Goal: Information Seeking & Learning: Learn about a topic

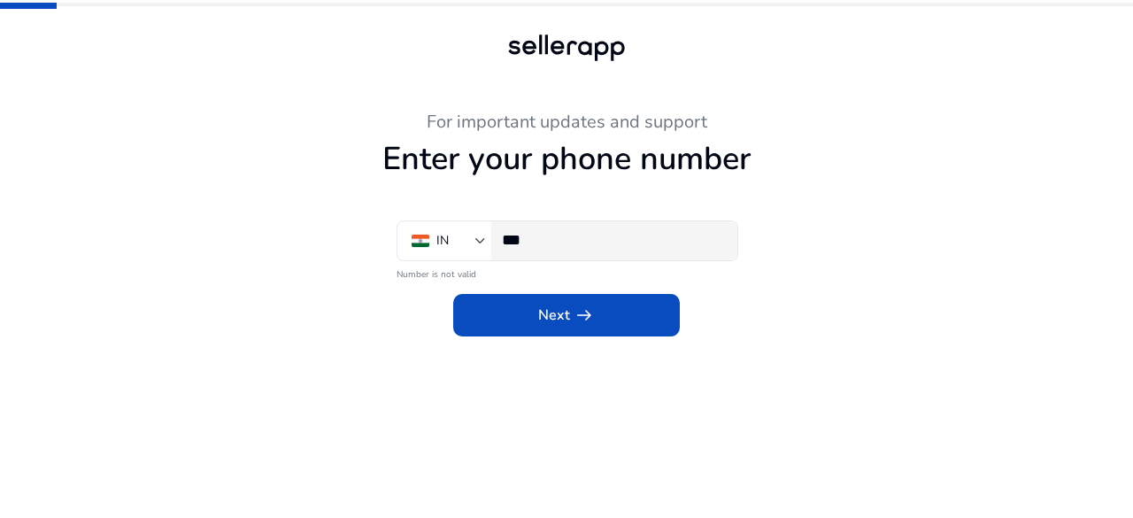
click at [579, 230] on input "***" at bounding box center [612, 239] width 221 height 19
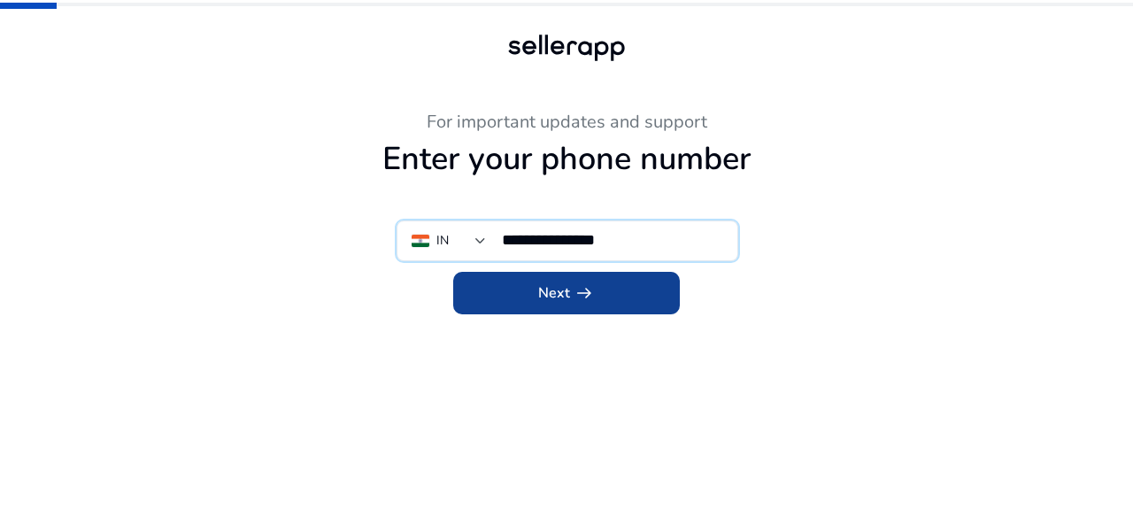
type input "**********"
click at [559, 296] on span "Next arrow_right_alt" at bounding box center [566, 292] width 57 height 21
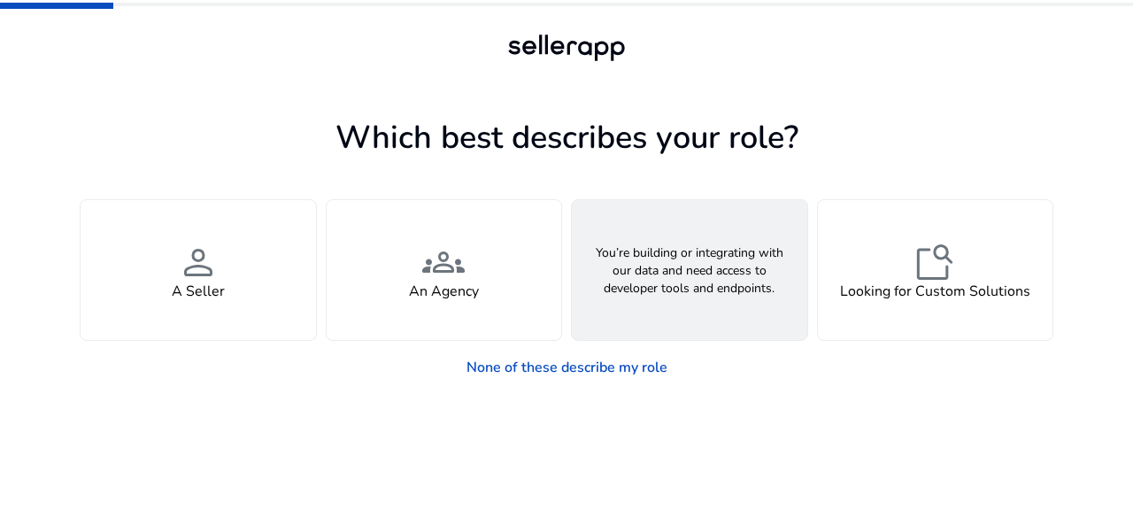
click at [685, 270] on span "webhook" at bounding box center [689, 262] width 42 height 42
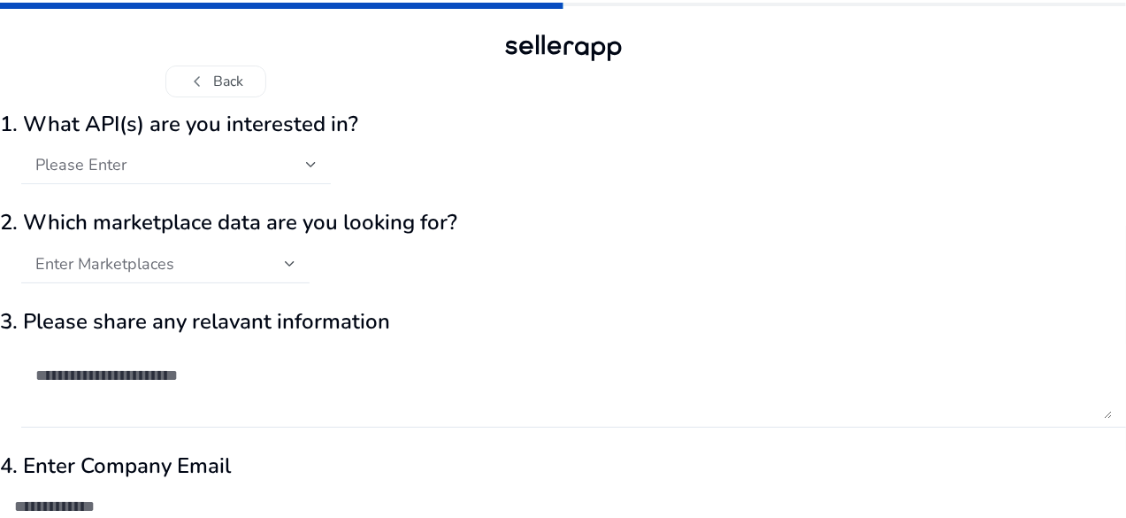
click at [306, 160] on div "Please Enter" at bounding box center [170, 164] width 271 height 19
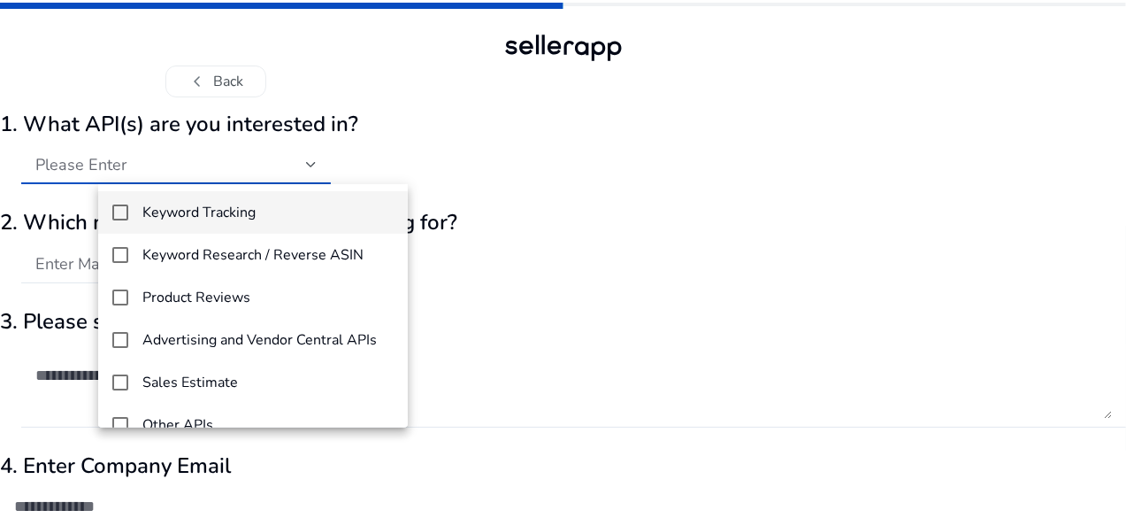
click at [124, 207] on mat-pseudo-checkbox at bounding box center [120, 212] width 16 height 16
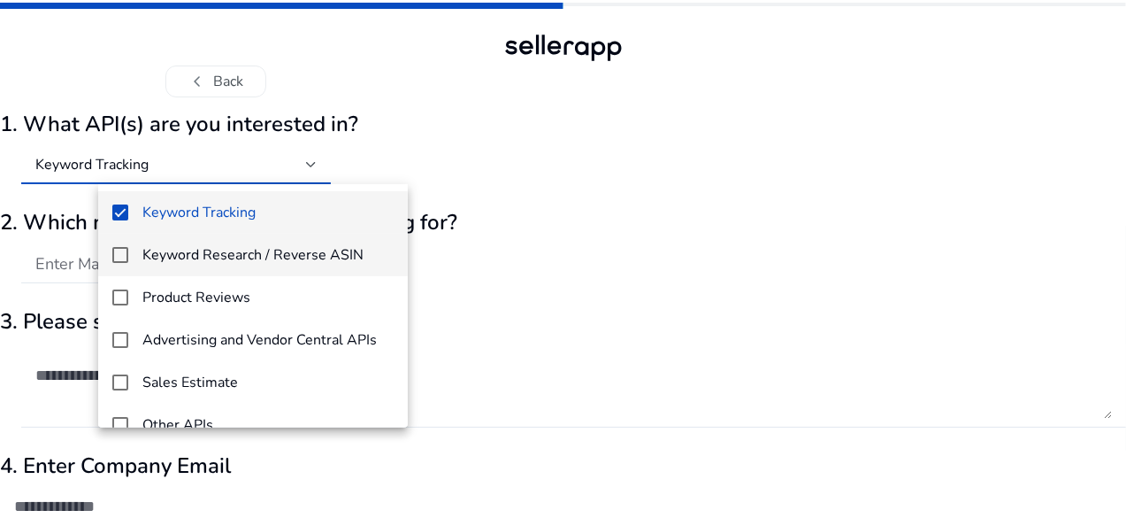
click at [119, 250] on mat-pseudo-checkbox at bounding box center [120, 255] width 16 height 16
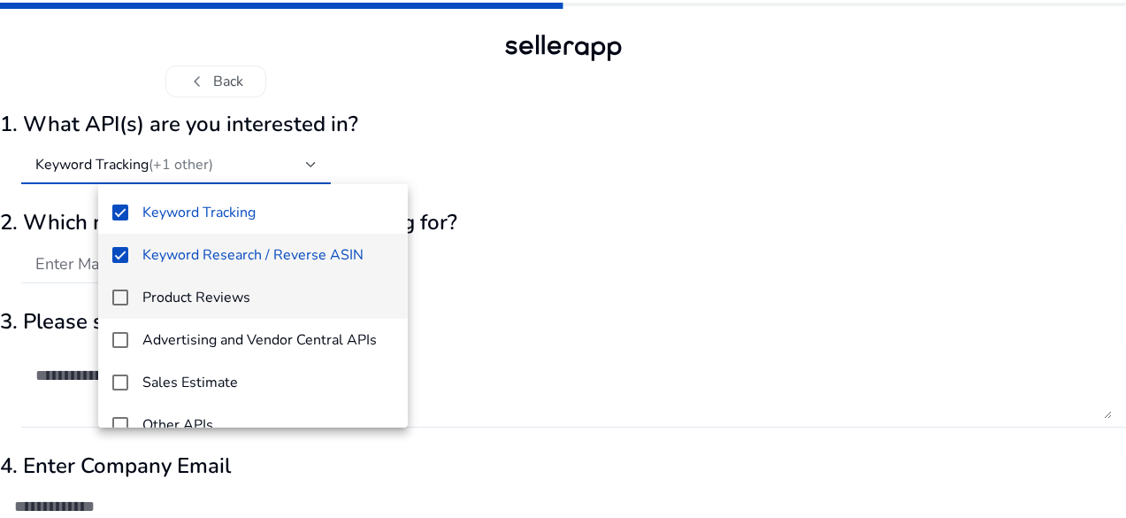
click at [126, 307] on mat-option "Product Reviews" at bounding box center [253, 297] width 310 height 42
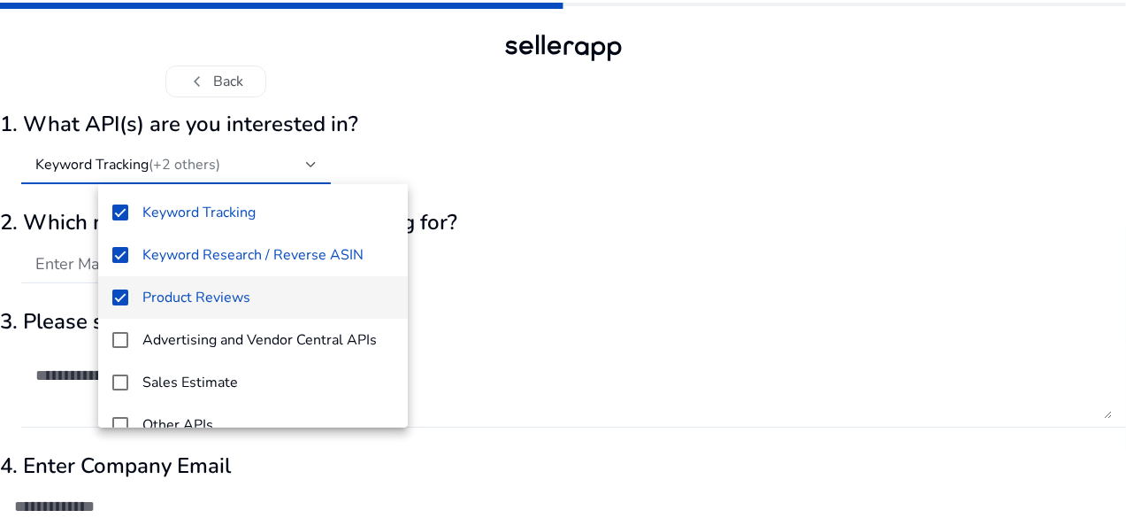
scroll to position [25, 0]
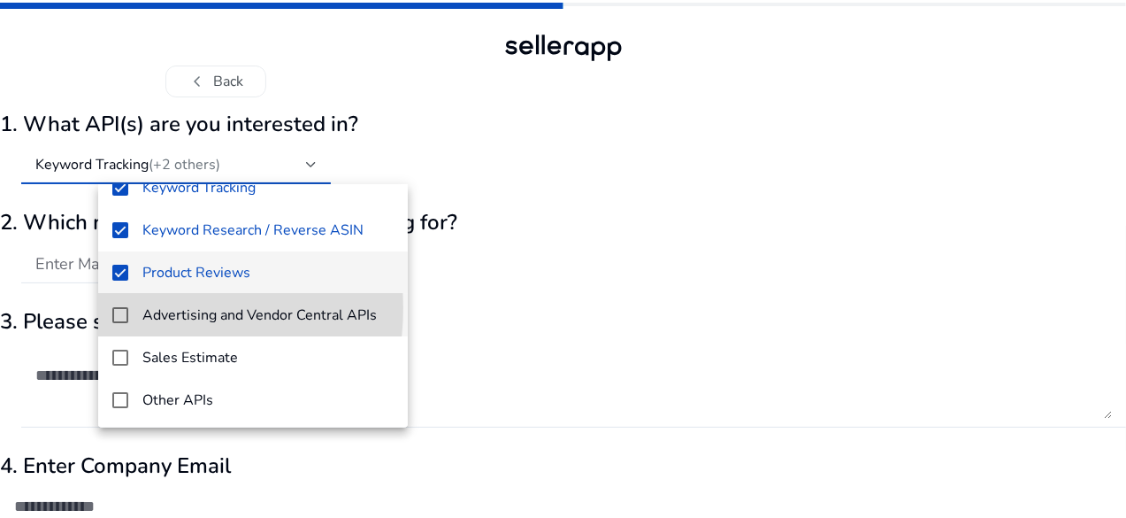
click at [132, 307] on mat-option "Advertising and Vendor Central APIs" at bounding box center [253, 315] width 310 height 42
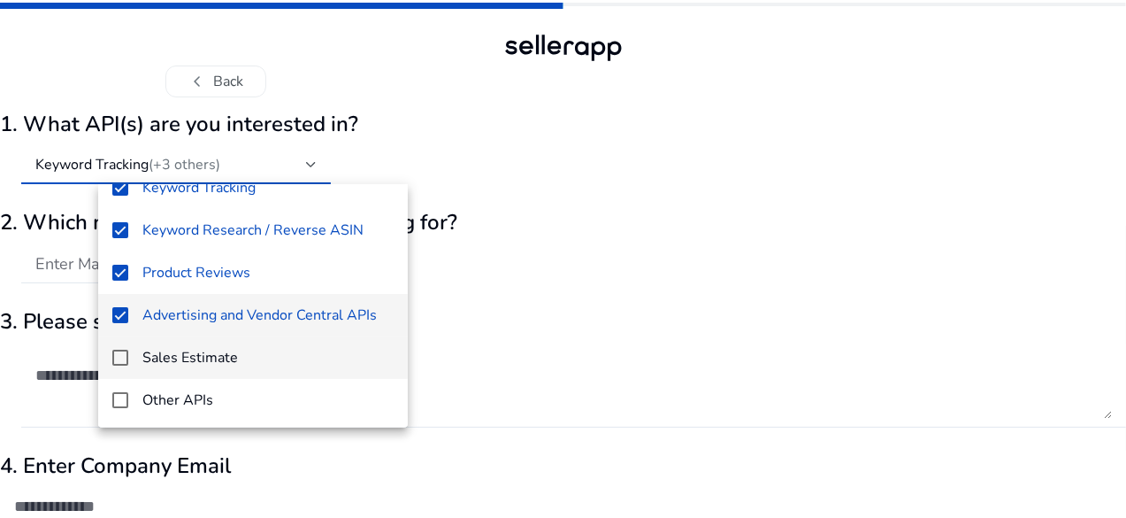
click at [127, 359] on mat-option "Sales Estimate" at bounding box center [253, 357] width 310 height 42
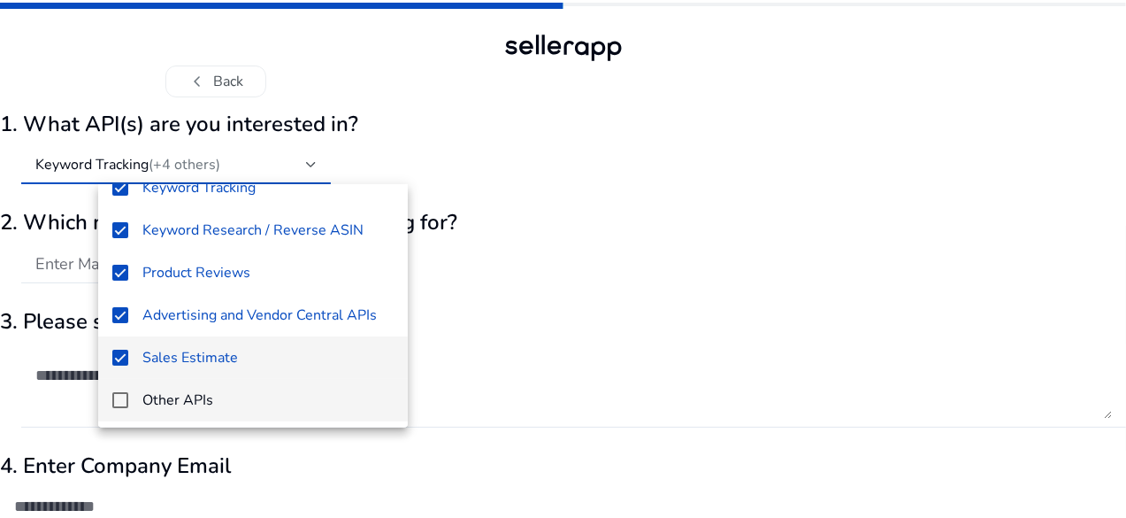
click at [113, 389] on mat-option "Other APIs" at bounding box center [253, 400] width 310 height 42
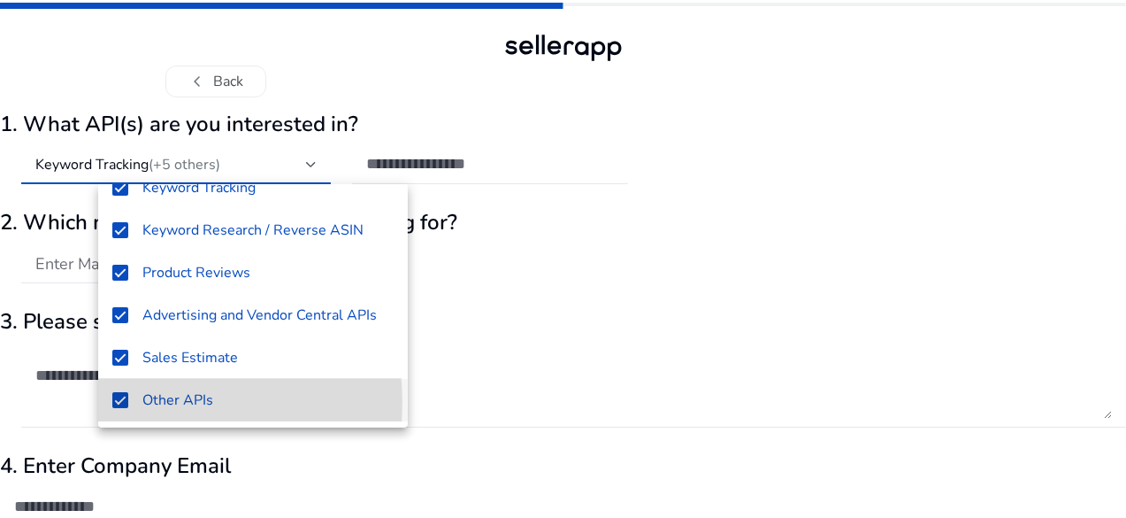
click at [124, 401] on mat-pseudo-checkbox at bounding box center [120, 400] width 16 height 16
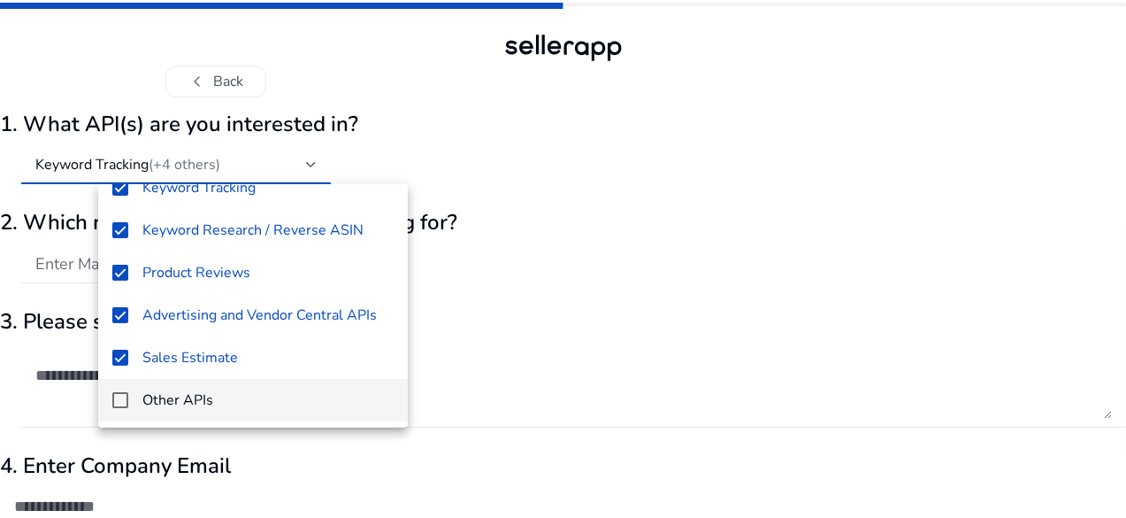
click at [523, 304] on div at bounding box center [563, 259] width 1126 height 518
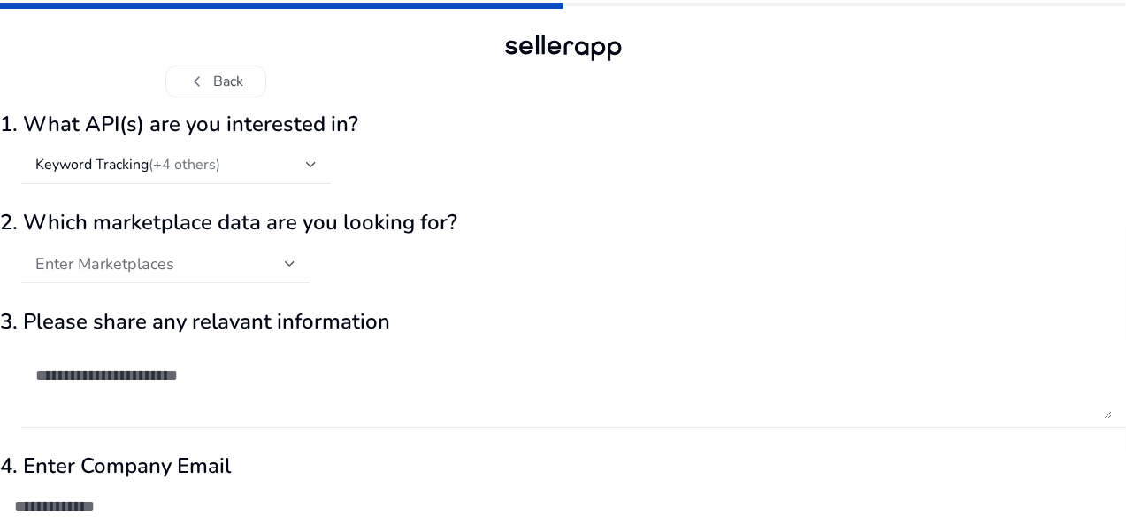
click at [285, 261] on div "Enter Marketplaces" at bounding box center [160, 263] width 250 height 19
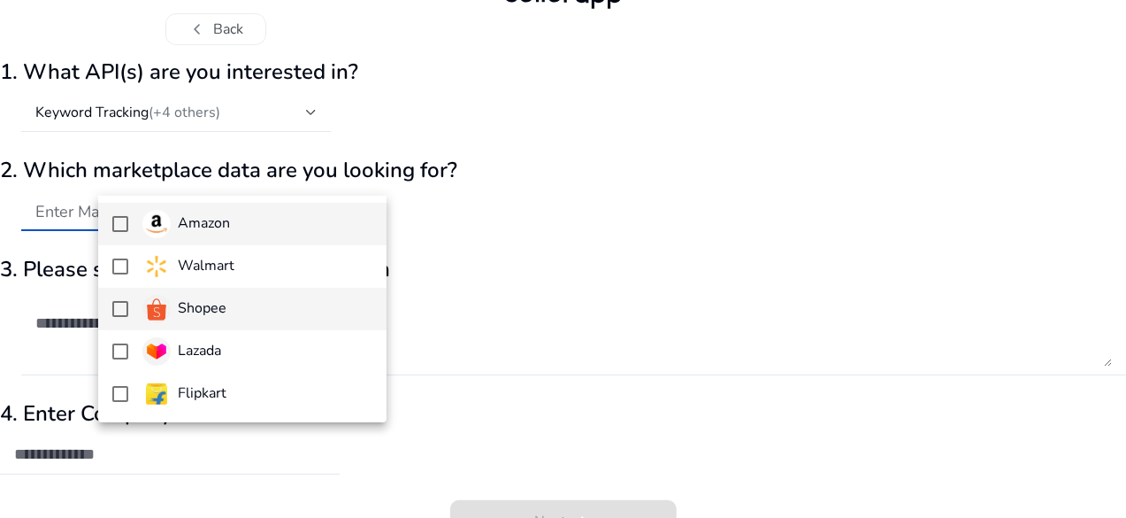
scroll to position [88, 0]
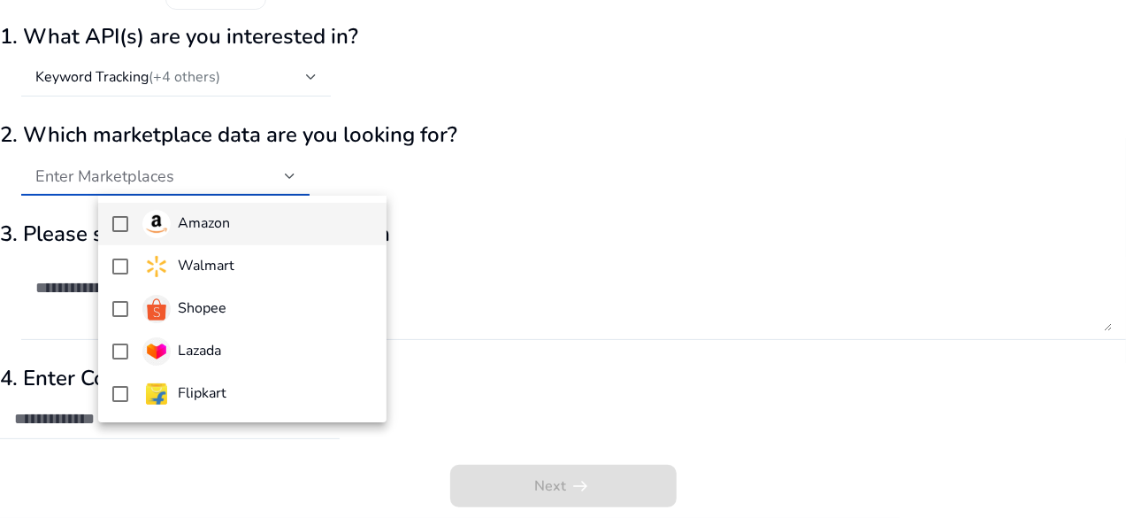
click at [118, 230] on mat-pseudo-checkbox at bounding box center [120, 224] width 16 height 16
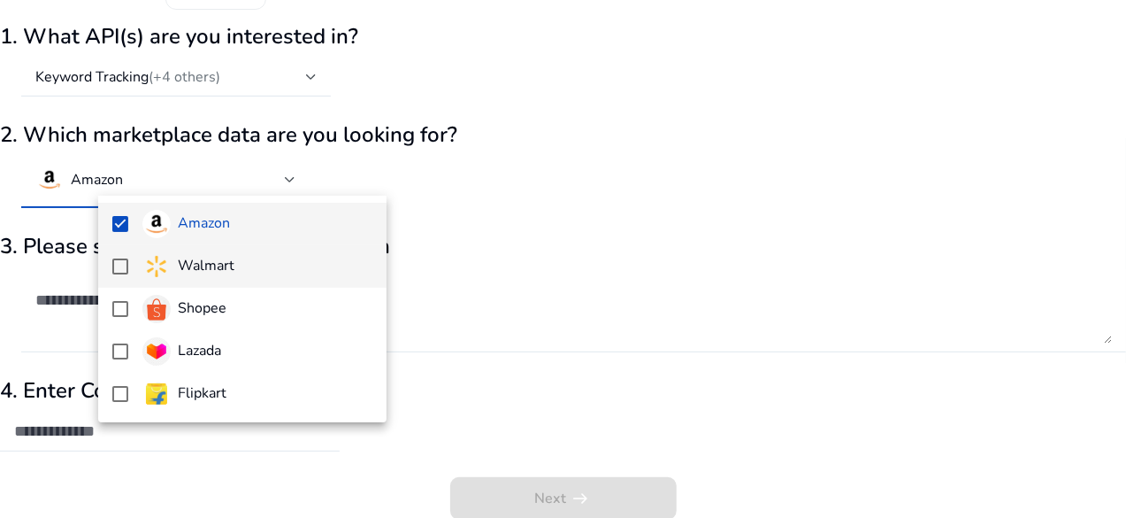
click at [121, 265] on mat-pseudo-checkbox at bounding box center [120, 266] width 16 height 16
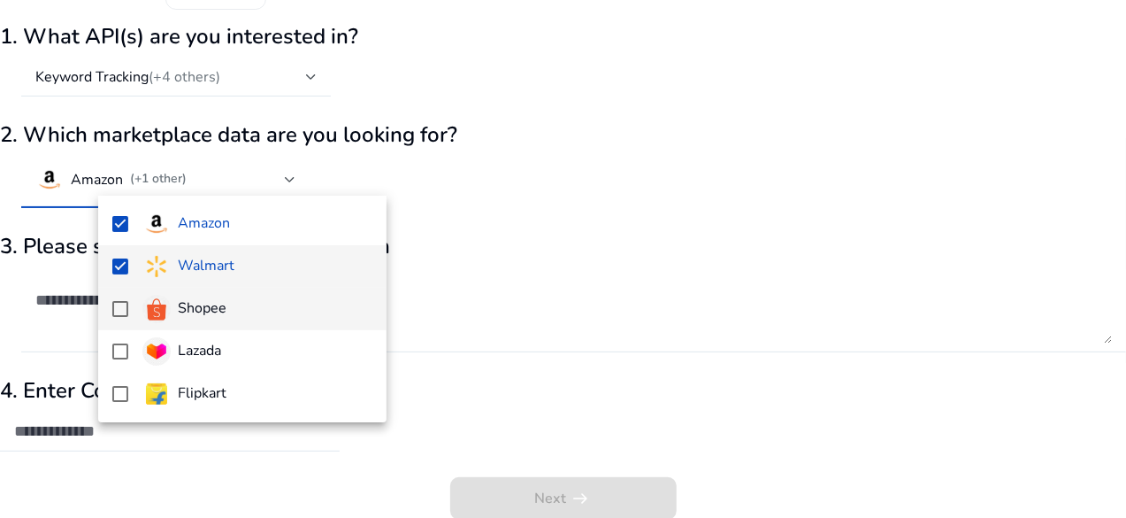
click at [116, 305] on mat-pseudo-checkbox at bounding box center [120, 309] width 16 height 16
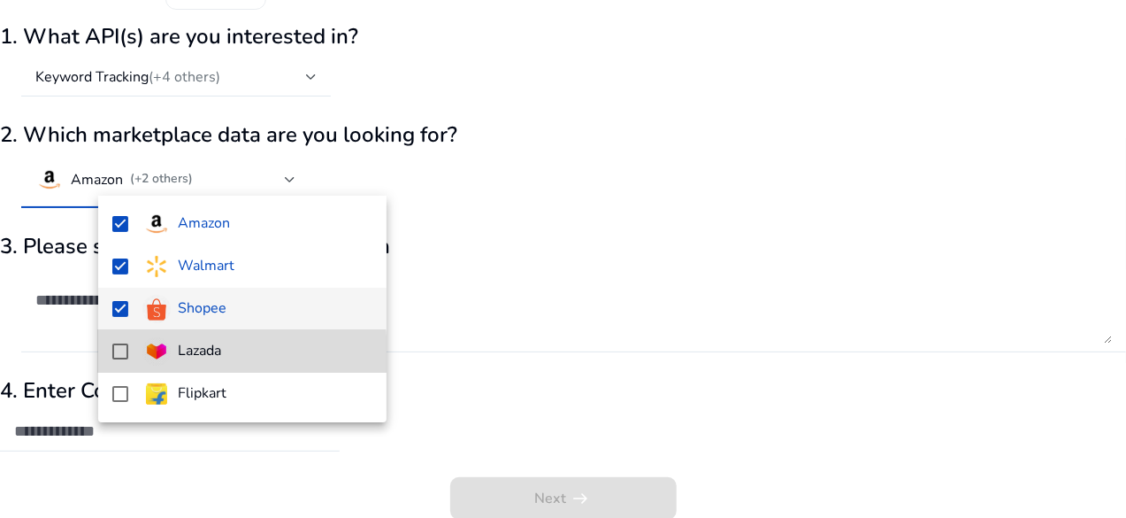
click at [131, 355] on mat-option "Lazada" at bounding box center [242, 351] width 288 height 42
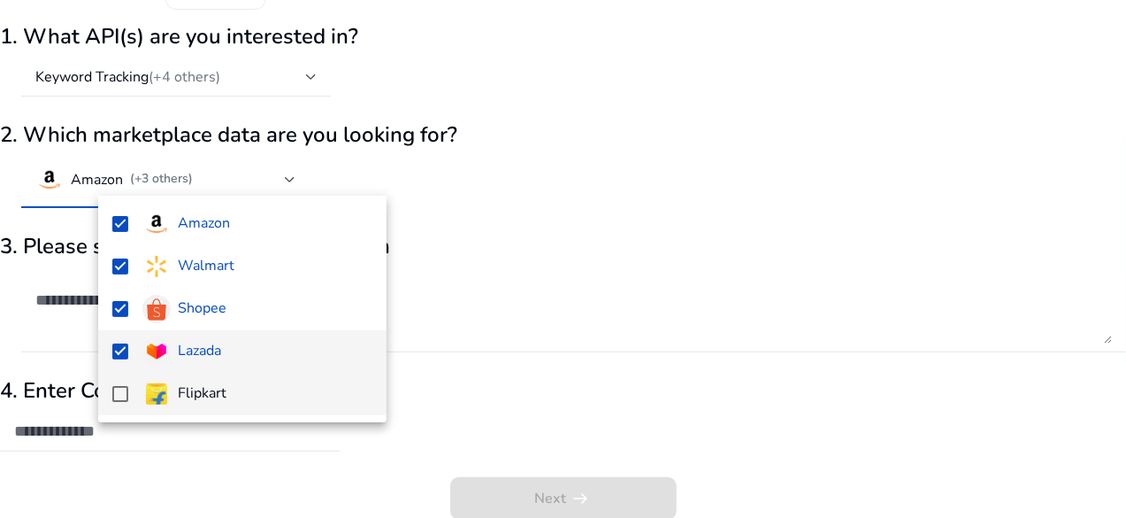
click at [126, 378] on mat-option "Flipkart" at bounding box center [242, 394] width 288 height 42
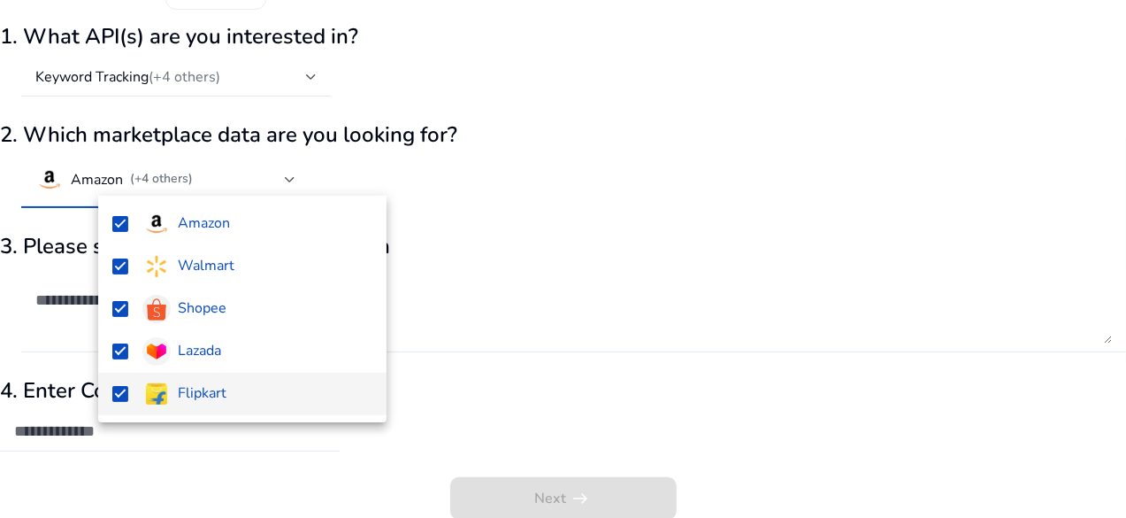
click at [549, 273] on div at bounding box center [563, 259] width 1126 height 518
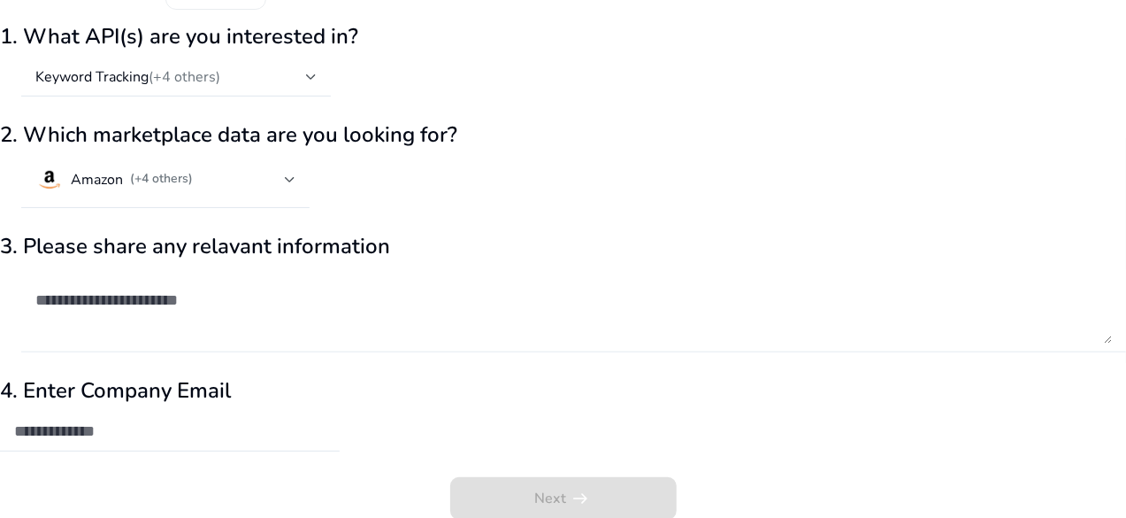
click at [260, 292] on textarea at bounding box center [573, 309] width 1077 height 67
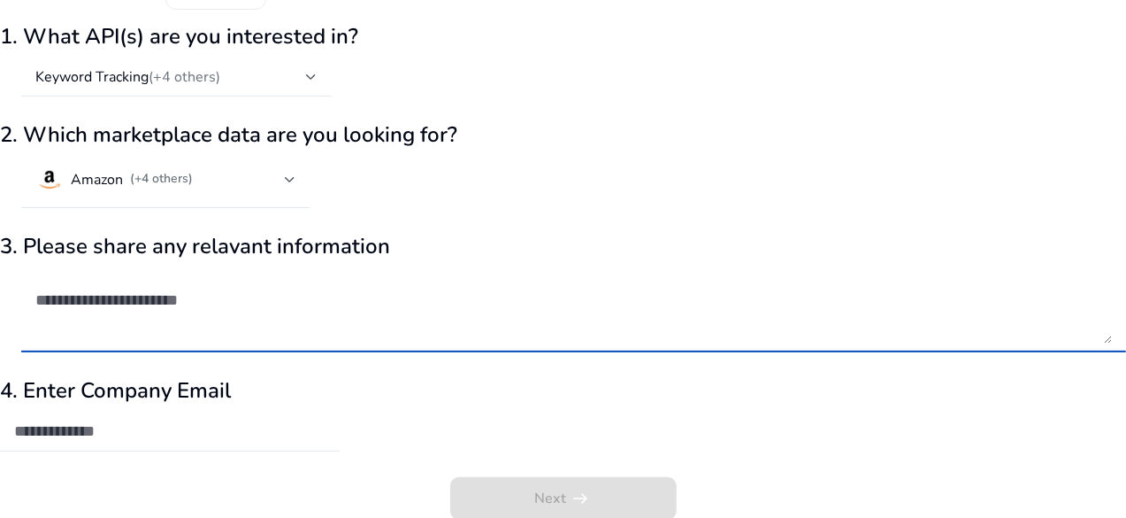
scroll to position [100, 0]
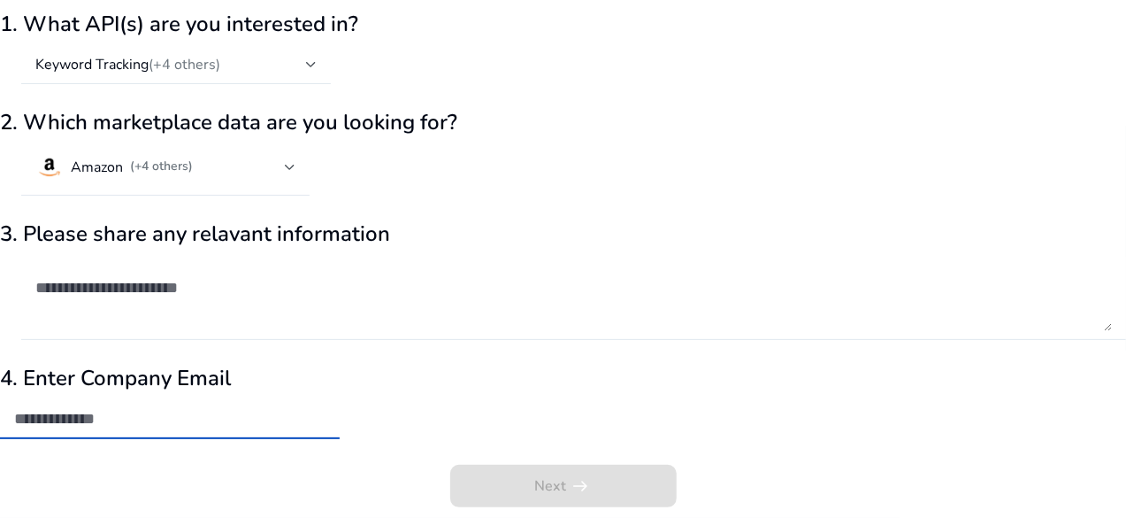
drag, startPoint x: 179, startPoint y: 420, endPoint x: 217, endPoint y: 412, distance: 38.9
click at [179, 420] on input "email" at bounding box center [169, 418] width 311 height 19
type input "*"
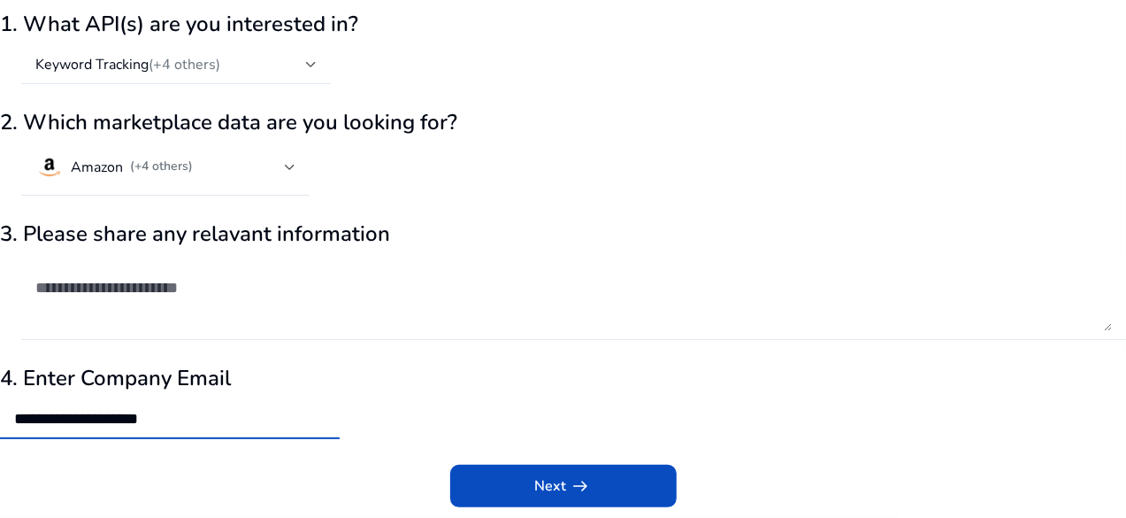
click at [269, 421] on input "**********" at bounding box center [169, 418] width 311 height 19
paste input "*"
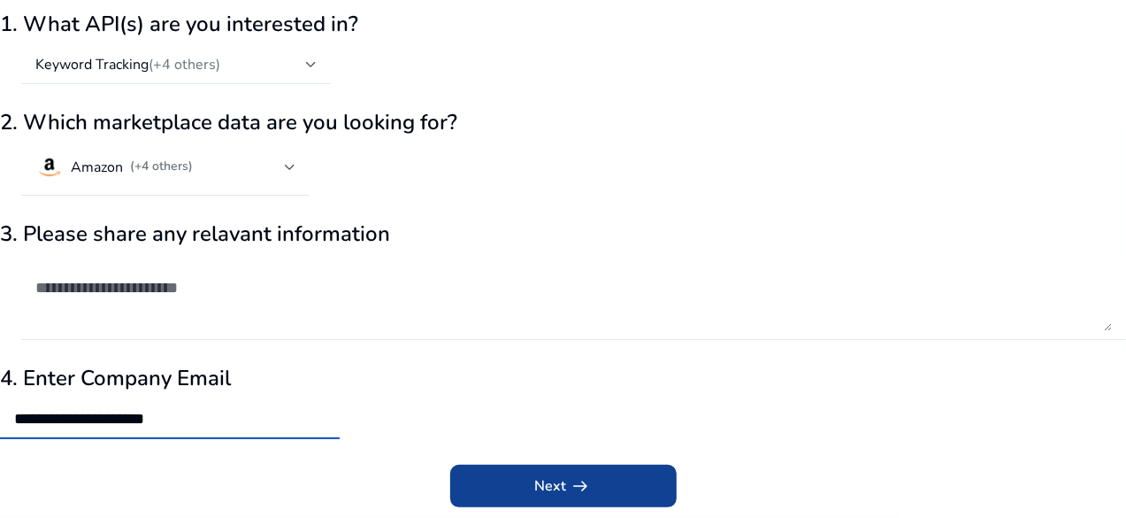
type input "**********"
click at [572, 481] on span "arrow_right_alt" at bounding box center [581, 485] width 21 height 21
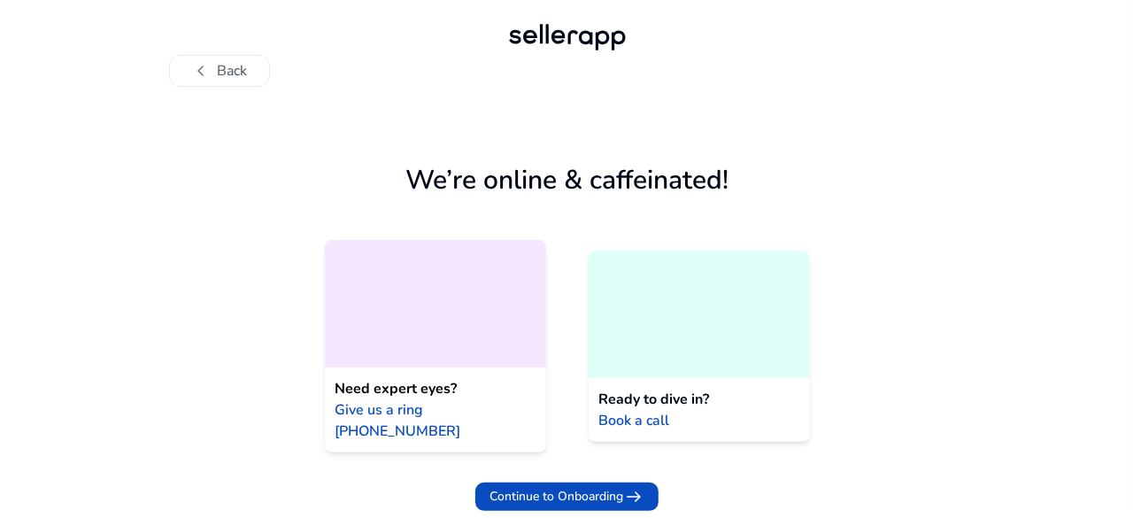
scroll to position [0, 0]
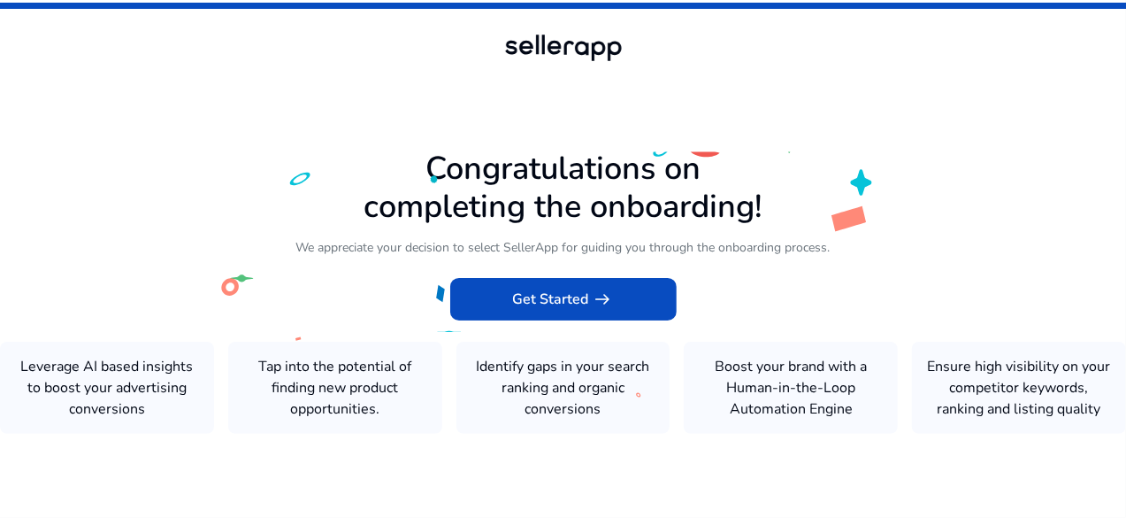
click at [383, 242] on icon at bounding box center [563, 256] width 1126 height 512
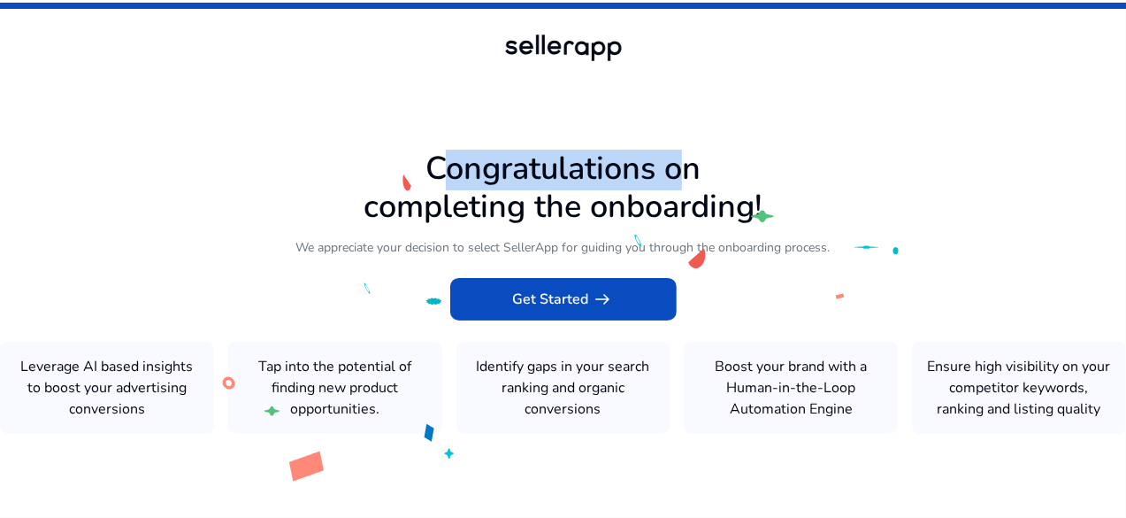
click at [383, 242] on icon at bounding box center [563, 256] width 1126 height 512
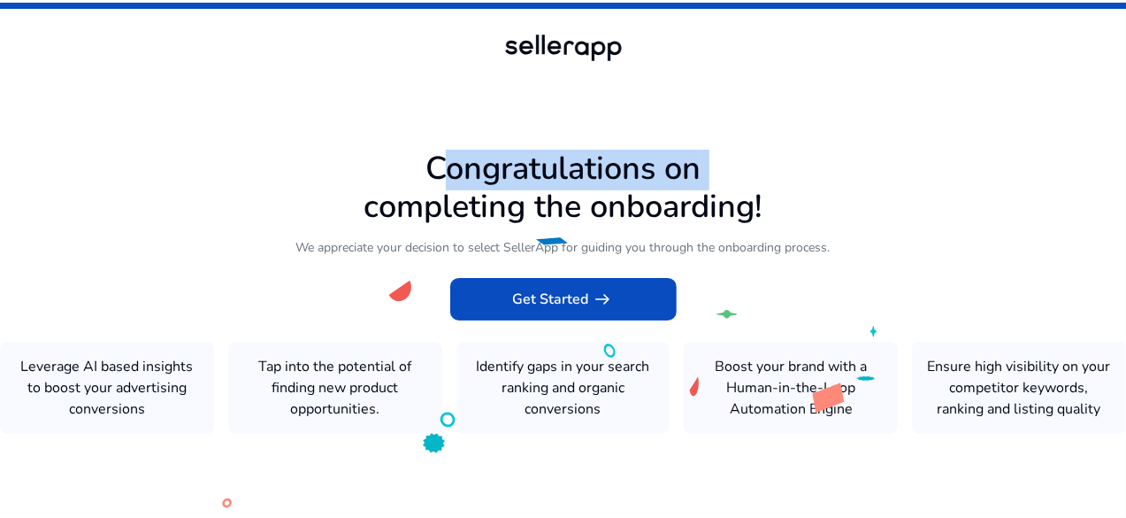
click at [386, 235] on icon at bounding box center [563, 256] width 1126 height 512
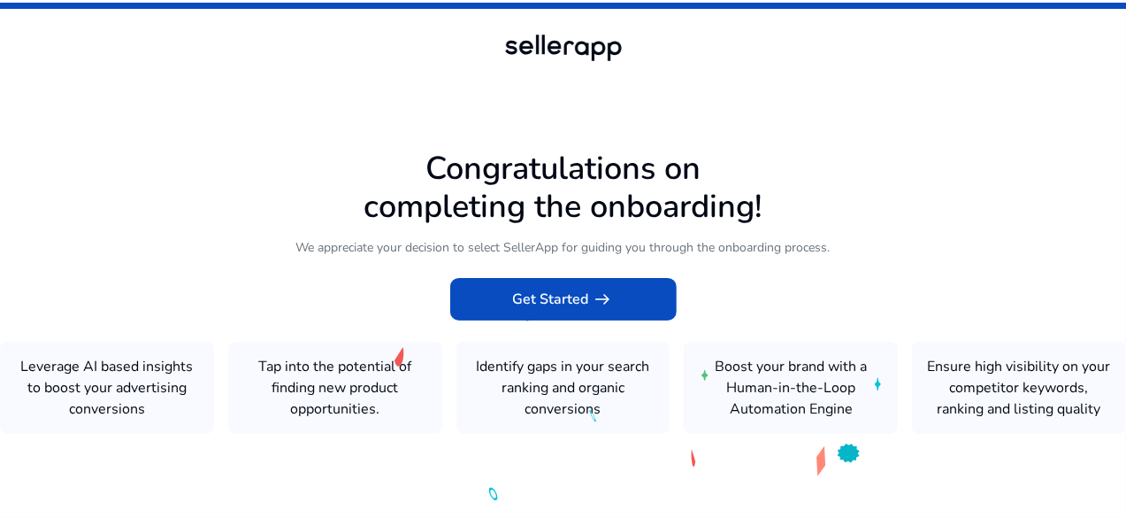
click at [386, 235] on icon at bounding box center [563, 256] width 1126 height 512
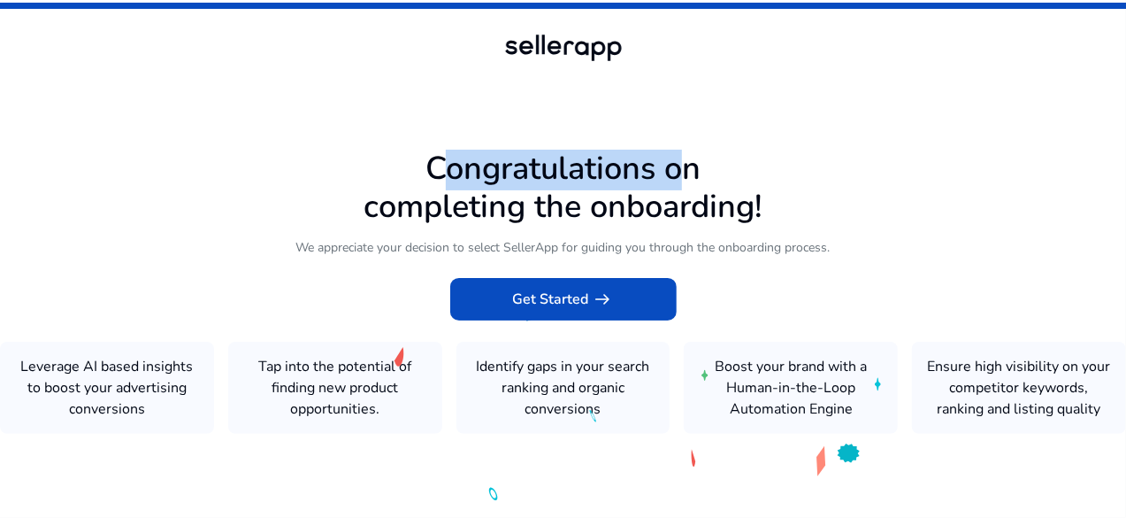
click at [386, 235] on icon at bounding box center [563, 256] width 1126 height 512
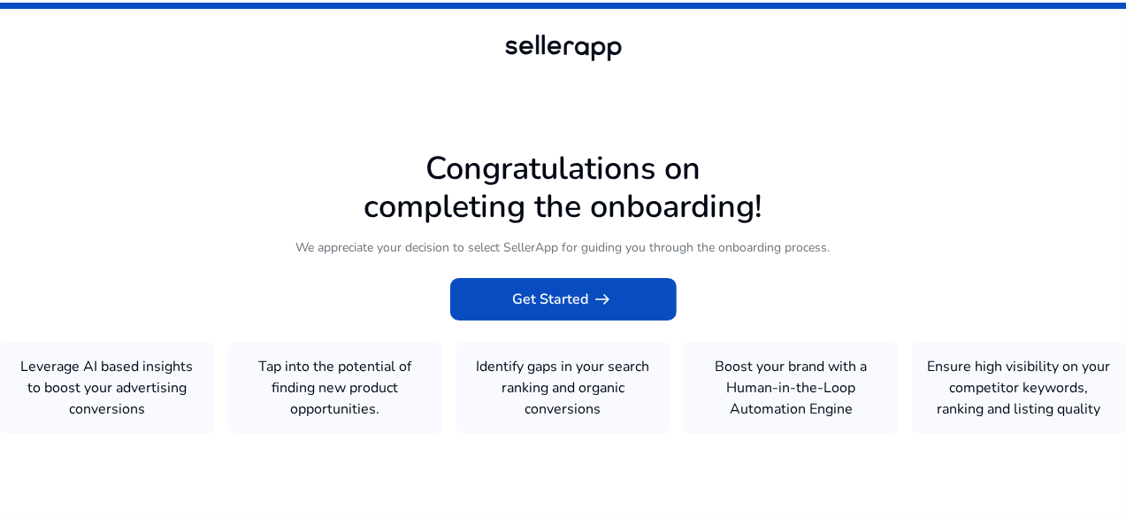
click at [404, 229] on icon at bounding box center [563, 256] width 1126 height 512
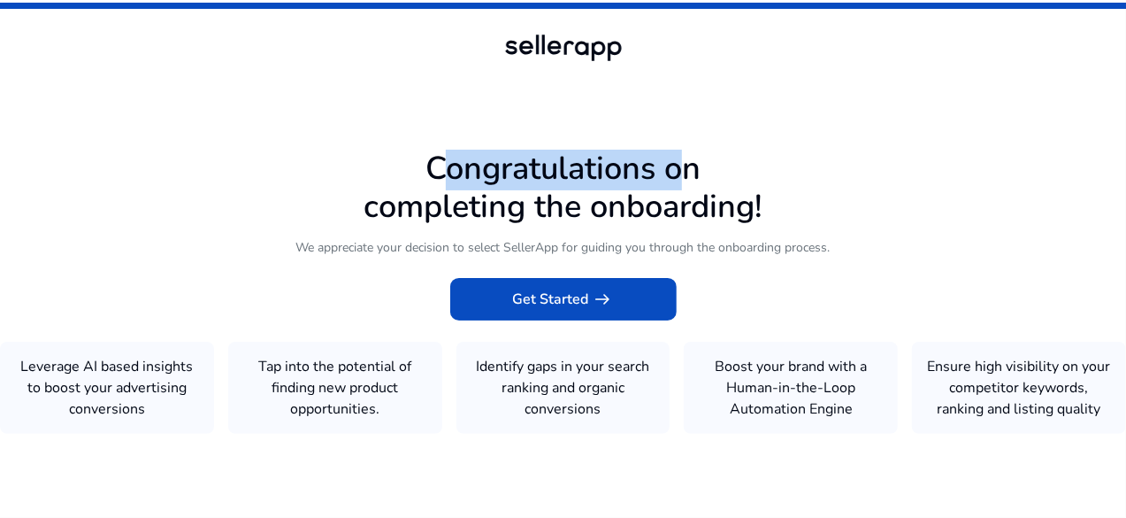
click at [621, 235] on icon at bounding box center [563, 256] width 1126 height 512
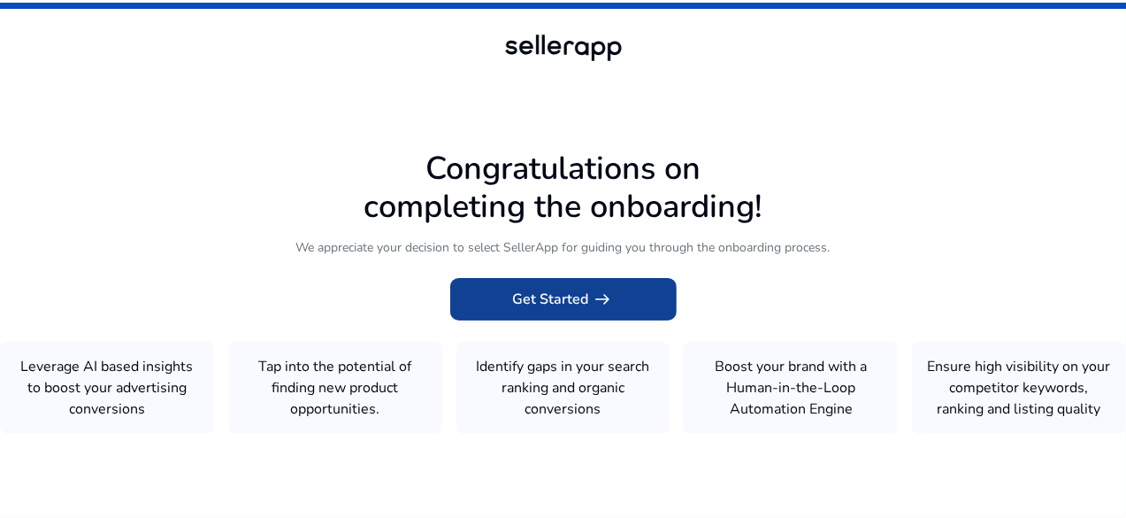
click at [542, 288] on span "Get Started arrow_right_alt" at bounding box center [563, 298] width 101 height 21
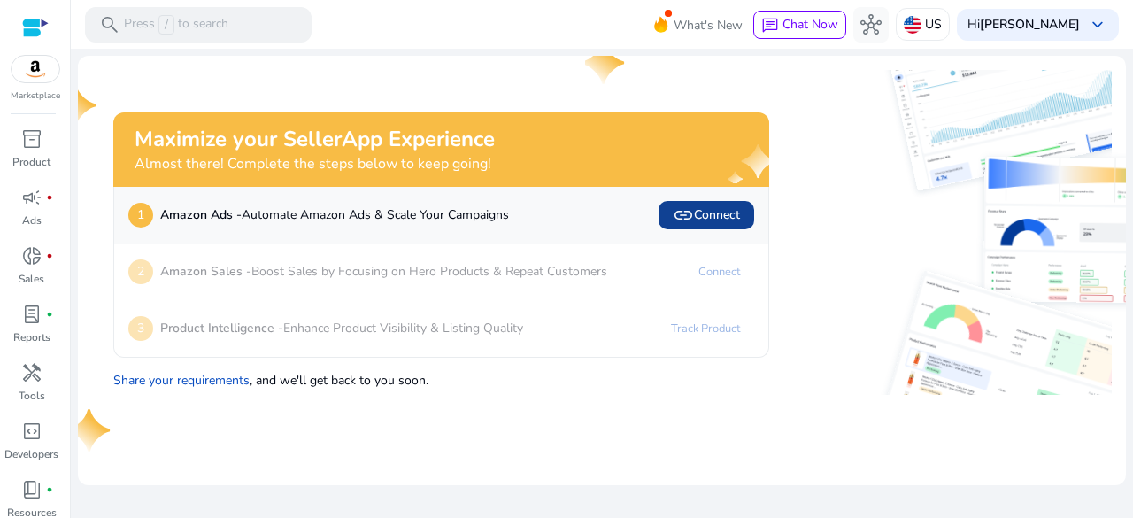
click at [692, 210] on span "link" at bounding box center [683, 214] width 21 height 21
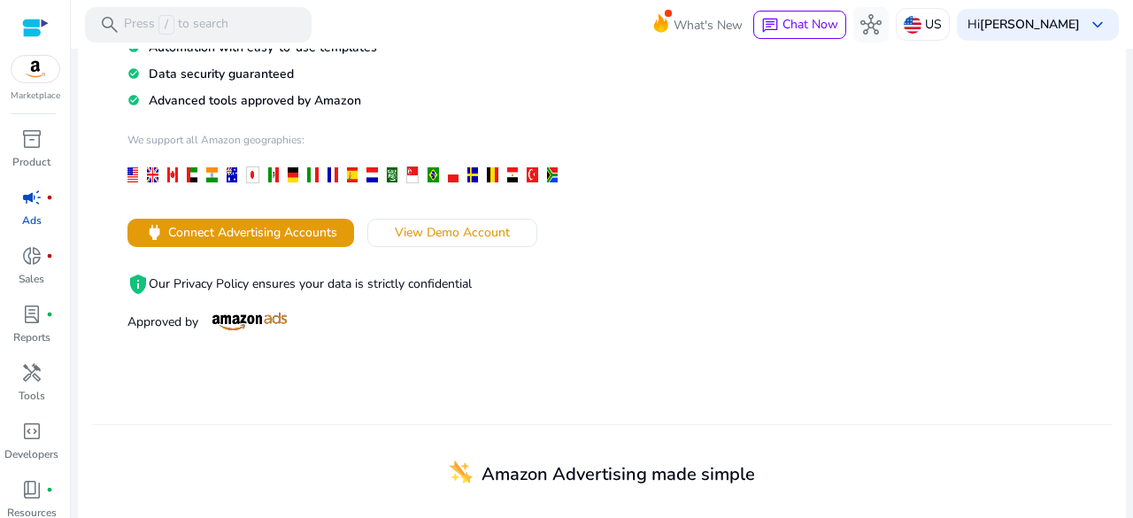
scroll to position [177, 0]
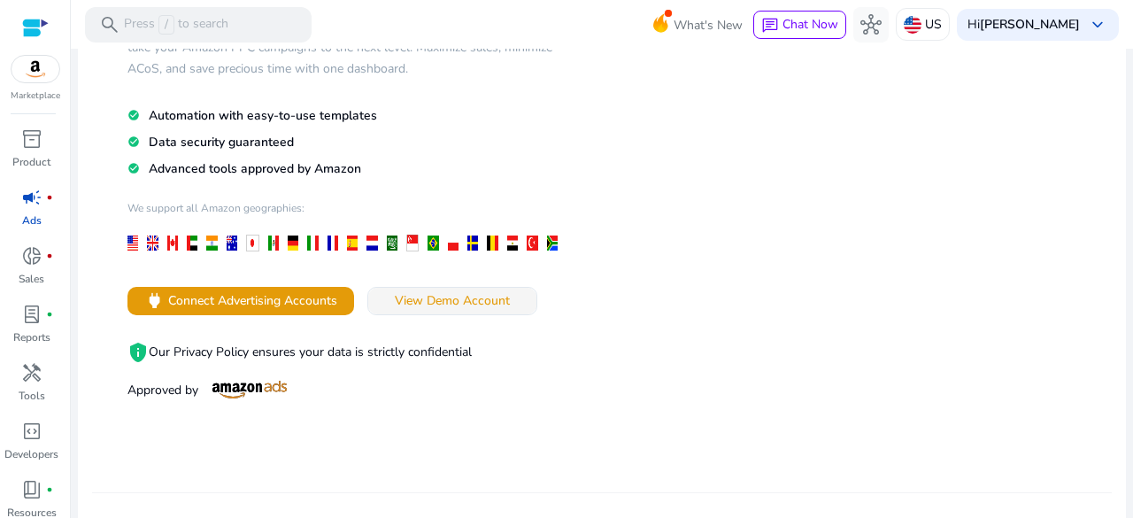
click at [451, 291] on span "View Demo Account" at bounding box center [452, 300] width 115 height 19
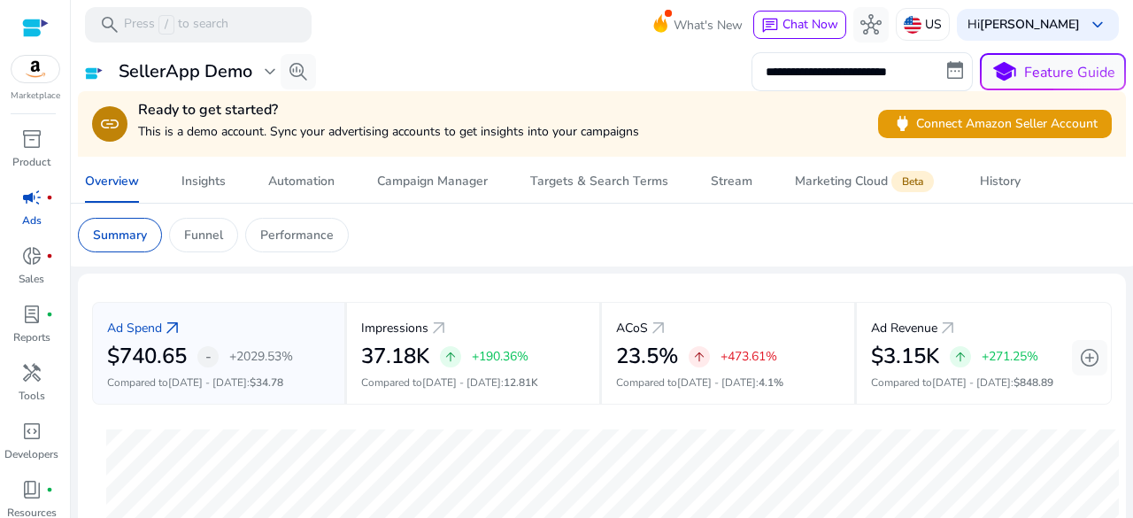
click at [255, 125] on p "This is a demo account. Sync your advertising accounts to get insights into you…" at bounding box center [388, 131] width 501 height 19
click at [368, 128] on p "This is a demo account. Sync your advertising accounts to get insights into you…" at bounding box center [388, 131] width 501 height 19
click at [284, 144] on div "Ready to get started? This is a demo account. Sync your advertising accounts to…" at bounding box center [388, 124] width 501 height 44
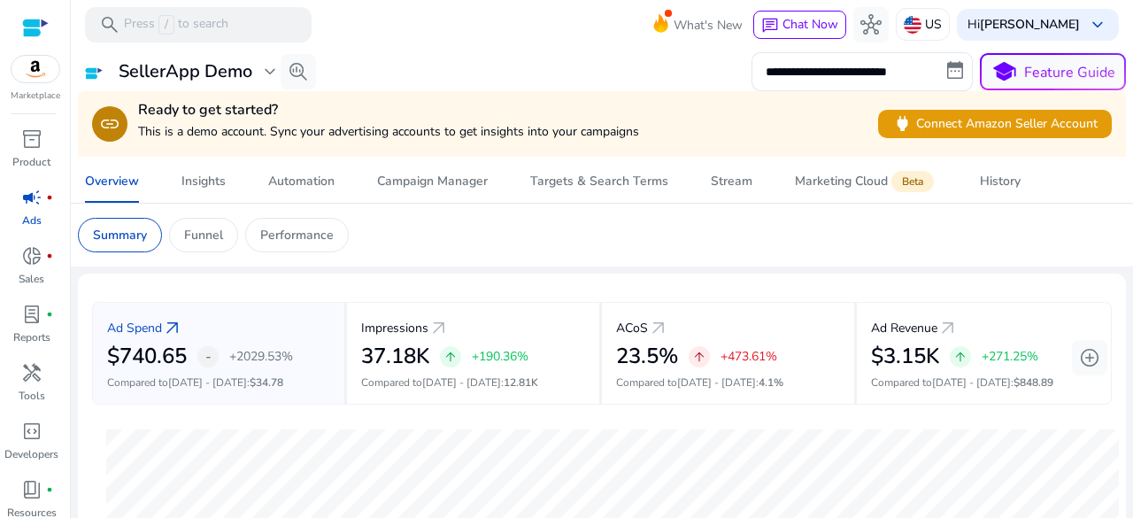
click at [306, 138] on p "This is a demo account. Sync your advertising accounts to get insights into you…" at bounding box center [388, 131] width 501 height 19
click at [409, 128] on p "This is a demo account. Sync your advertising accounts to get insights into you…" at bounding box center [388, 131] width 501 height 19
click at [34, 392] on p "Tools" at bounding box center [32, 396] width 27 height 16
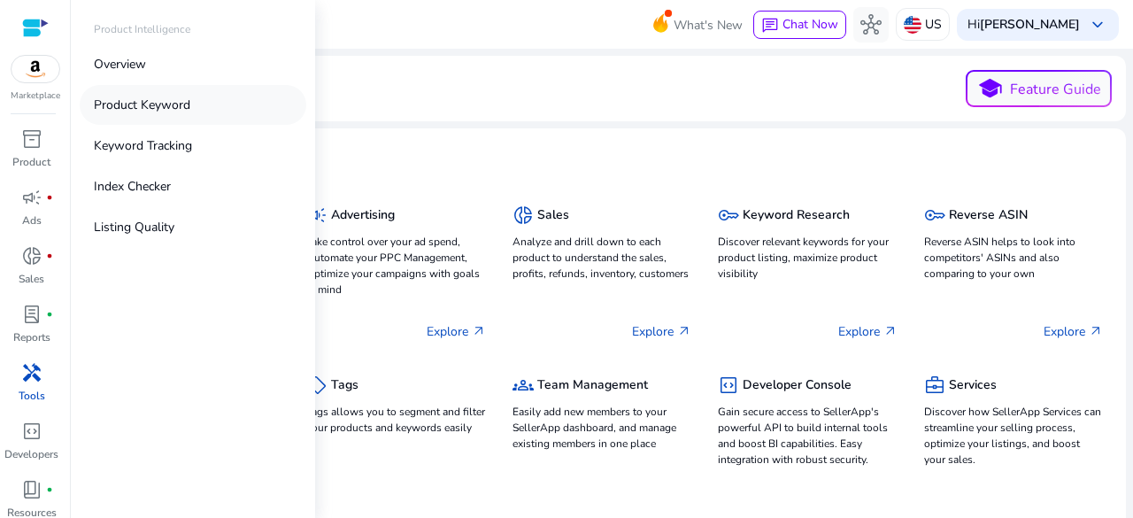
click at [138, 115] on link "Product Keyword" at bounding box center [193, 105] width 227 height 40
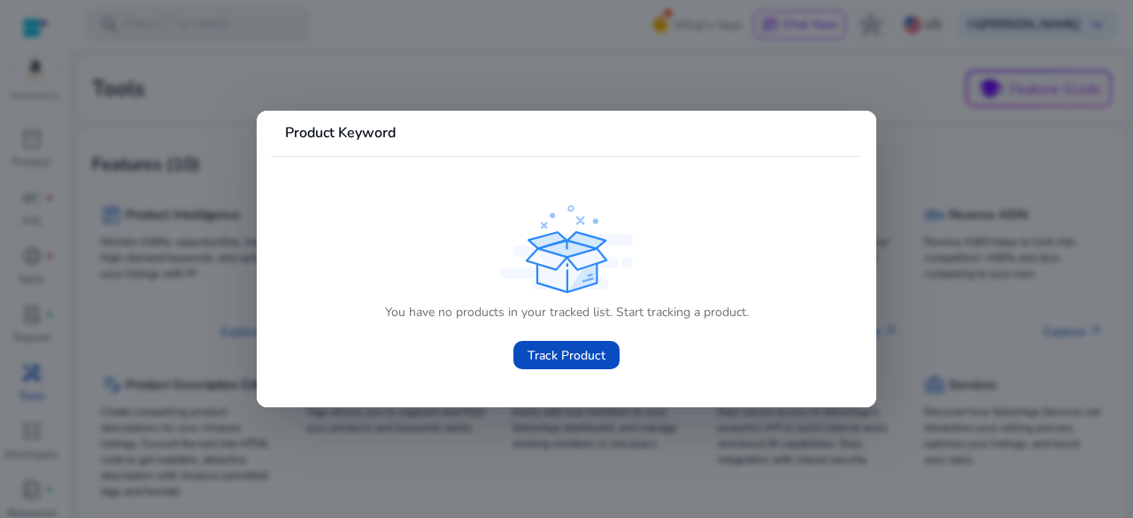
click at [238, 280] on div at bounding box center [566, 259] width 1133 height 518
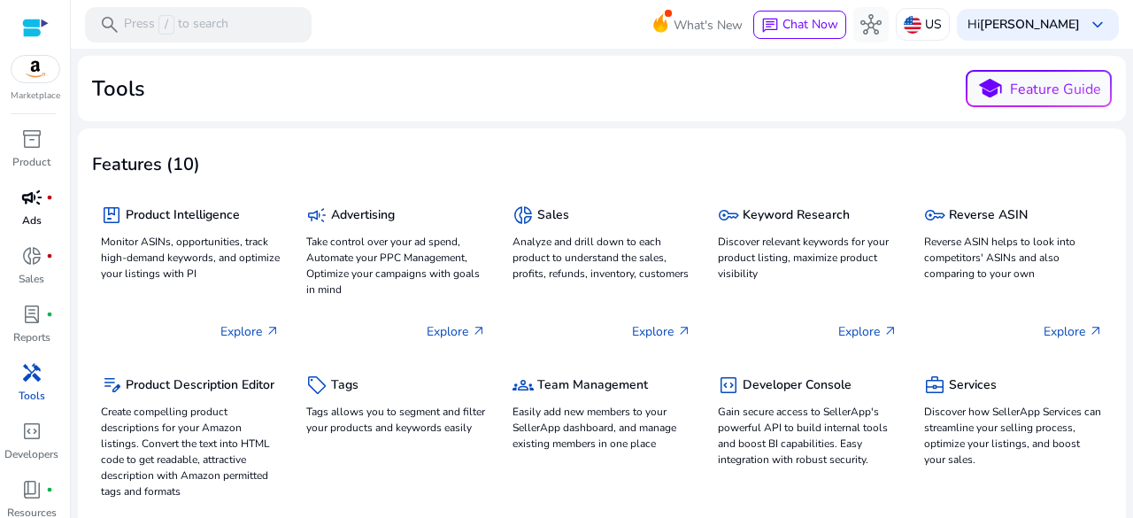
click at [31, 218] on p "Ads" at bounding box center [31, 220] width 19 height 16
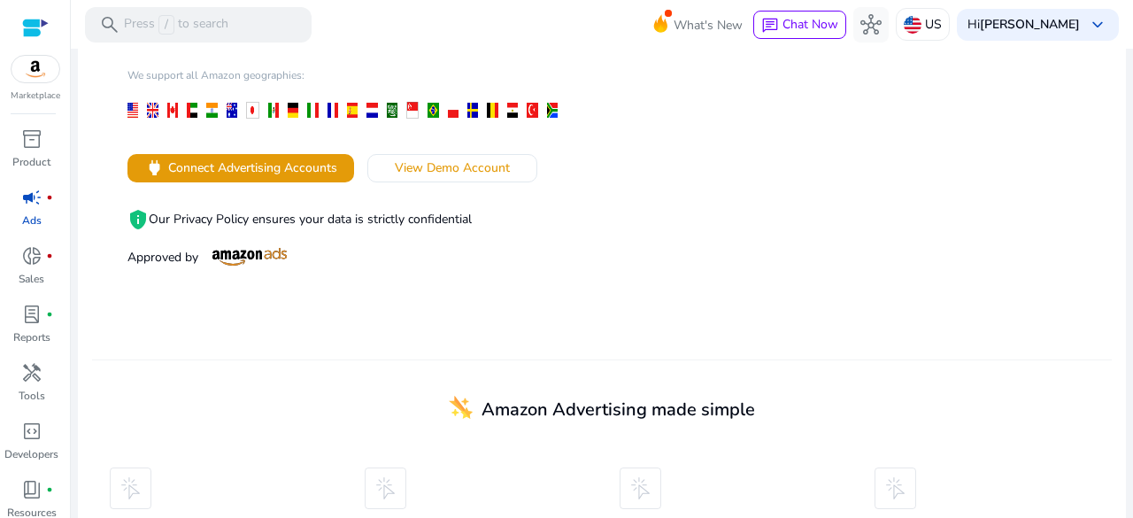
scroll to position [354, 0]
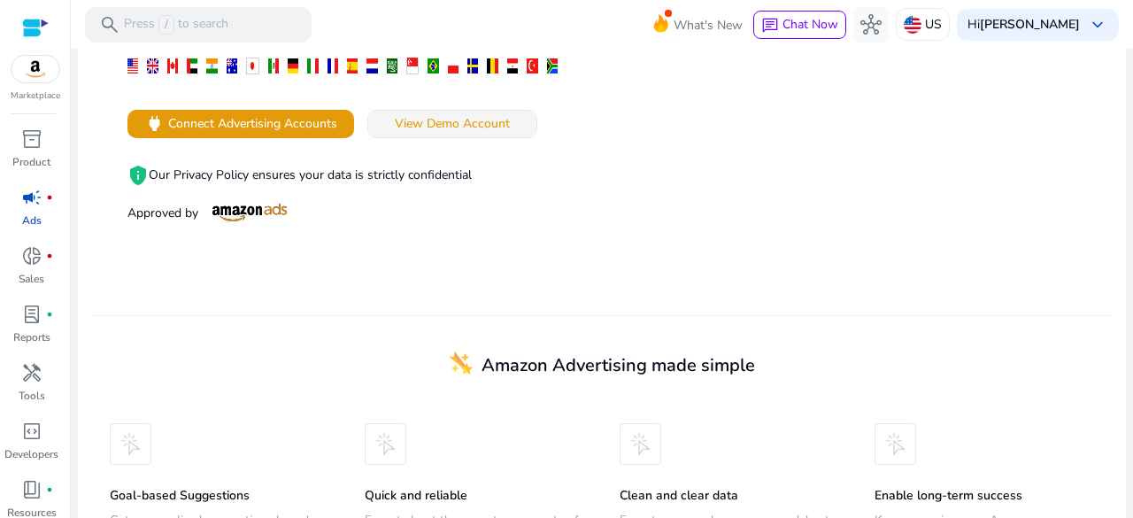
click at [445, 135] on span at bounding box center [452, 124] width 168 height 42
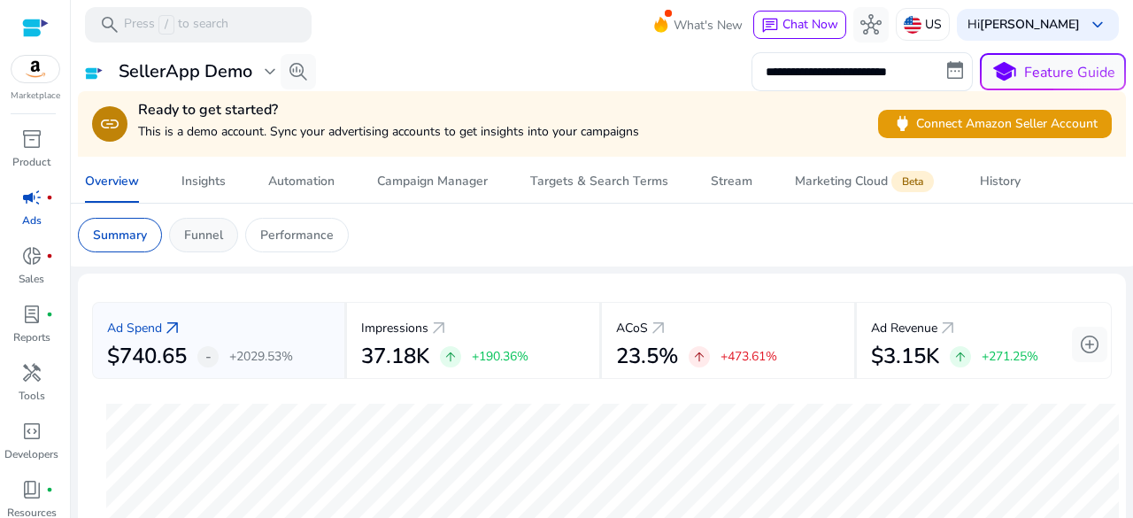
click at [207, 237] on p "Funnel" at bounding box center [203, 235] width 39 height 19
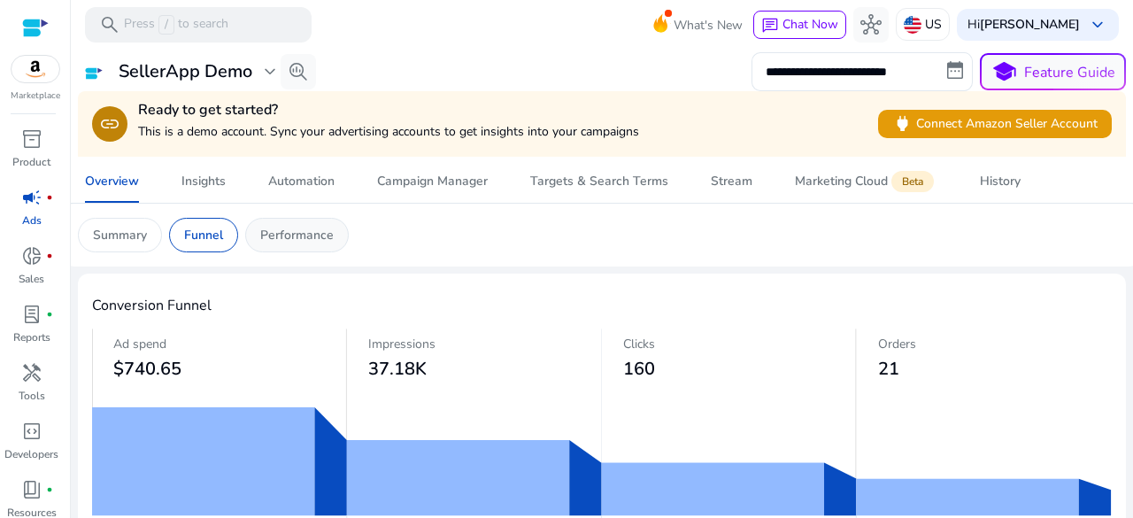
click at [283, 235] on p "Performance" at bounding box center [296, 235] width 73 height 19
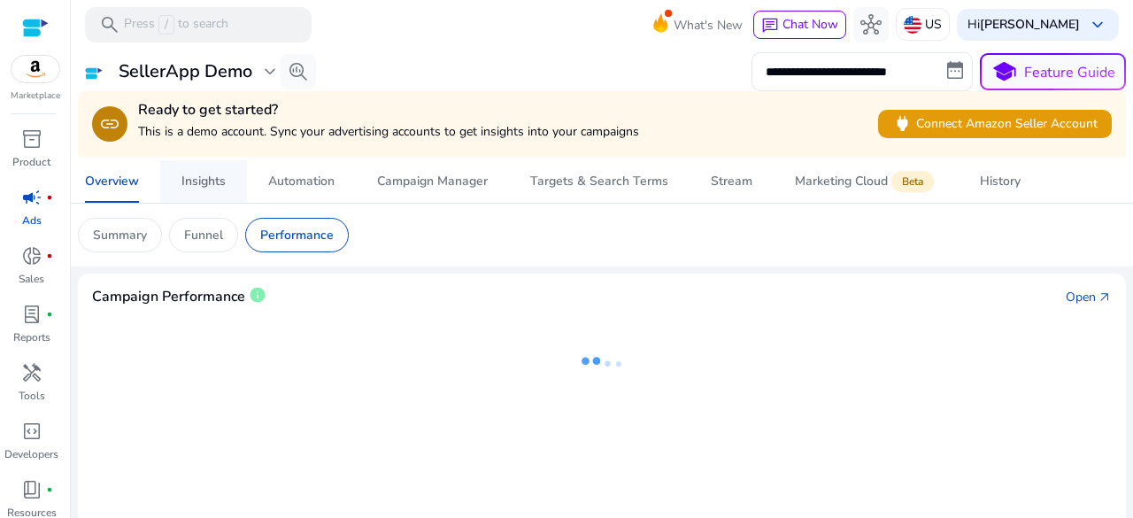
click at [192, 183] on div "Insights" at bounding box center [203, 181] width 44 height 12
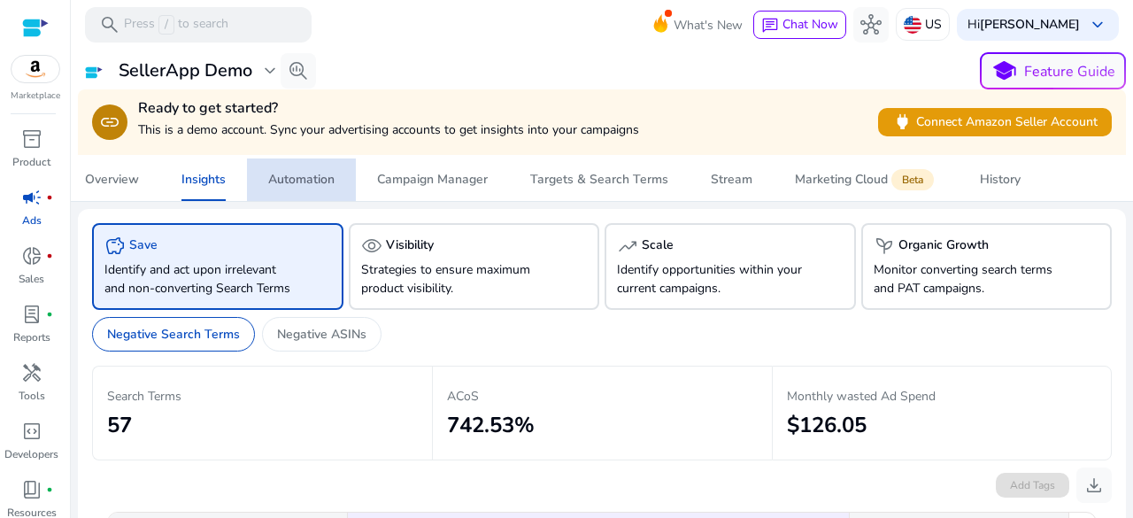
click at [317, 189] on span "Automation" at bounding box center [301, 179] width 66 height 42
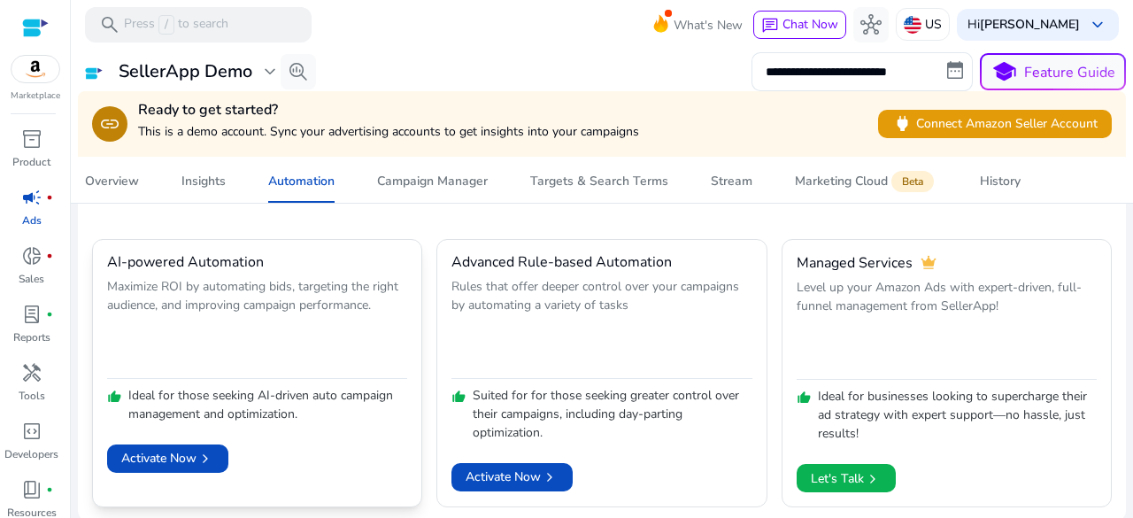
scroll to position [127, 0]
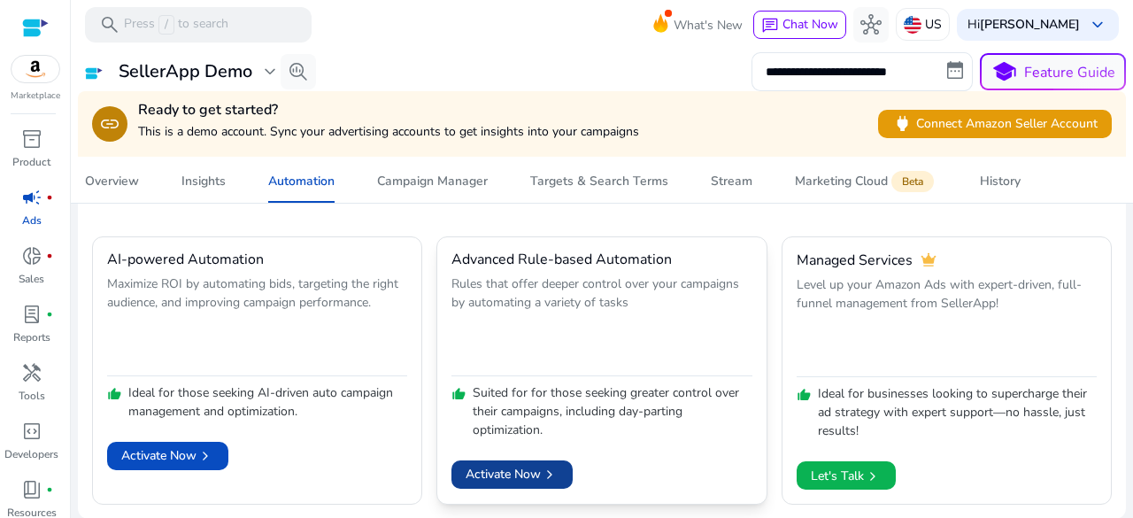
click at [490, 477] on span "Activate Now chevron_right" at bounding box center [511, 474] width 93 height 19
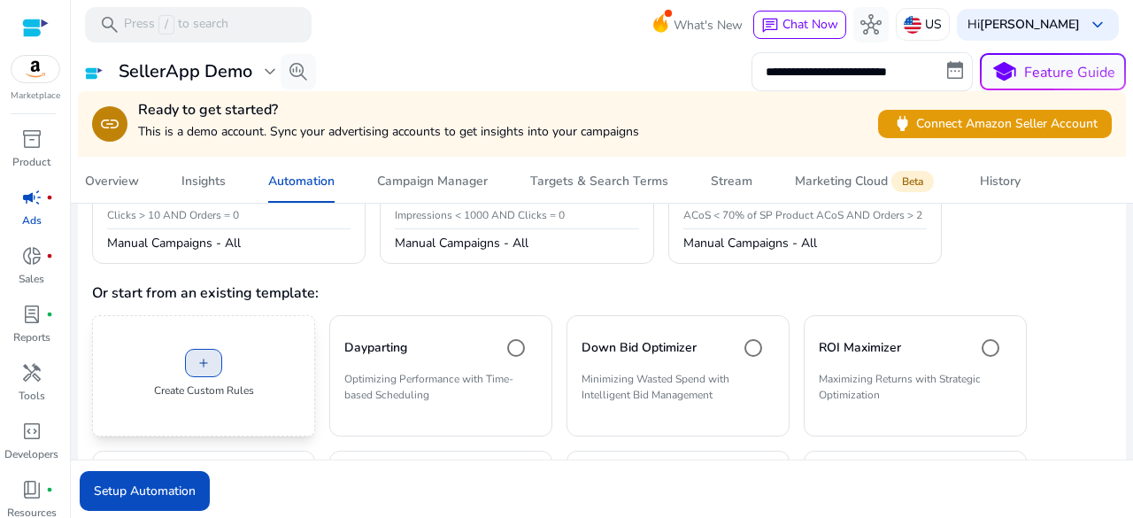
scroll to position [216, 0]
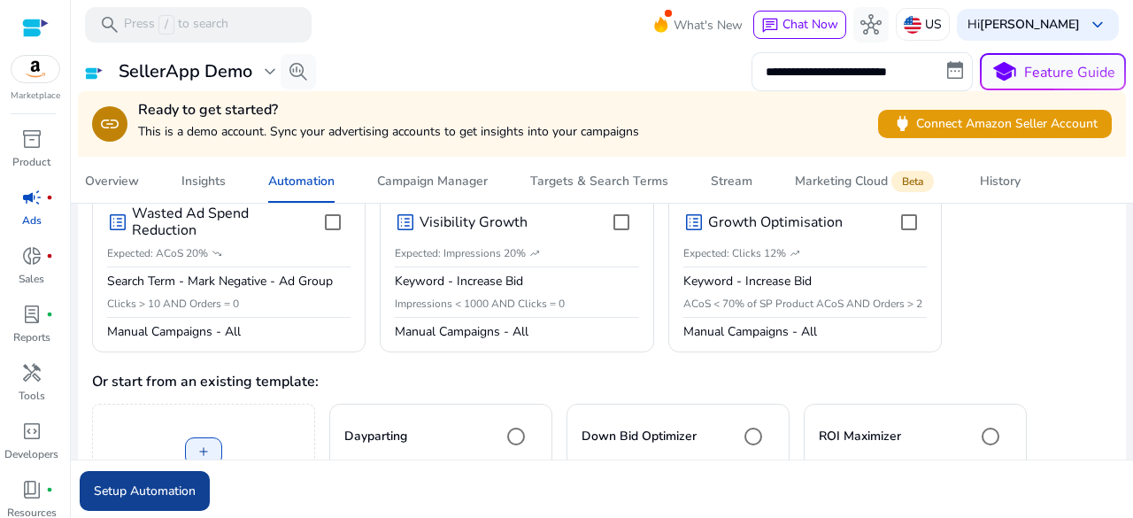
click at [156, 496] on span "Setup Automation" at bounding box center [145, 490] width 102 height 19
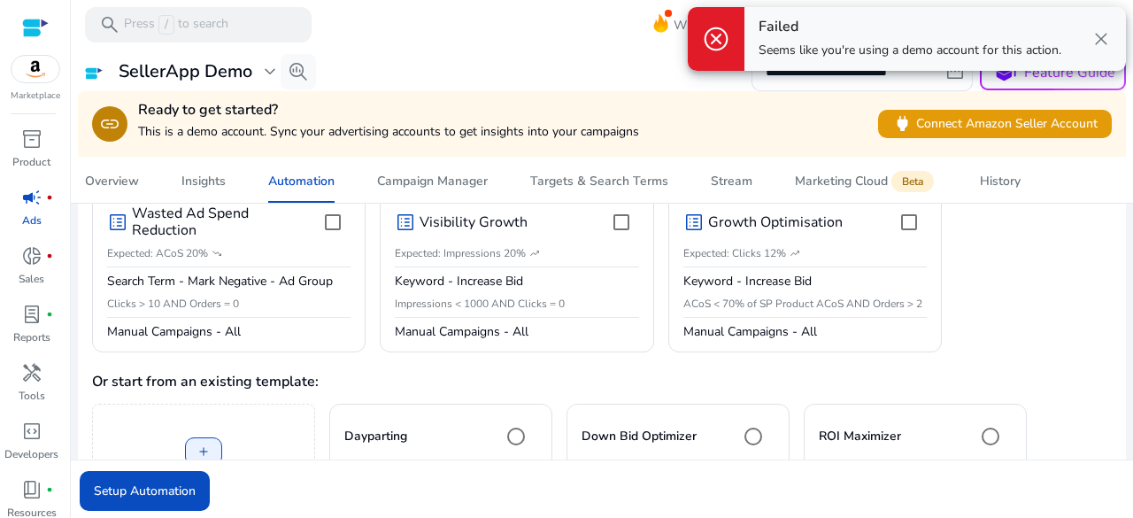
click at [1094, 42] on span "close" at bounding box center [1100, 38] width 21 height 21
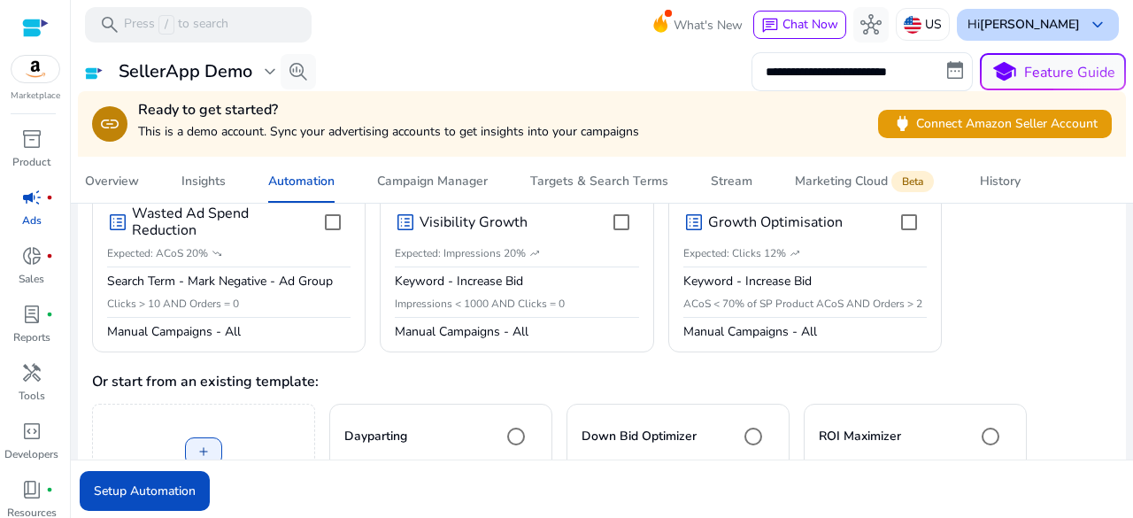
click at [1019, 26] on b "[PERSON_NAME]" at bounding box center [1030, 24] width 100 height 17
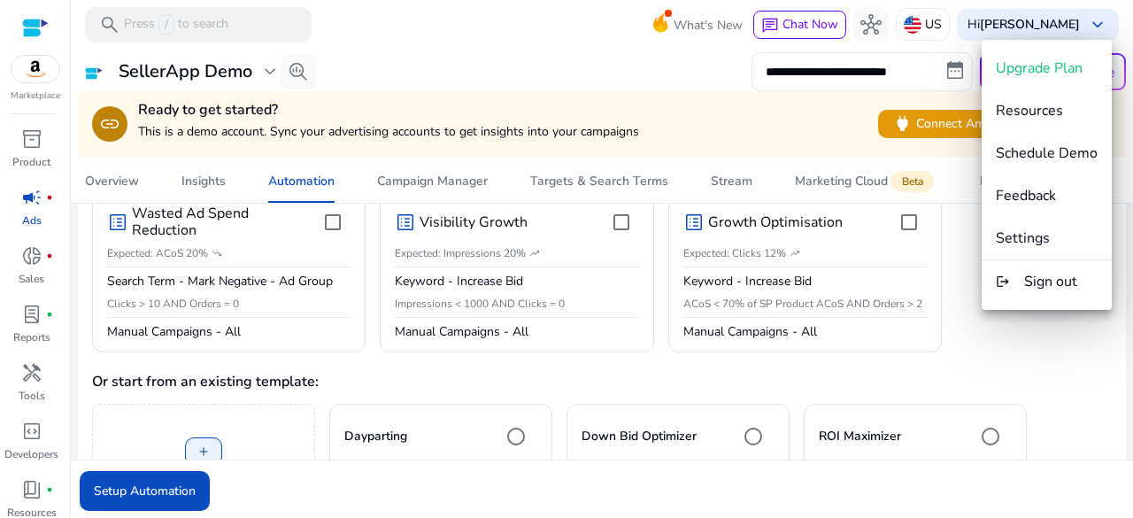
click at [1051, 19] on div at bounding box center [566, 259] width 1133 height 518
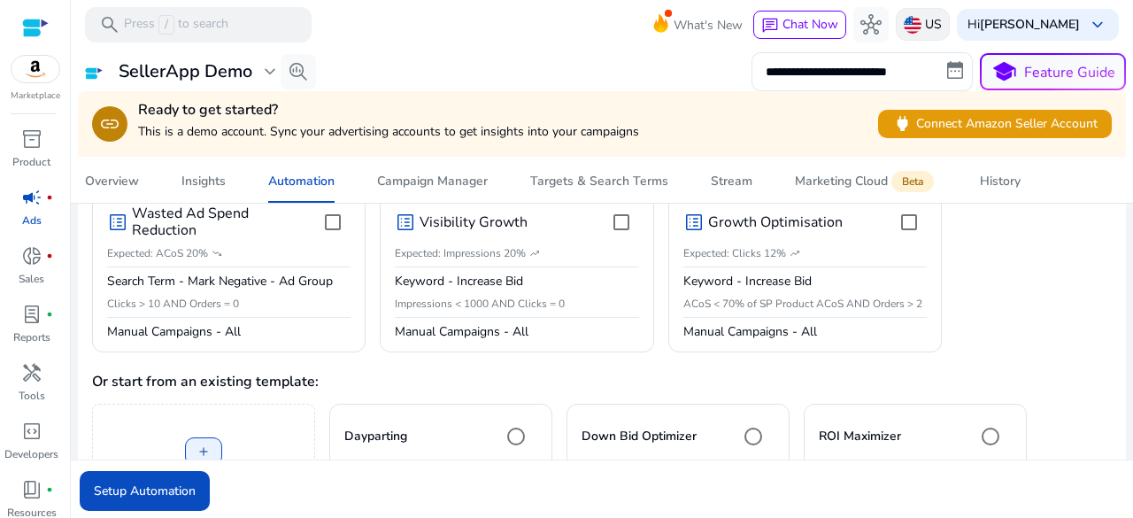
click at [936, 17] on p "US" at bounding box center [933, 24] width 17 height 31
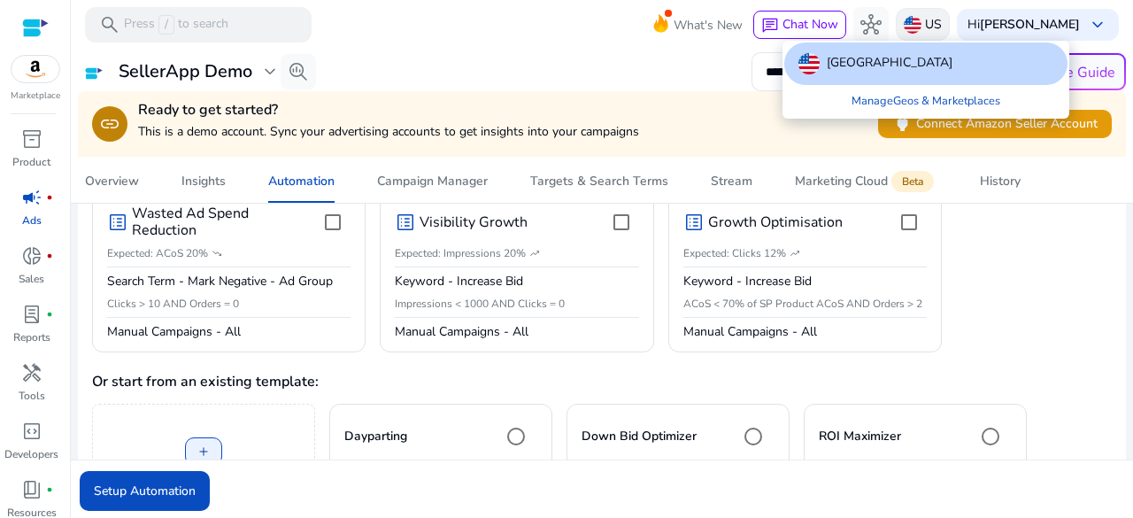
click at [914, 27] on div at bounding box center [566, 259] width 1133 height 518
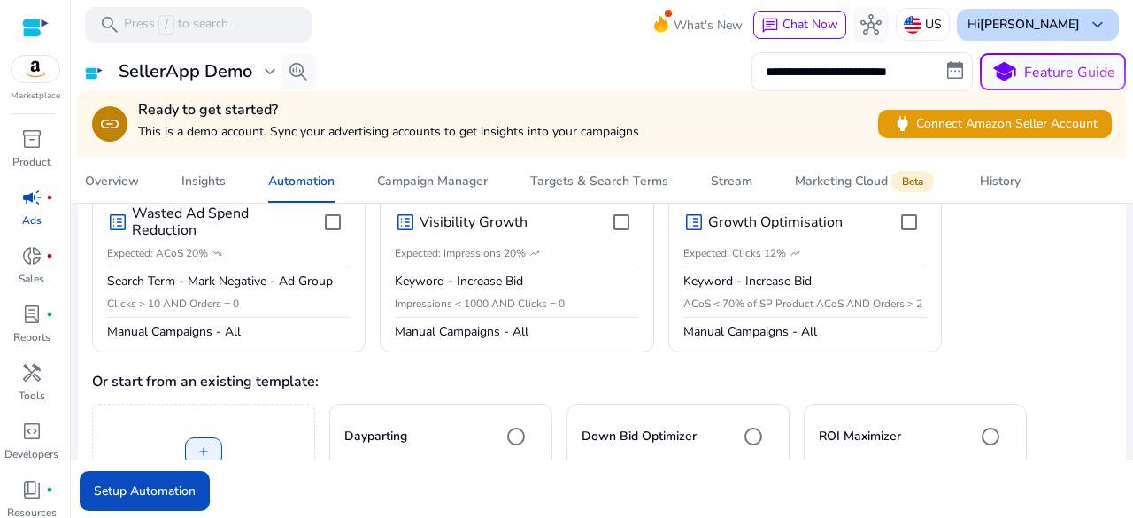
click at [1075, 19] on div "Hi [PERSON_NAME] keyboard_arrow_down" at bounding box center [1038, 25] width 162 height 32
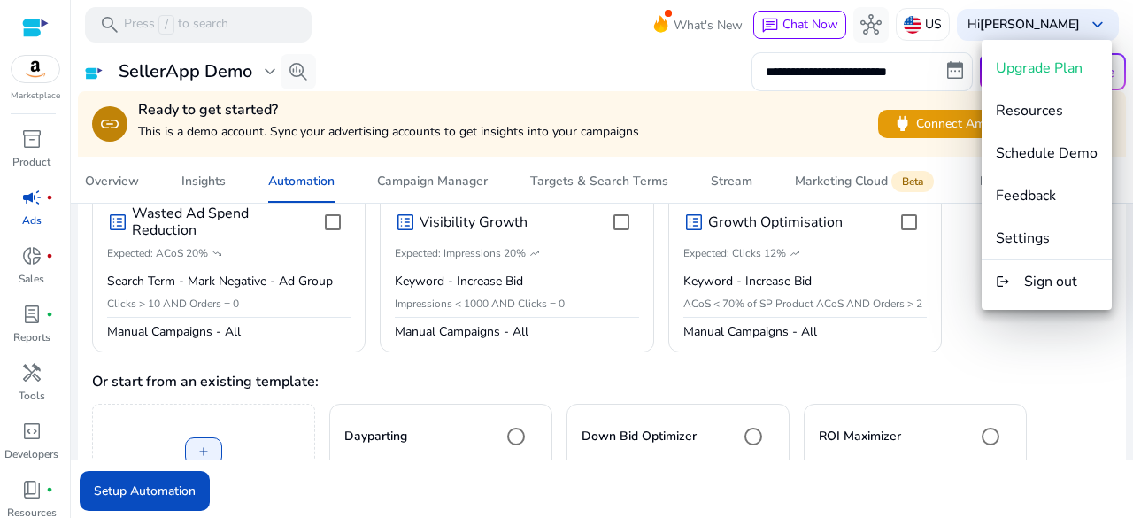
click at [708, 27] on div at bounding box center [566, 259] width 1133 height 518
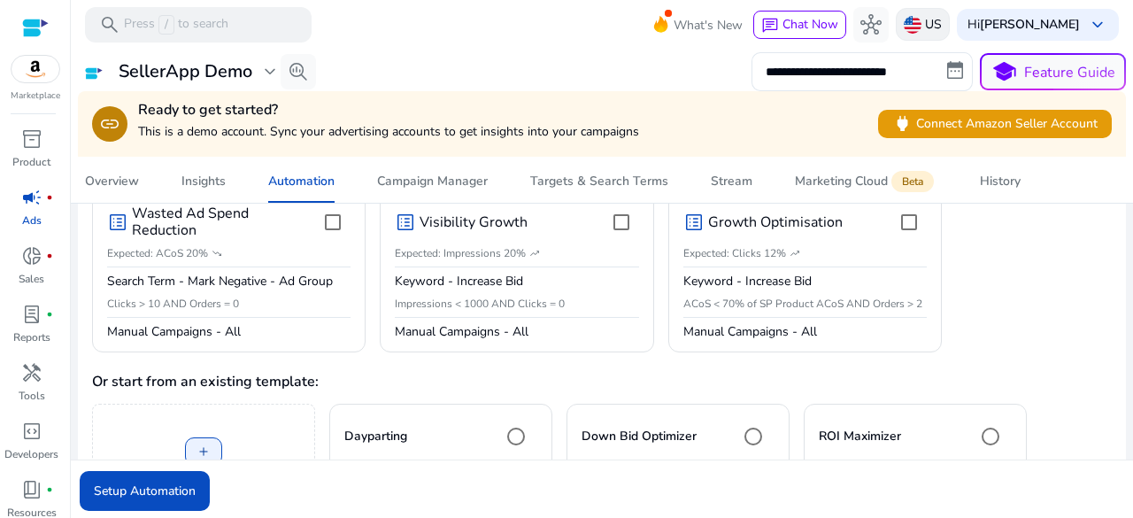
click at [922, 35] on div "US" at bounding box center [923, 24] width 54 height 33
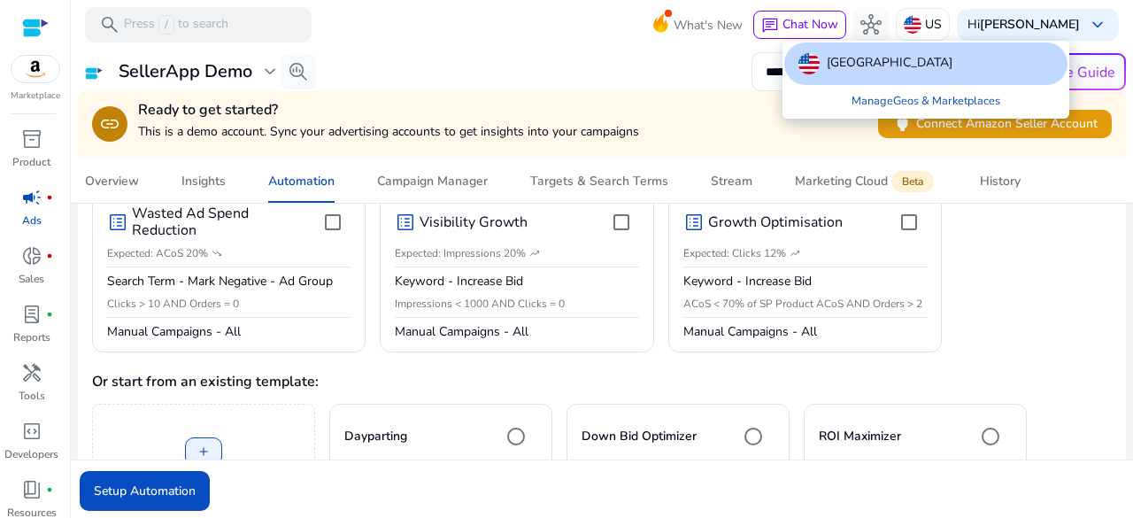
click at [926, 30] on div at bounding box center [566, 259] width 1133 height 518
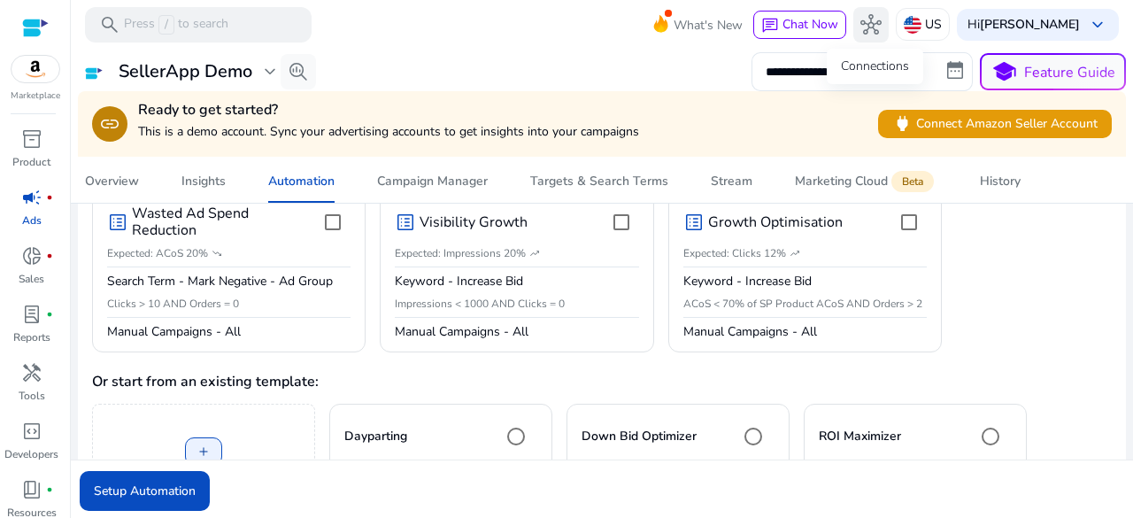
click at [877, 24] on span "hub" at bounding box center [870, 24] width 21 height 21
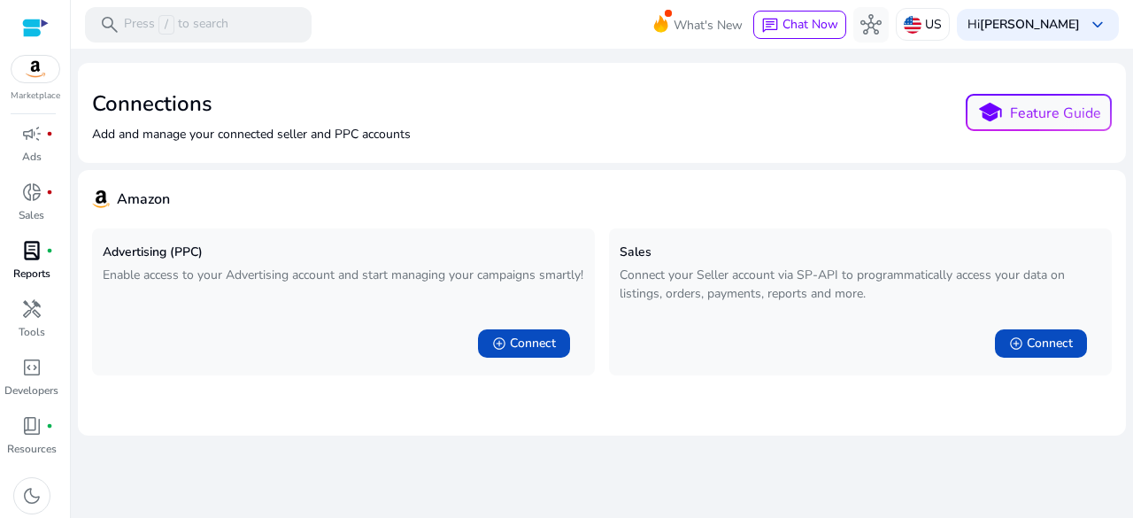
scroll to position [65, 0]
click at [35, 484] on span "dark_mode" at bounding box center [31, 493] width 21 height 21
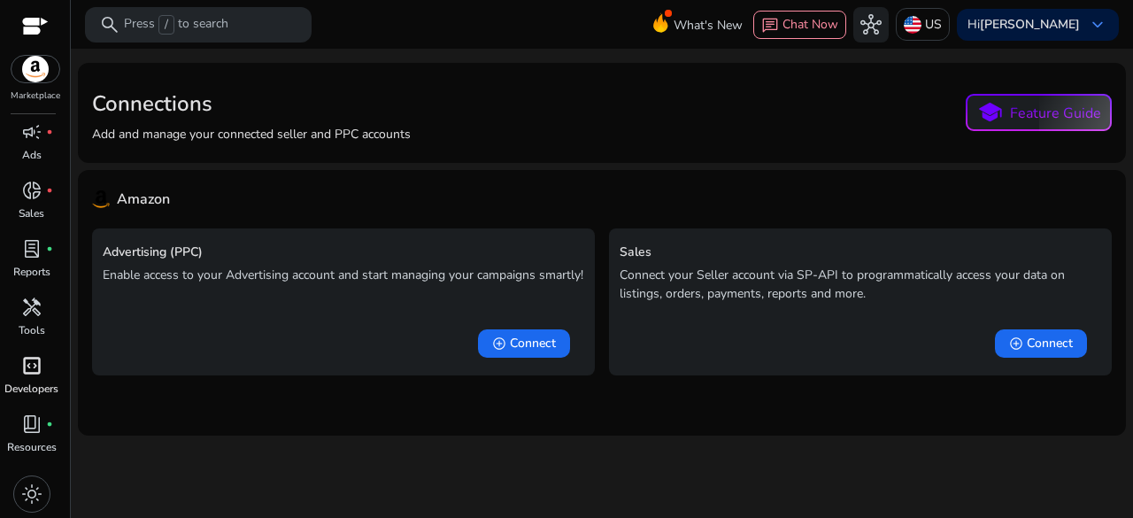
click at [30, 378] on div "code_blocks" at bounding box center [32, 365] width 50 height 28
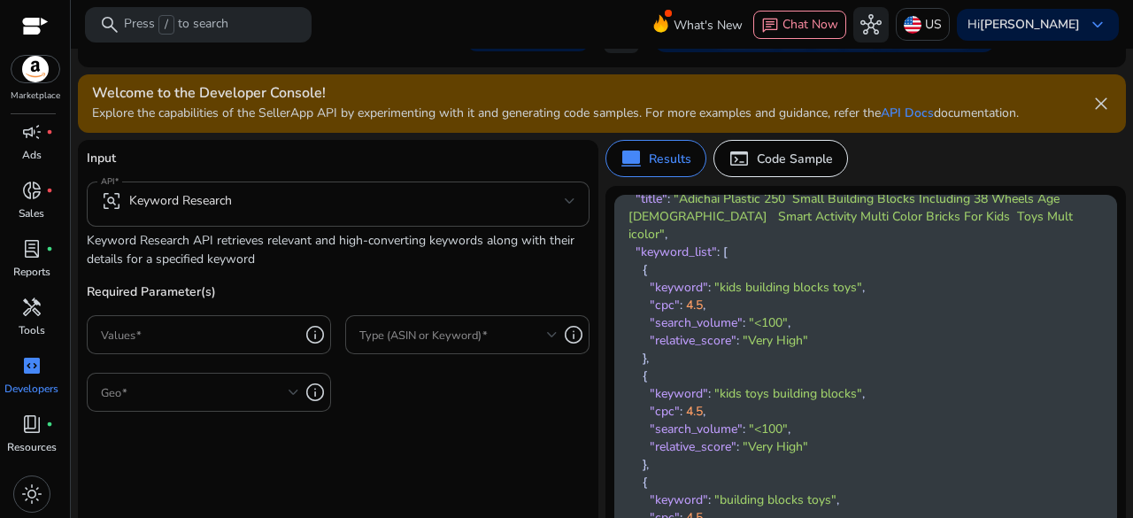
scroll to position [88, 0]
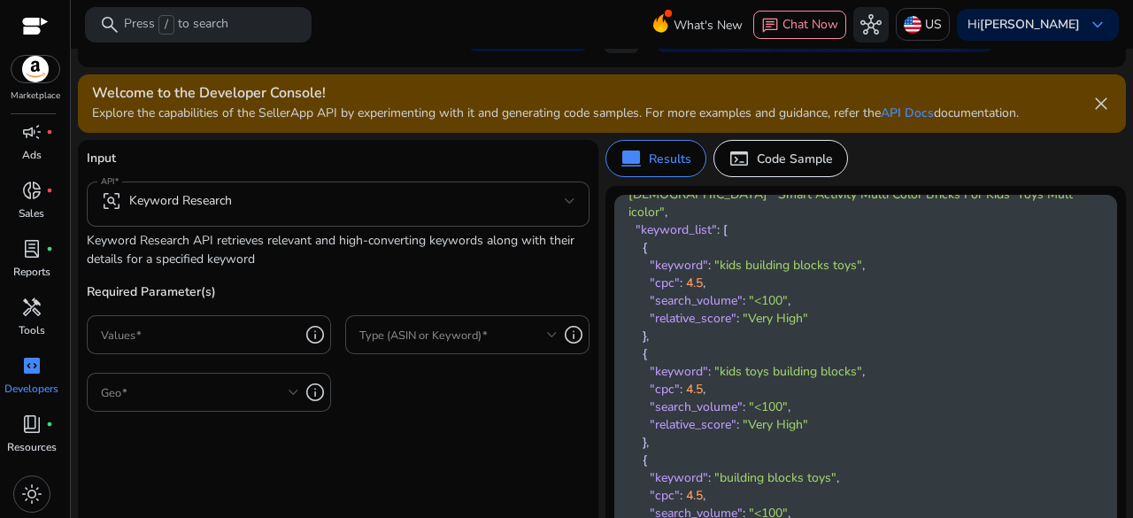
click at [677, 257] on span ""keyword"" at bounding box center [679, 265] width 58 height 17
click at [656, 274] on span ""cpc"" at bounding box center [665, 282] width 30 height 17
click at [688, 257] on span ""keyword"" at bounding box center [679, 265] width 58 height 17
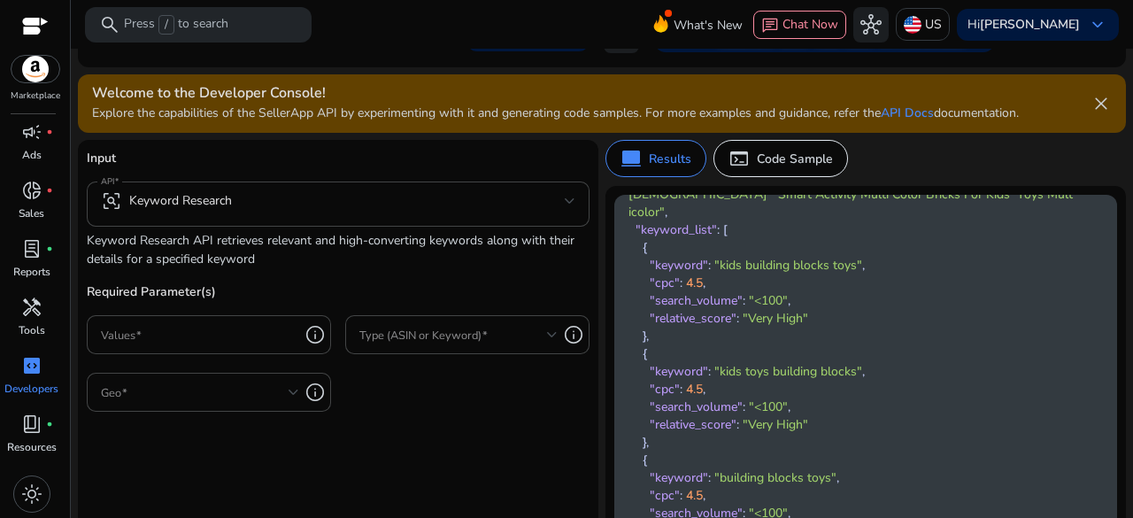
click at [688, 257] on span ""keyword"" at bounding box center [679, 265] width 58 height 17
click at [666, 292] on span ""search_volume"" at bounding box center [696, 300] width 93 height 17
click at [705, 310] on span ""relative_score"" at bounding box center [693, 318] width 87 height 17
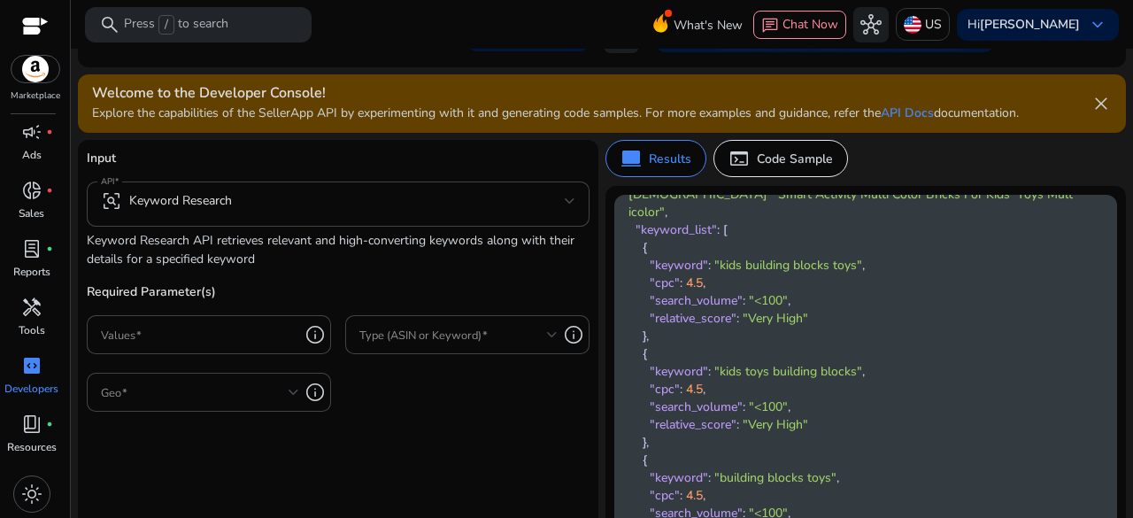
click at [686, 381] on span "4.5" at bounding box center [694, 389] width 17 height 17
click at [701, 310] on span ""relative_score"" at bounding box center [693, 318] width 87 height 17
click at [683, 363] on span ""keyword"" at bounding box center [679, 371] width 58 height 17
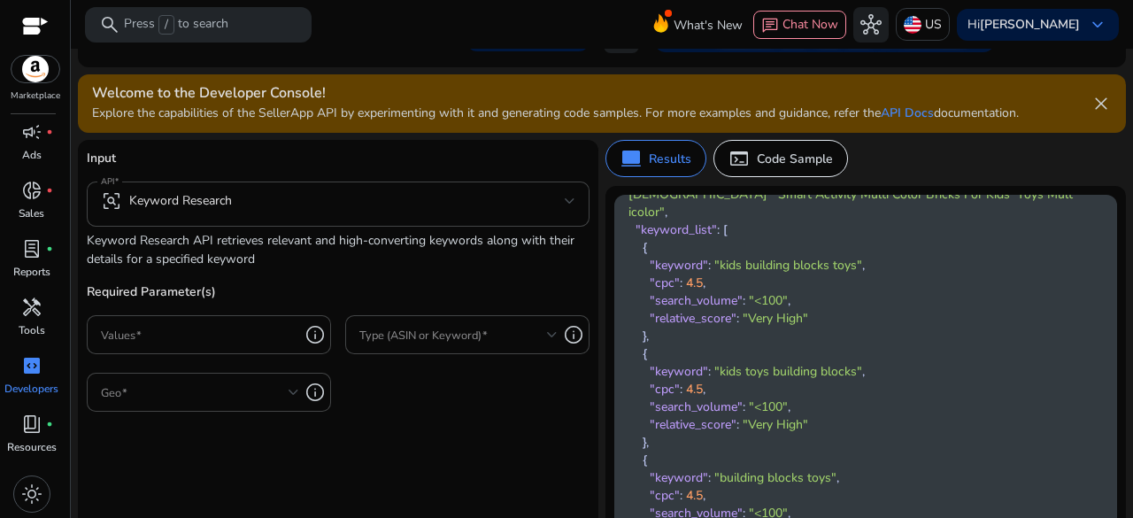
click at [683, 363] on span ""keyword"" at bounding box center [679, 371] width 58 height 17
click at [650, 381] on span ""cpc"" at bounding box center [665, 389] width 30 height 17
click at [683, 398] on span ""search_volume"" at bounding box center [696, 406] width 93 height 17
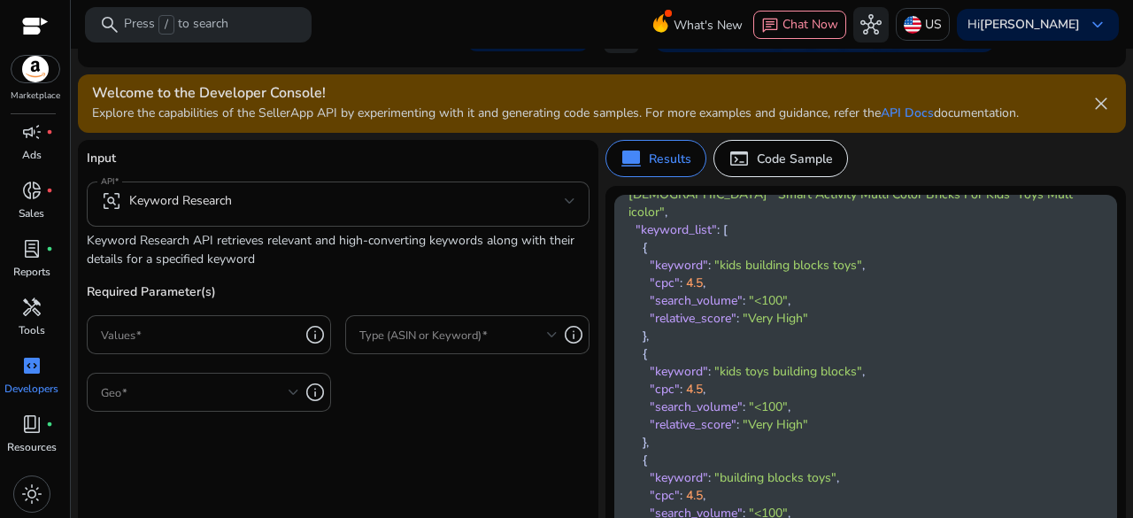
click at [683, 416] on span ""relative_score"" at bounding box center [693, 424] width 87 height 17
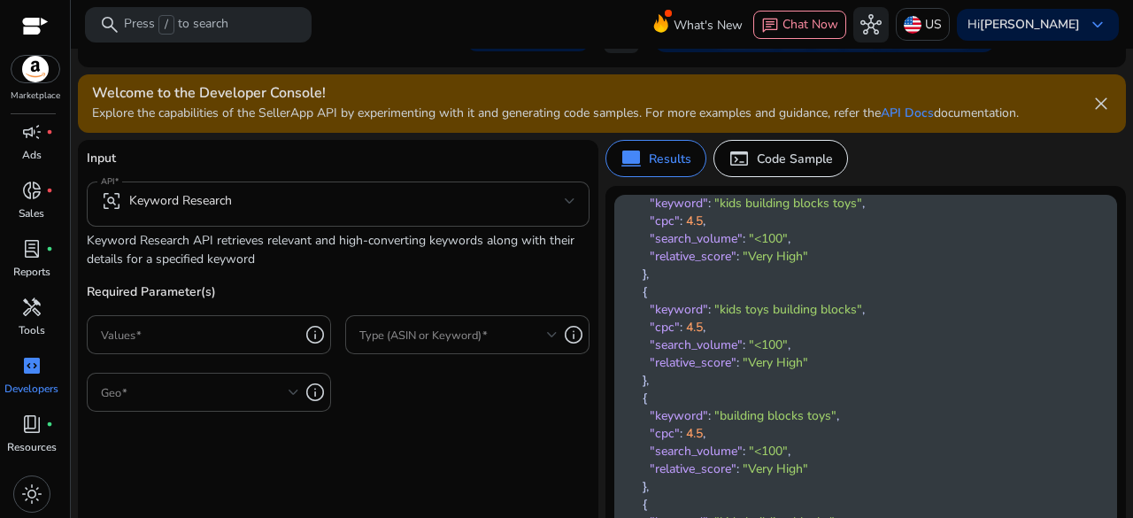
scroll to position [177, 0]
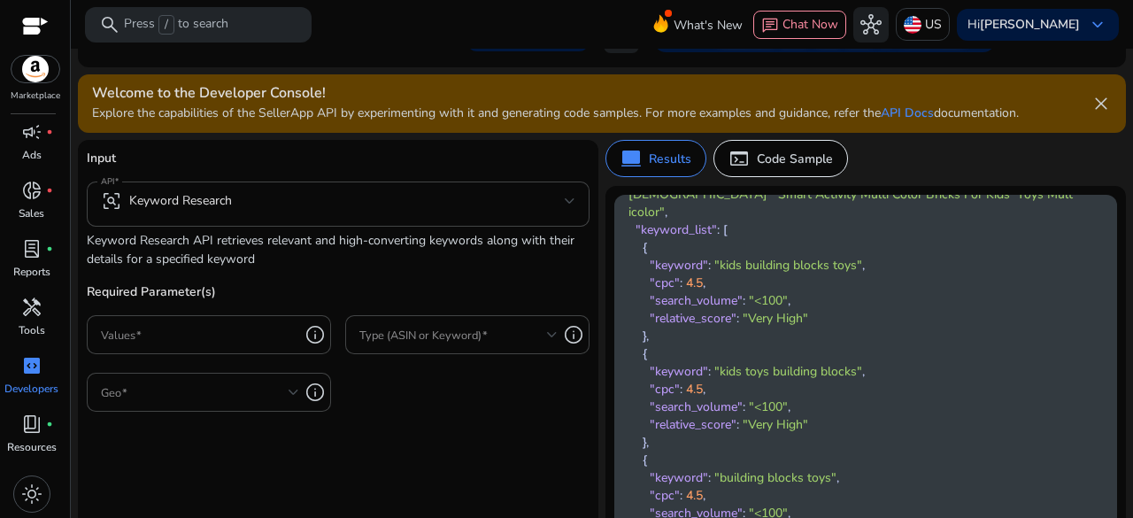
scroll to position [0, 0]
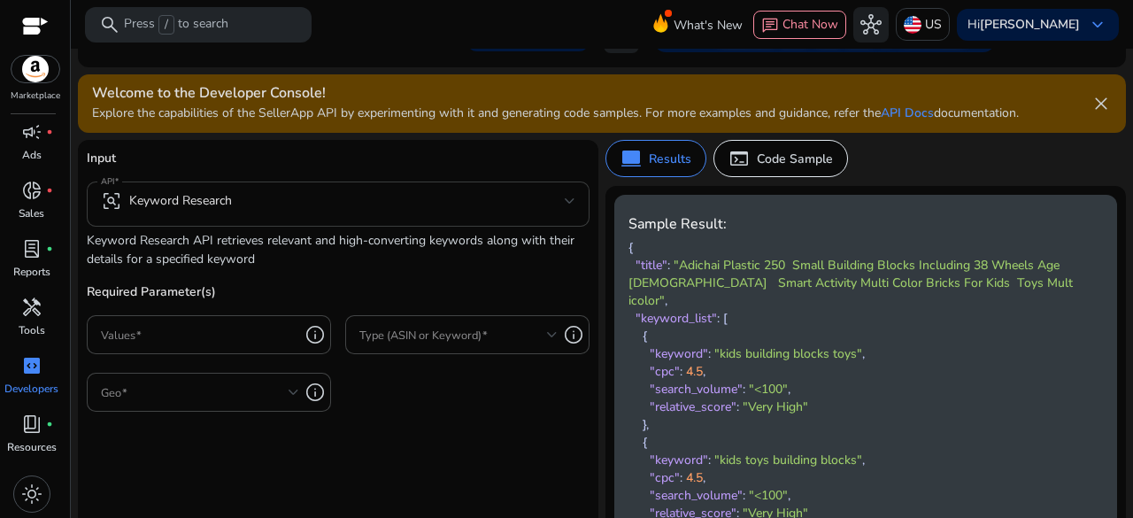
click at [293, 196] on mat-select-trigger "frame_inspect Keyword Research" at bounding box center [333, 200] width 464 height 21
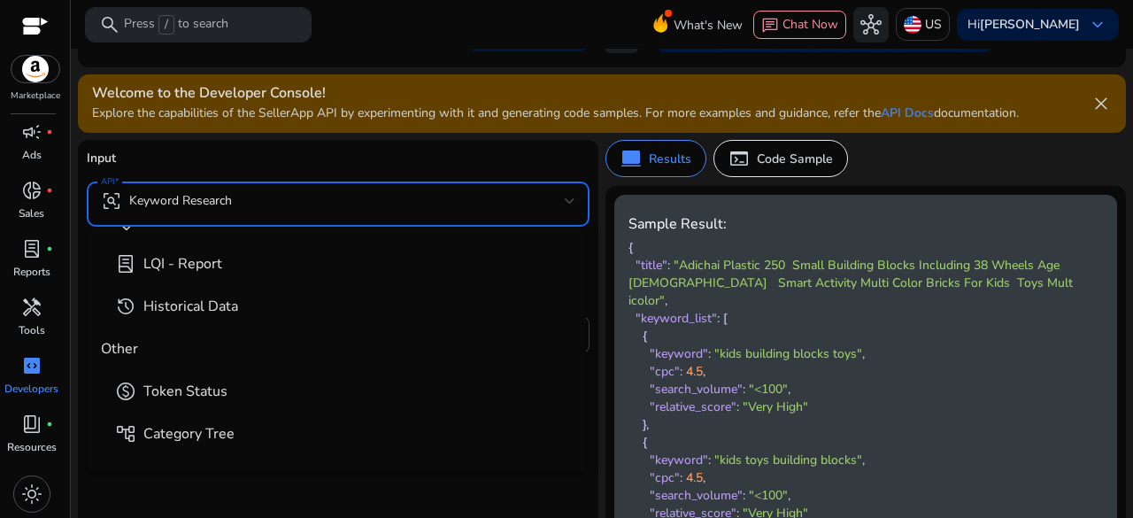
scroll to position [442, 0]
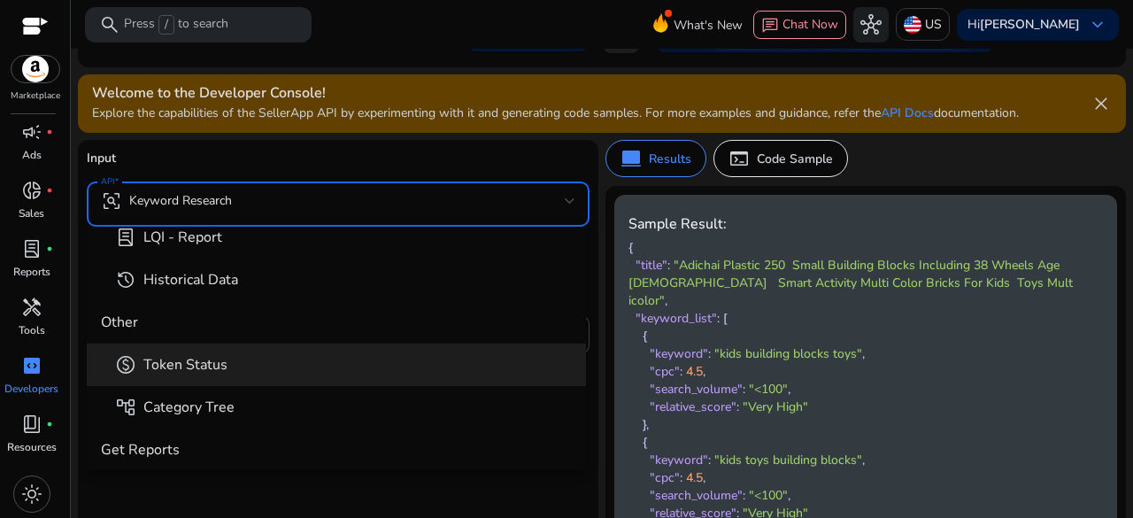
click at [246, 368] on span "paid Token Status" at bounding box center [343, 364] width 457 height 21
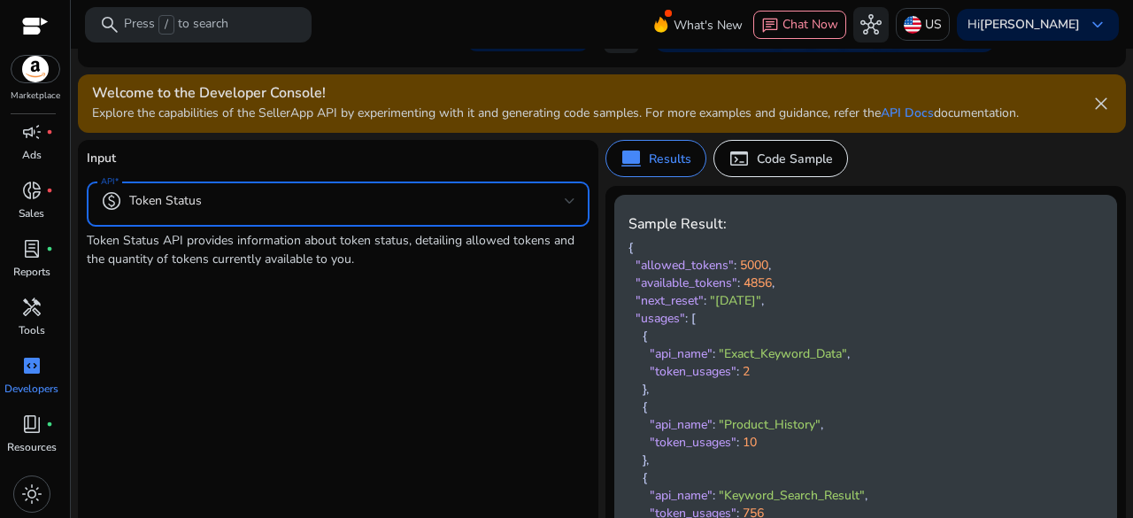
click at [298, 202] on mat-select-trigger "paid Token Status" at bounding box center [333, 200] width 464 height 21
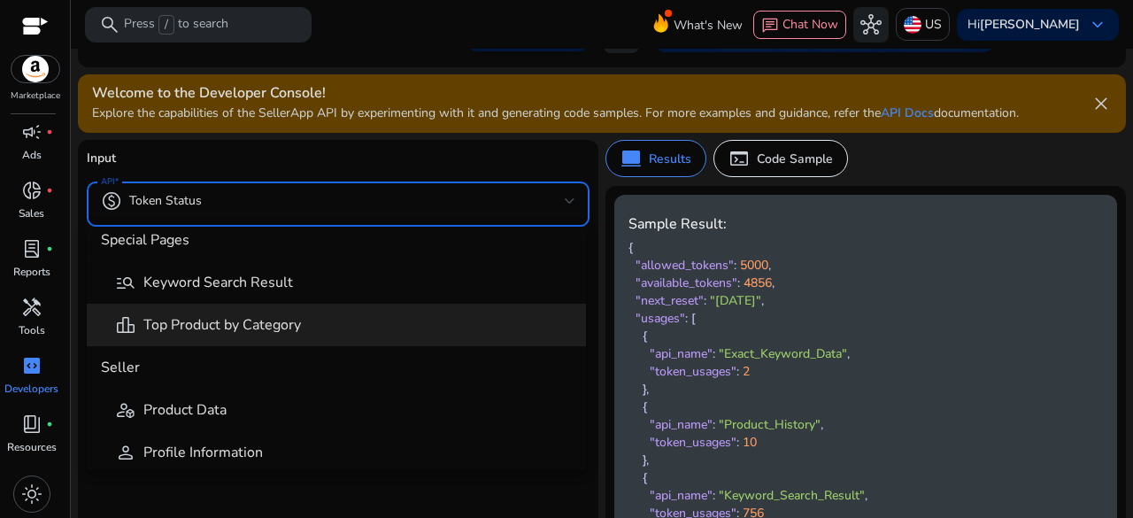
scroll to position [832, 0]
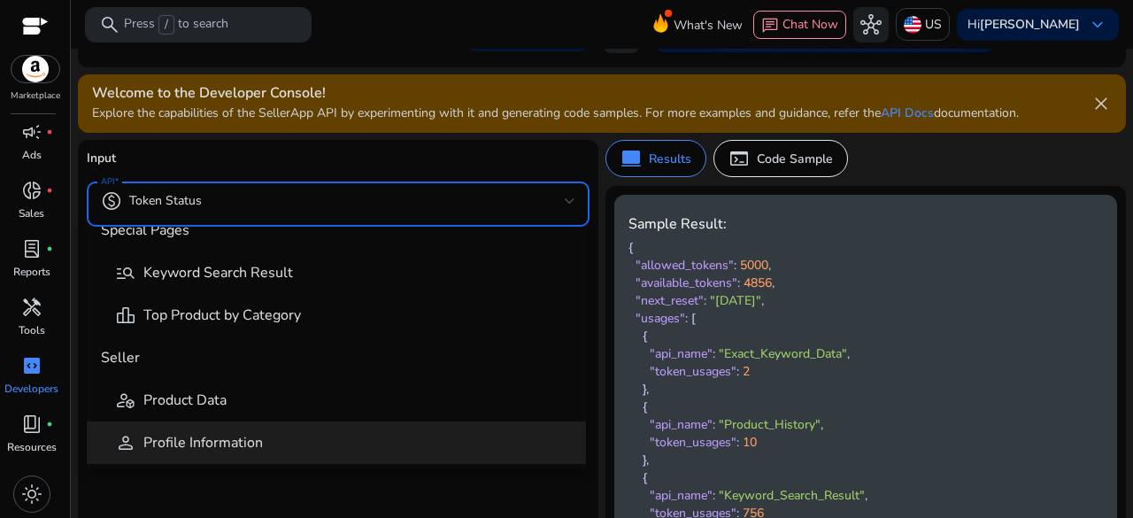
click at [250, 441] on span "Profile Information" at bounding box center [202, 442] width 119 height 19
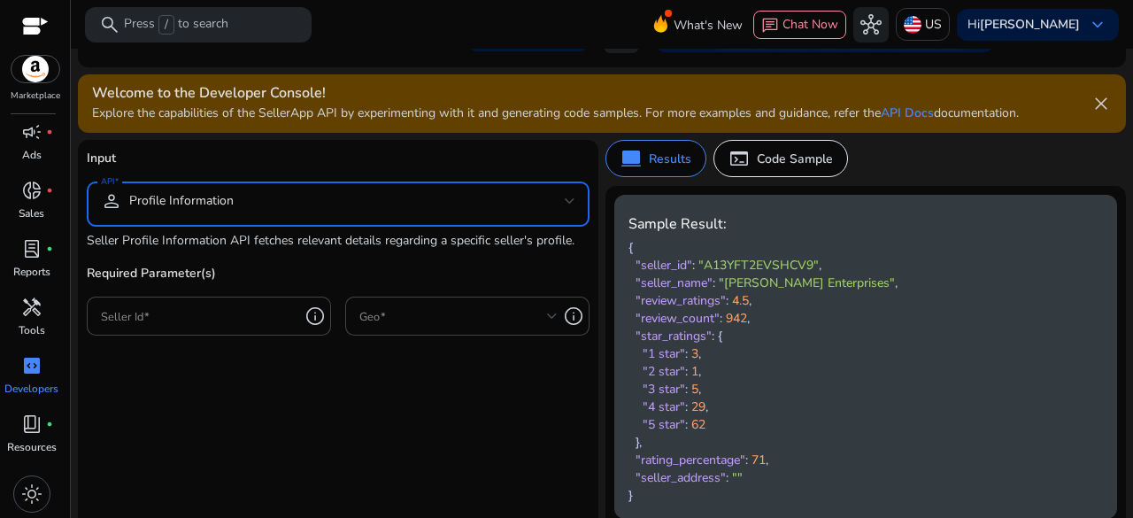
click at [731, 273] on pre "{ "seller_id" : "A13YFT2EVSHCV9" , "seller_name" : "[PERSON_NAME] Enterprises" …" at bounding box center [851, 371] width 446 height 265
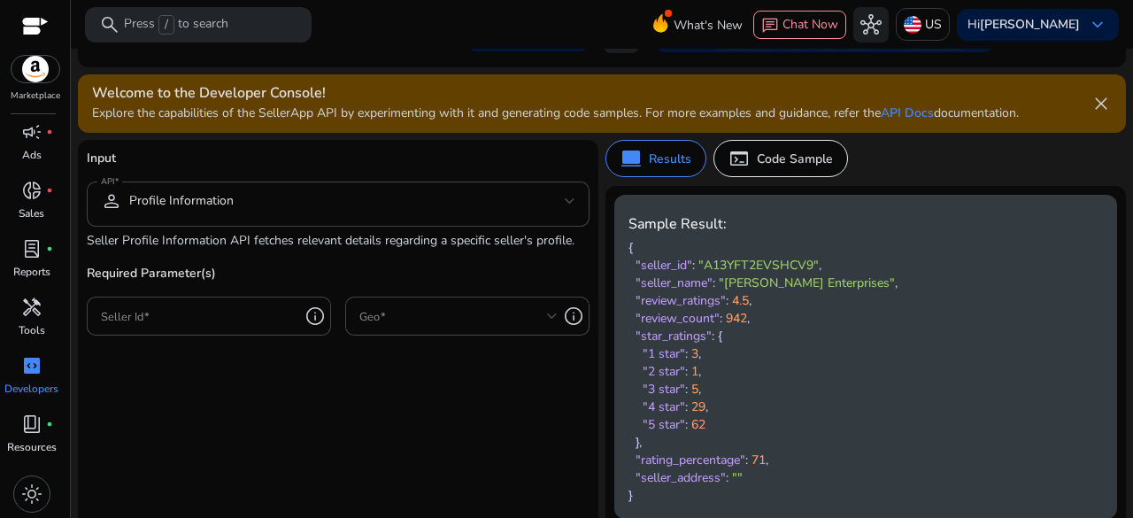
click at [773, 289] on span ""[PERSON_NAME] Enterprises"" at bounding box center [807, 282] width 176 height 17
click at [732, 306] on span "4.5" at bounding box center [740, 300] width 17 height 17
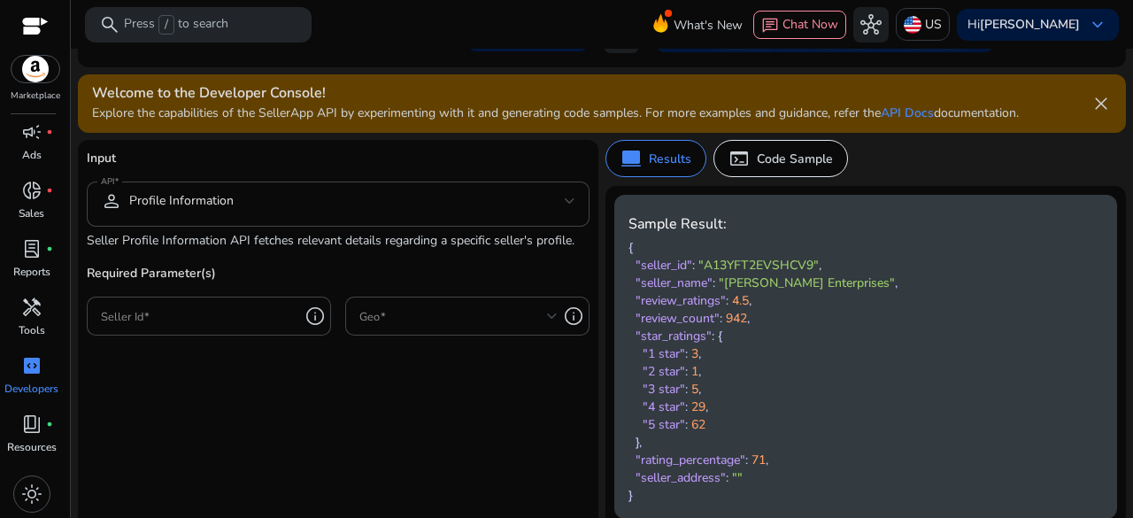
click at [682, 307] on span ""review_ratings"" at bounding box center [680, 300] width 90 height 17
click at [673, 321] on span ""review_count"" at bounding box center [677, 318] width 84 height 17
click at [674, 342] on span ""star_ratings"" at bounding box center [673, 335] width 76 height 17
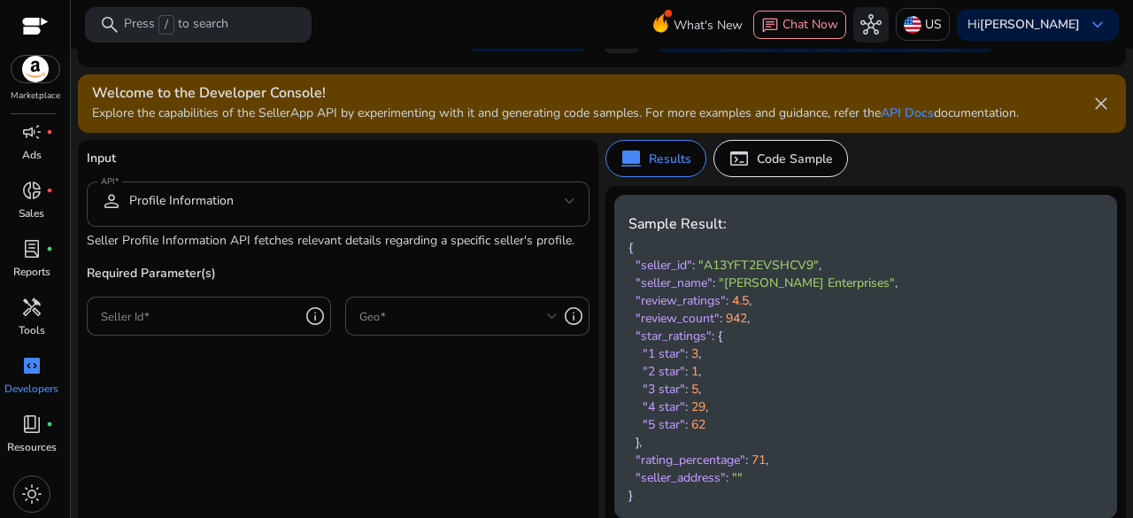
click at [674, 342] on span ""star_ratings"" at bounding box center [673, 335] width 76 height 17
click at [665, 383] on span ""3 star"" at bounding box center [663, 389] width 42 height 17
click at [250, 314] on input "Seller Id" at bounding box center [200, 315] width 198 height 19
click at [265, 381] on form "Input API person Profile Information Seller Profile Information API fetches rel…" at bounding box center [338, 392] width 503 height 487
click at [308, 215] on mat-select "person Profile Information" at bounding box center [338, 203] width 474 height 27
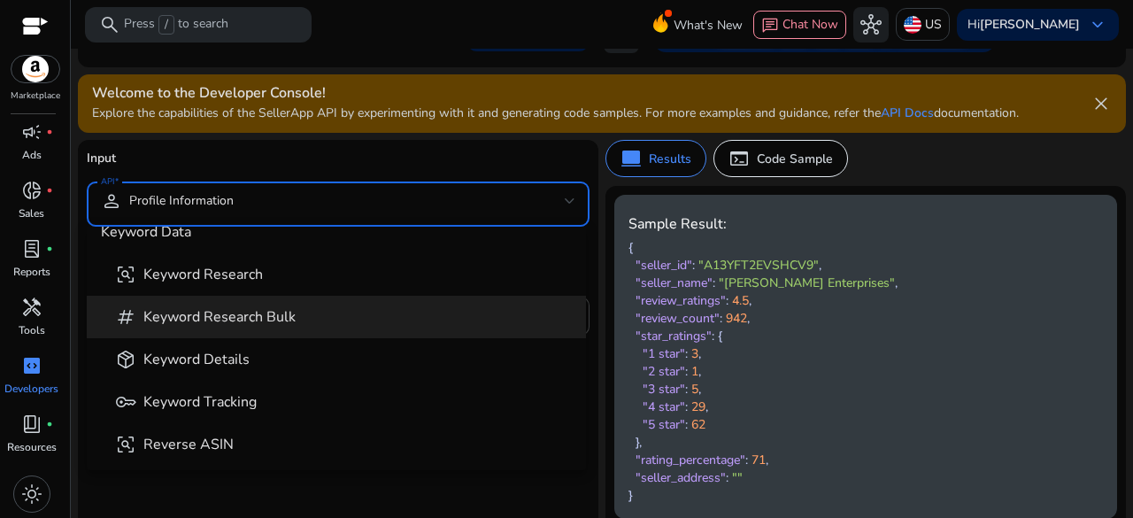
scroll to position [0, 0]
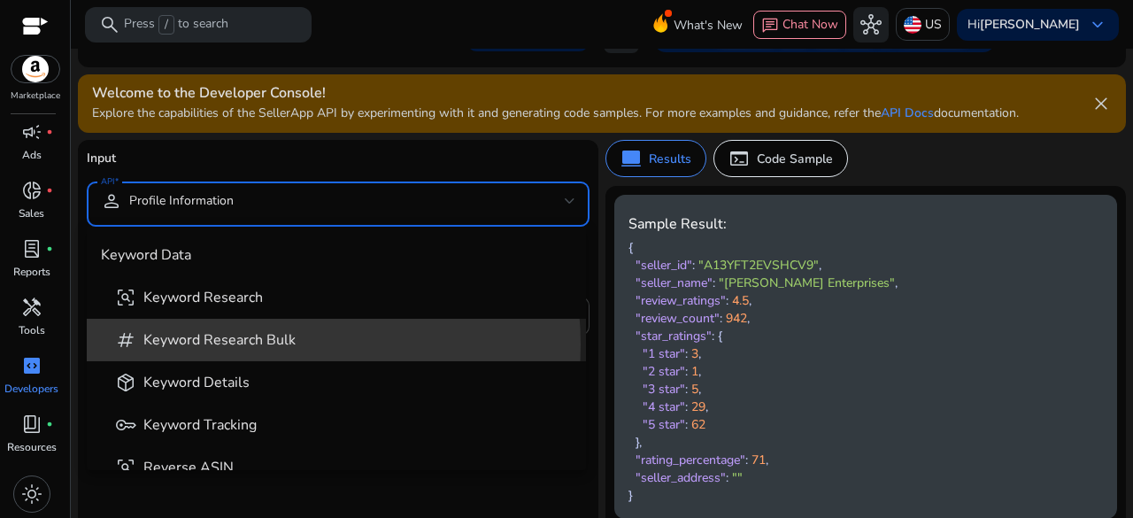
click at [249, 344] on span "Keyword Research Bulk" at bounding box center [219, 339] width 152 height 19
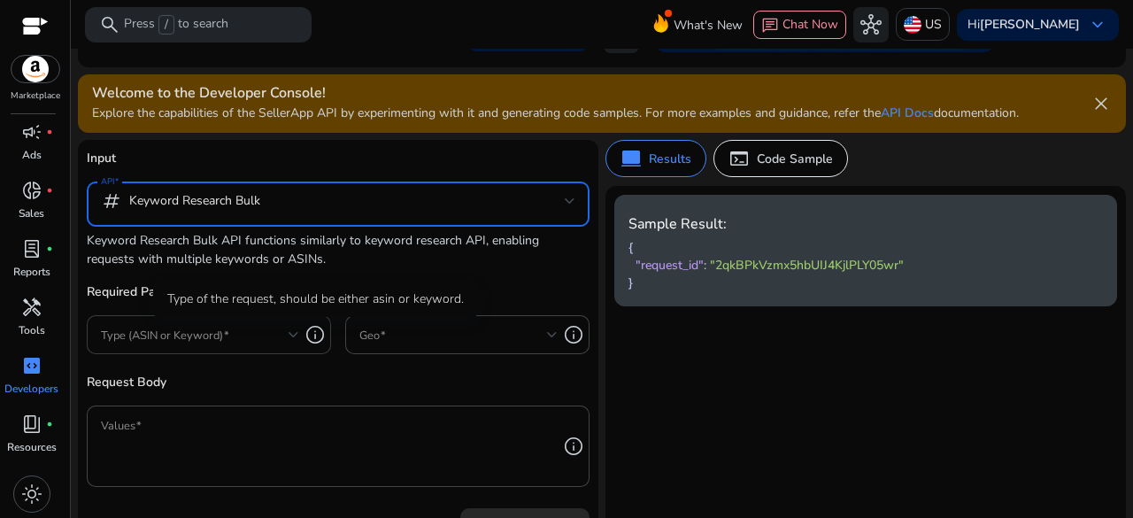
click at [285, 339] on span at bounding box center [195, 334] width 188 height 19
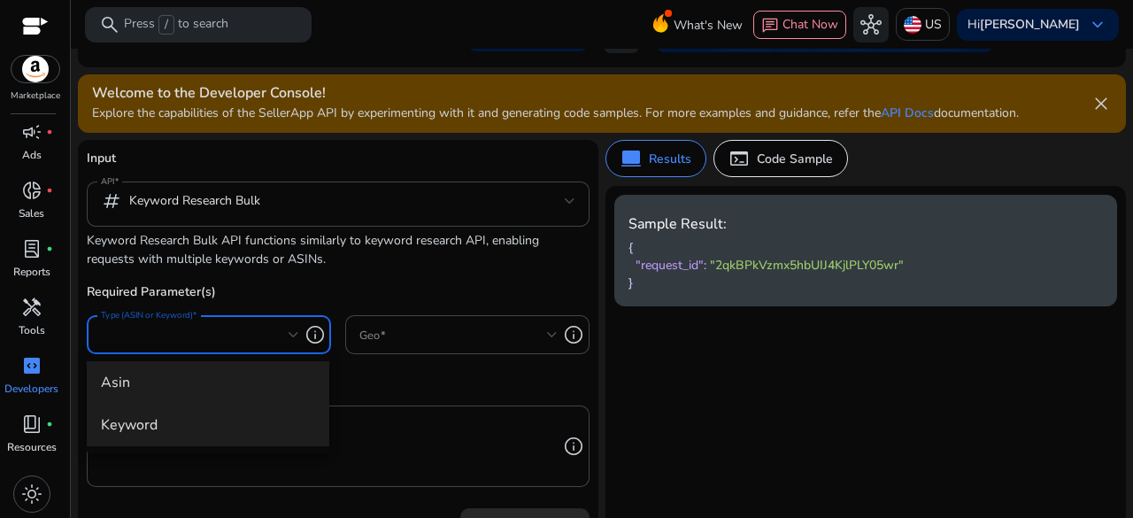
click at [196, 431] on span "keyword" at bounding box center [208, 424] width 214 height 19
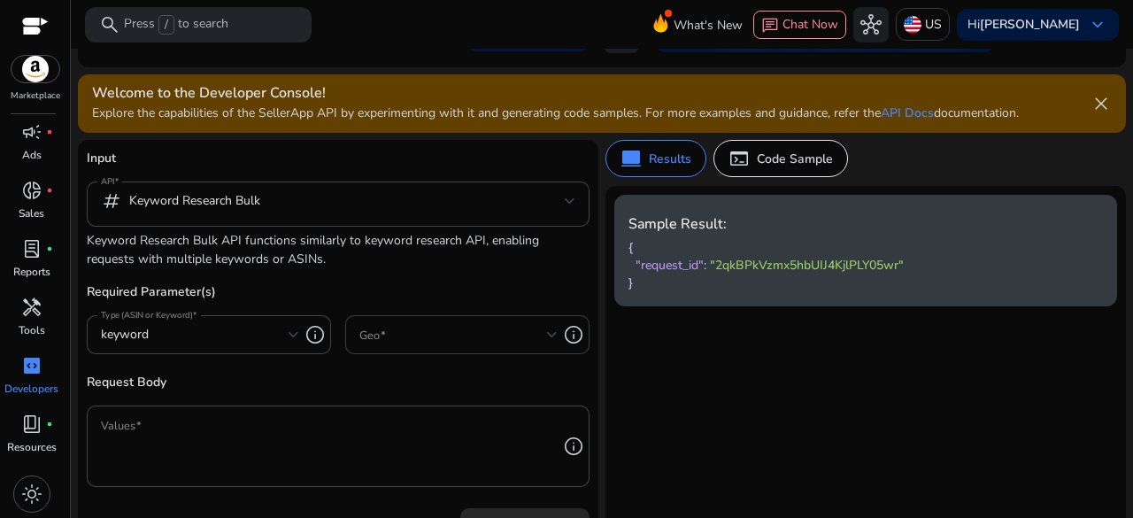
click at [388, 349] on div at bounding box center [458, 334] width 198 height 39
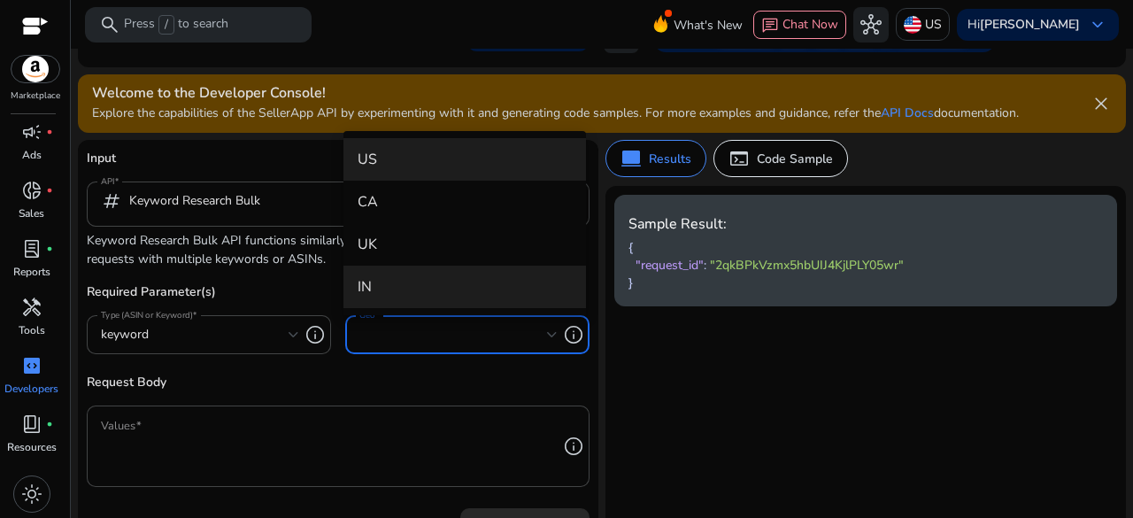
click at [388, 277] on span "IN" at bounding box center [465, 286] width 214 height 19
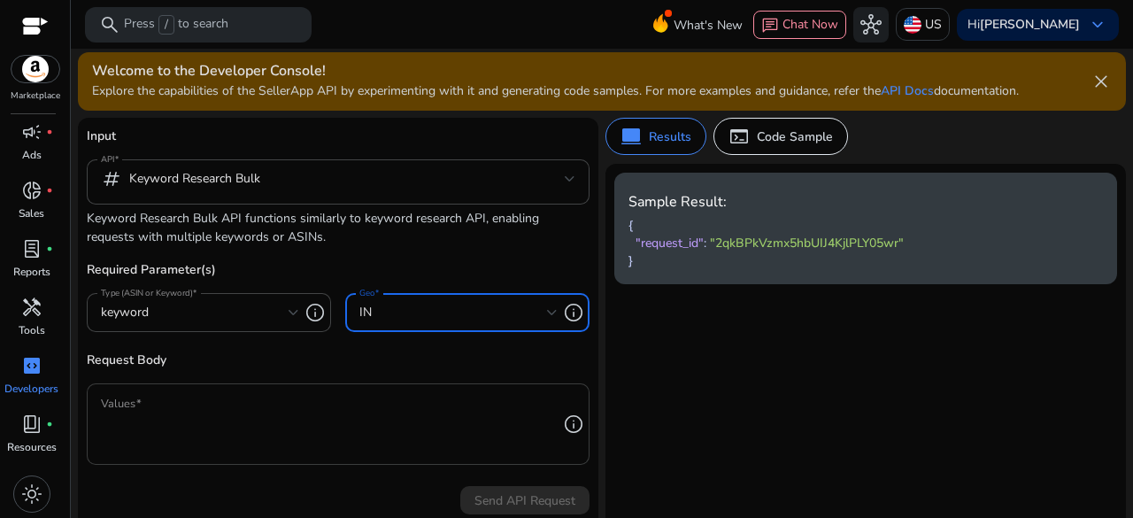
scroll to position [177, 0]
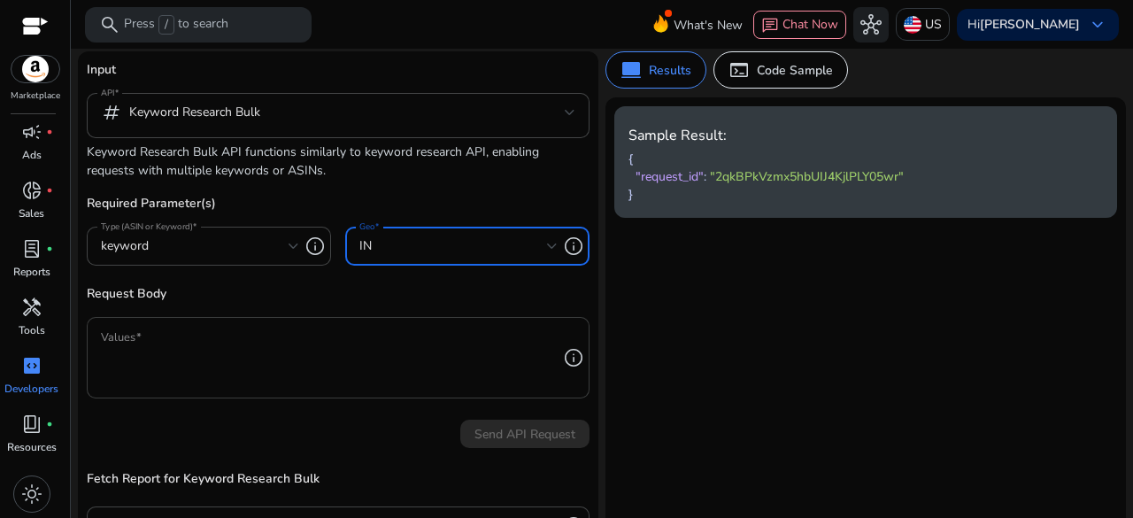
click at [249, 342] on textarea "Values" at bounding box center [329, 358] width 457 height 64
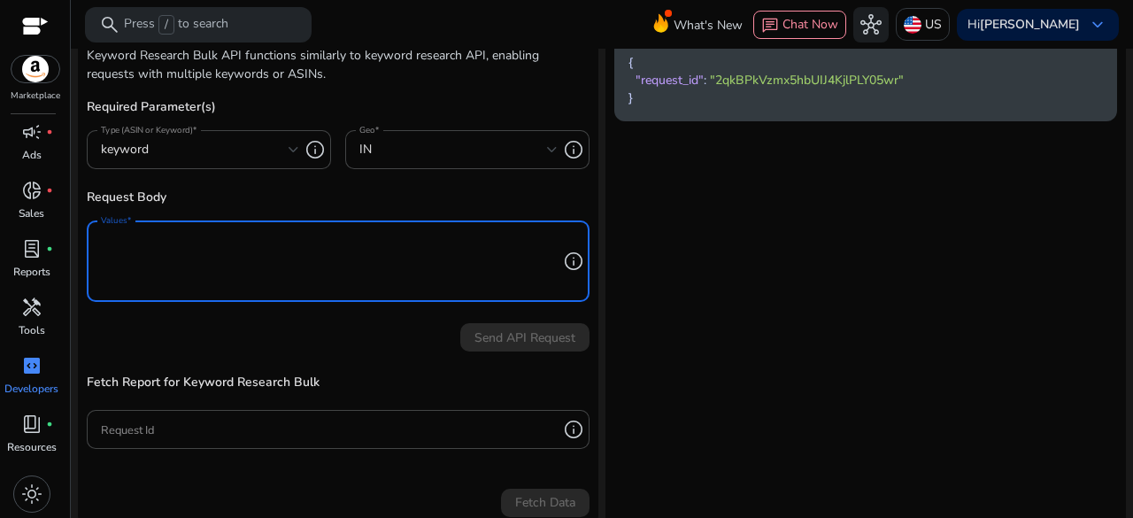
scroll to position [327, 0]
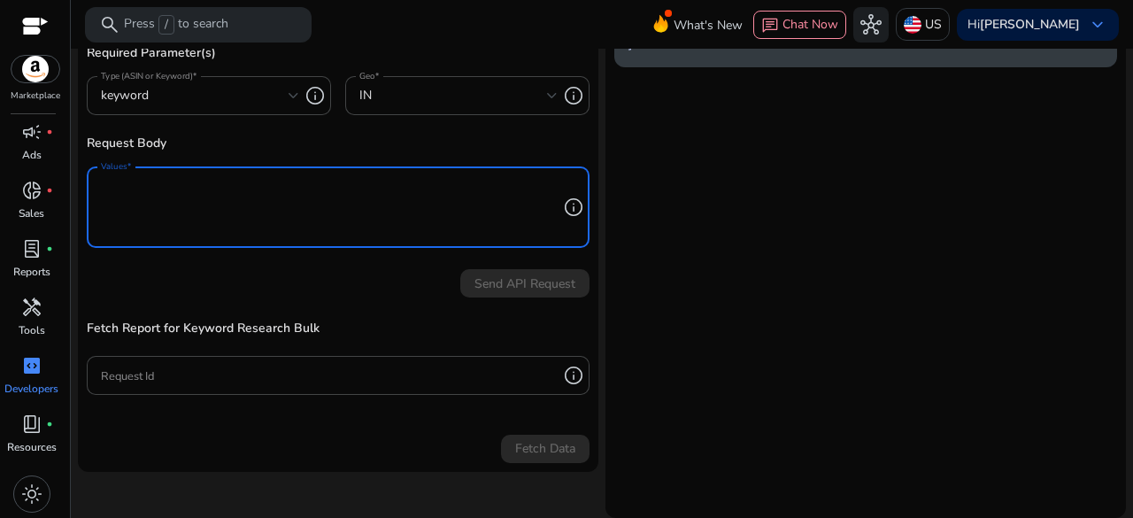
click at [491, 286] on div "Send API Request" at bounding box center [338, 279] width 503 height 35
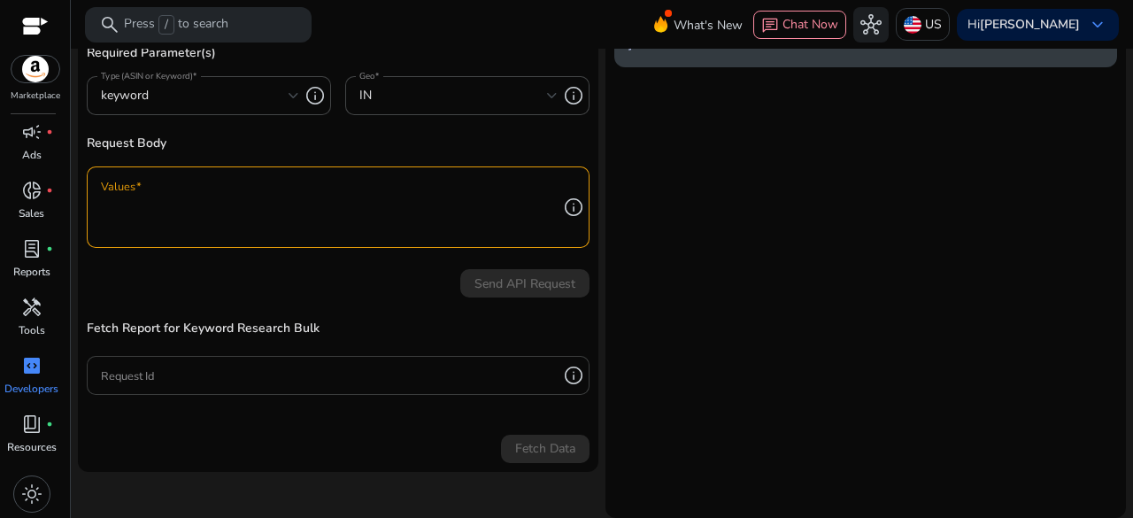
click at [179, 388] on div at bounding box center [329, 375] width 457 height 39
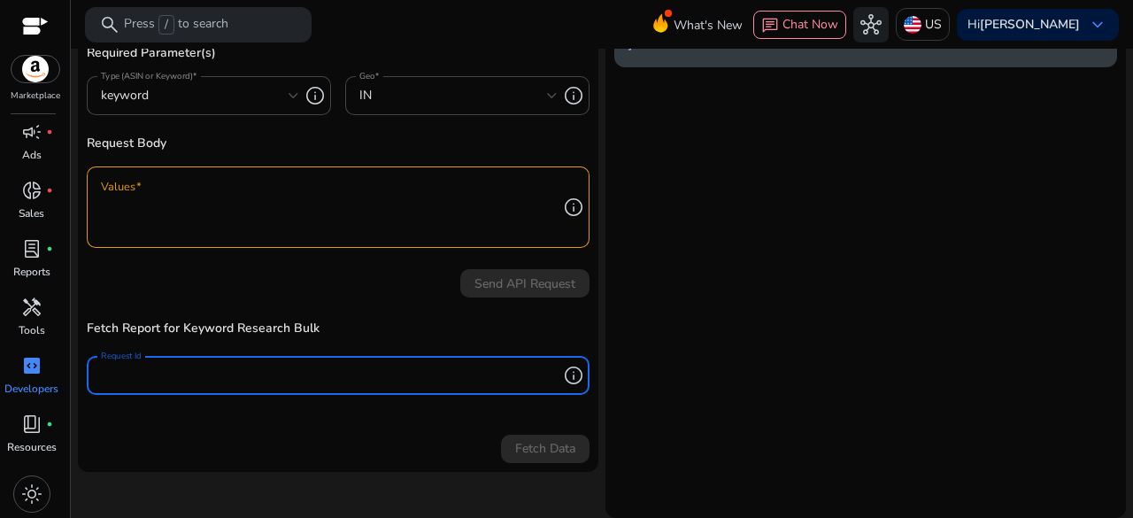
click at [540, 447] on div "Fetch Data" at bounding box center [338, 444] width 503 height 35
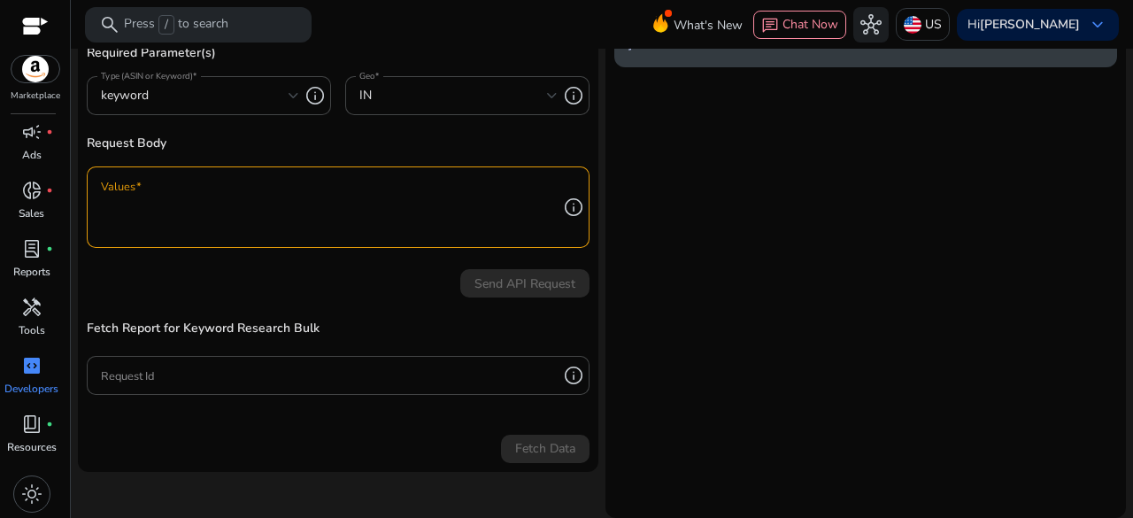
click at [365, 279] on div "Send API Request" at bounding box center [338, 279] width 503 height 35
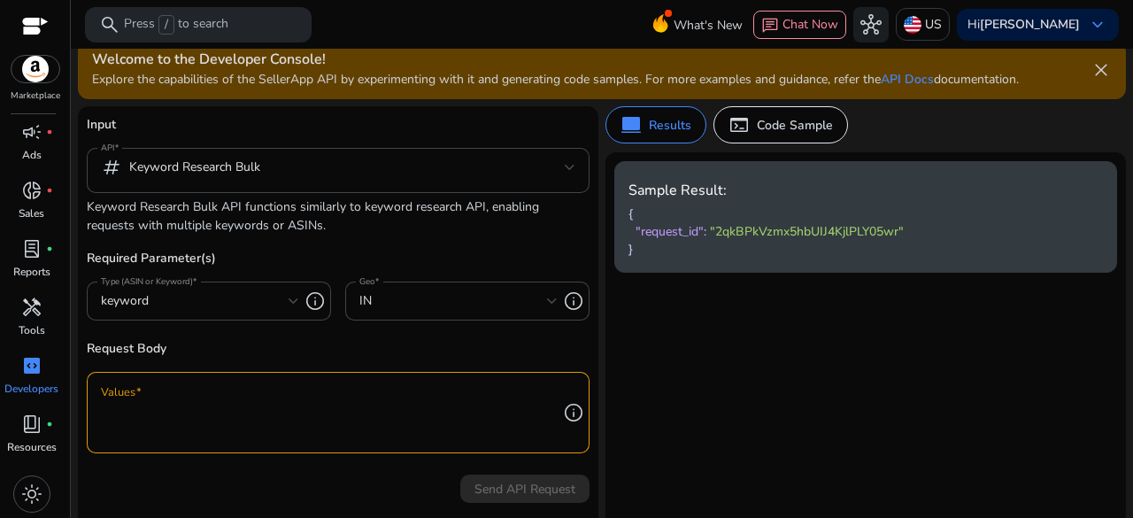
scroll to position [150, 0]
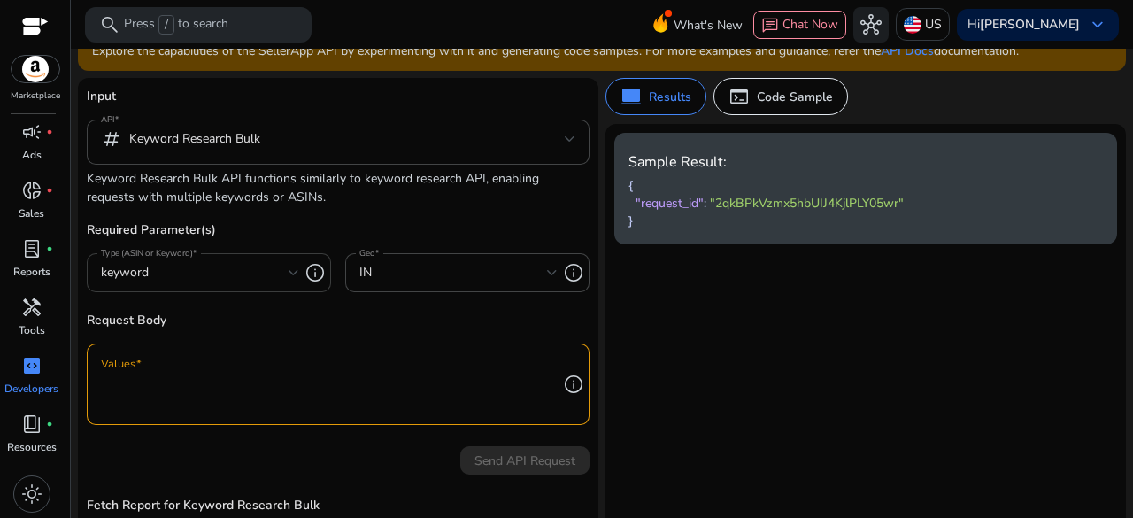
click at [254, 275] on div "keyword" at bounding box center [195, 272] width 188 height 19
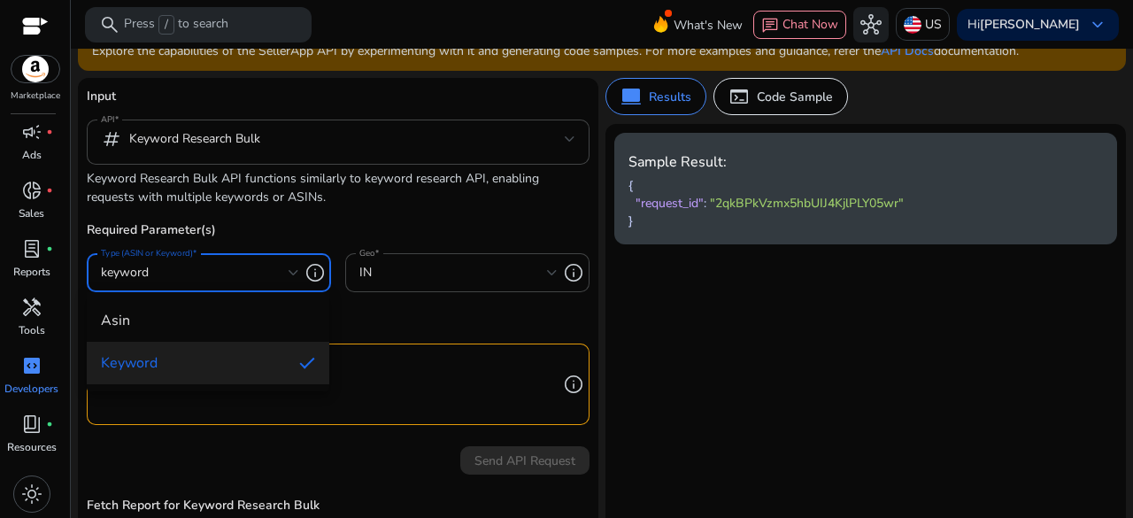
click at [333, 235] on div at bounding box center [566, 259] width 1133 height 518
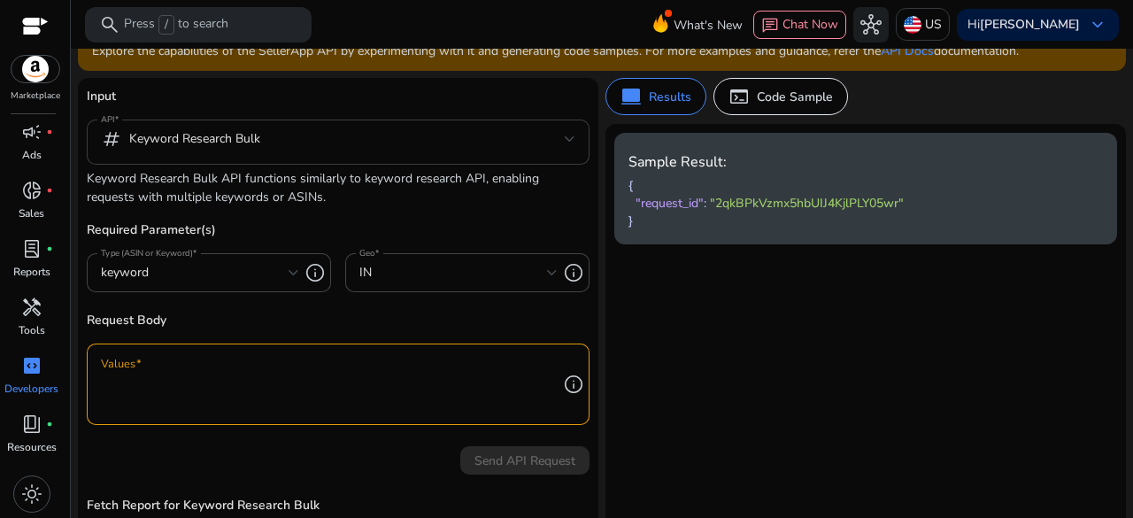
click at [325, 142] on mat-select-trigger "tag Keyword Research Bulk" at bounding box center [333, 138] width 464 height 21
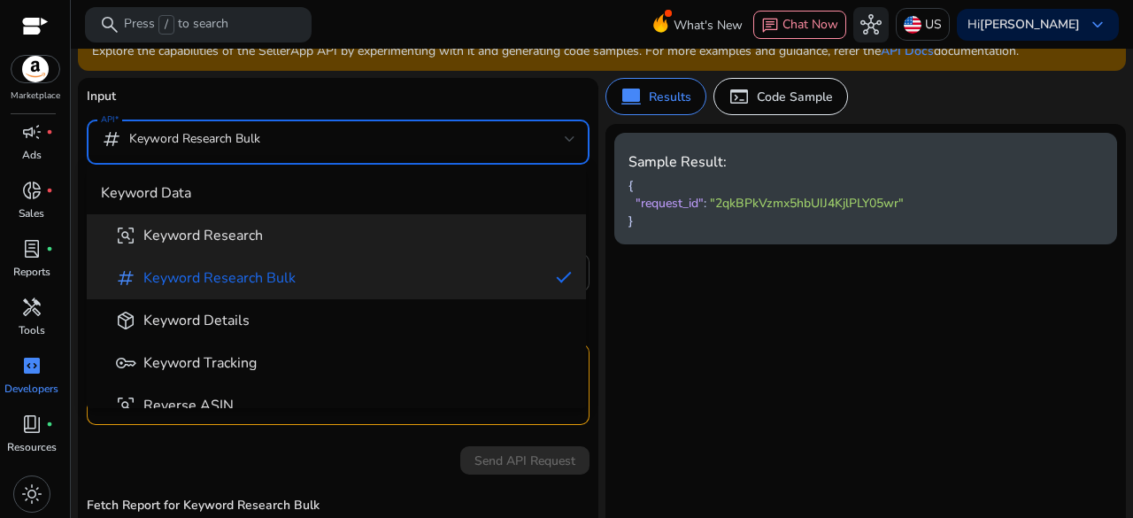
click at [260, 230] on span "Keyword Research" at bounding box center [202, 235] width 119 height 19
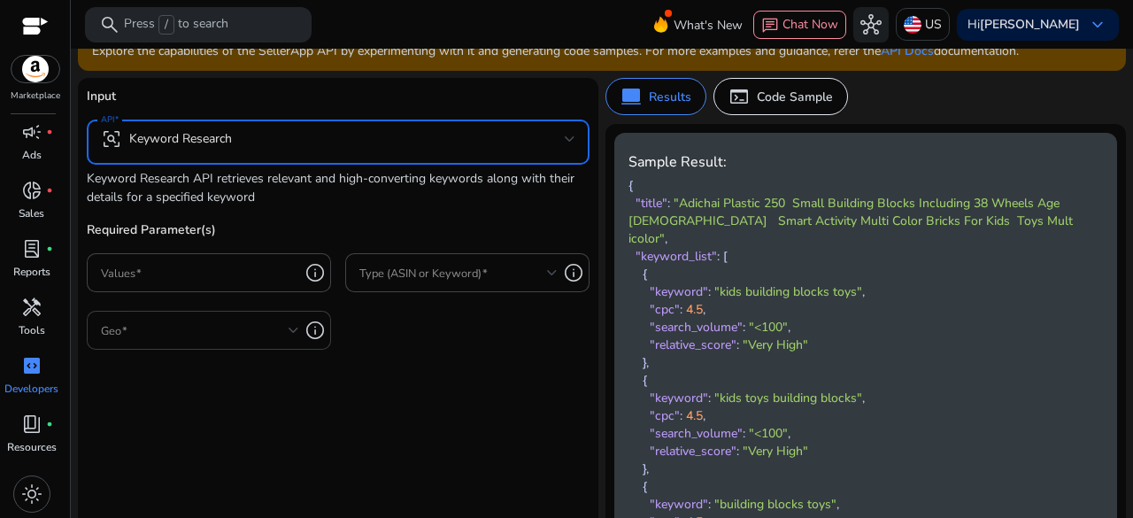
click at [202, 328] on span at bounding box center [195, 329] width 188 height 19
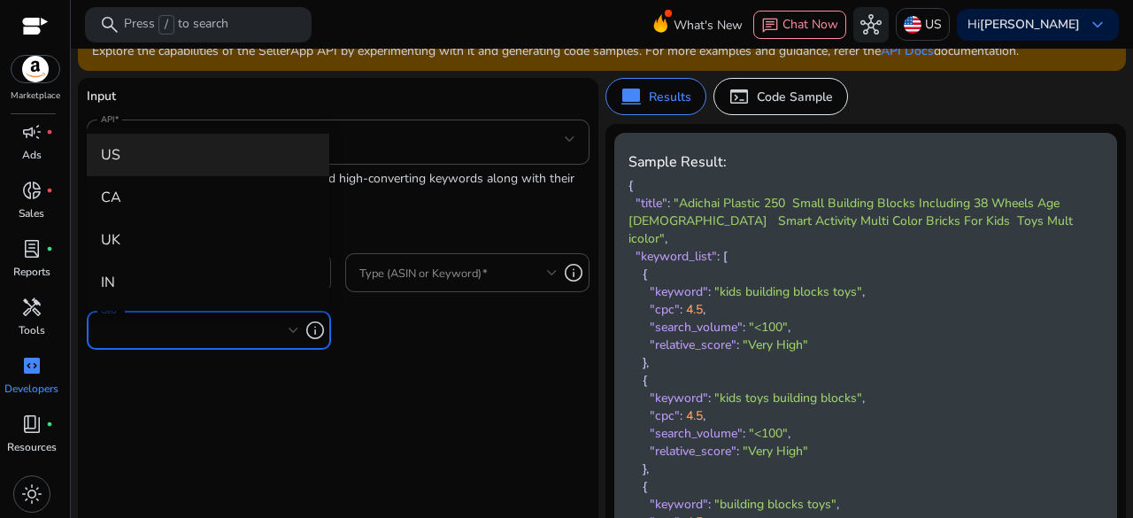
click at [425, 349] on div at bounding box center [566, 259] width 1133 height 518
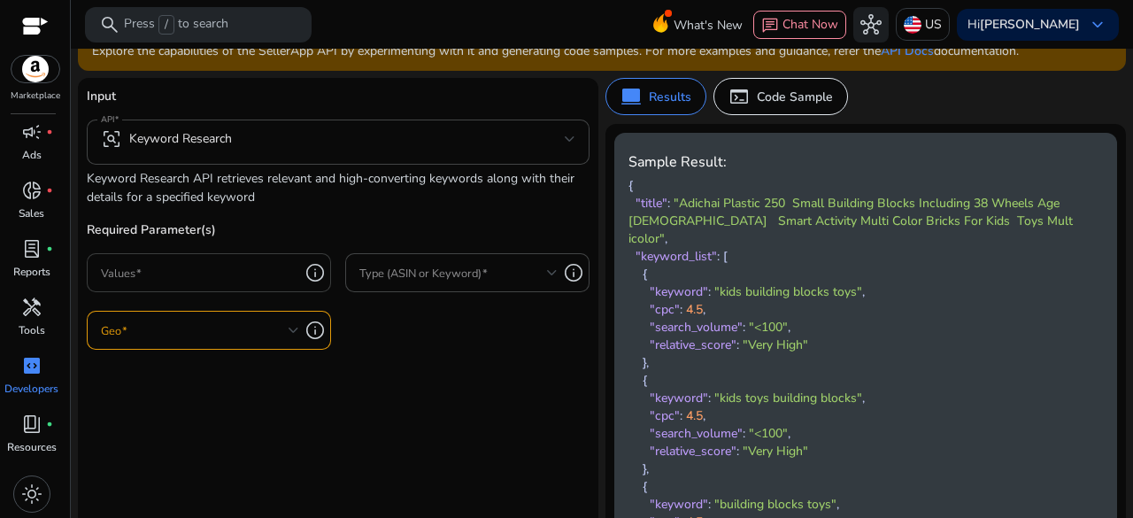
click at [263, 281] on input "Values" at bounding box center [200, 272] width 198 height 19
click at [254, 273] on input "Values" at bounding box center [200, 272] width 198 height 19
click at [457, 381] on form "Input API frame_inspect Keyword Research Keyword Research API retrieves relevan…" at bounding box center [338, 332] width 503 height 490
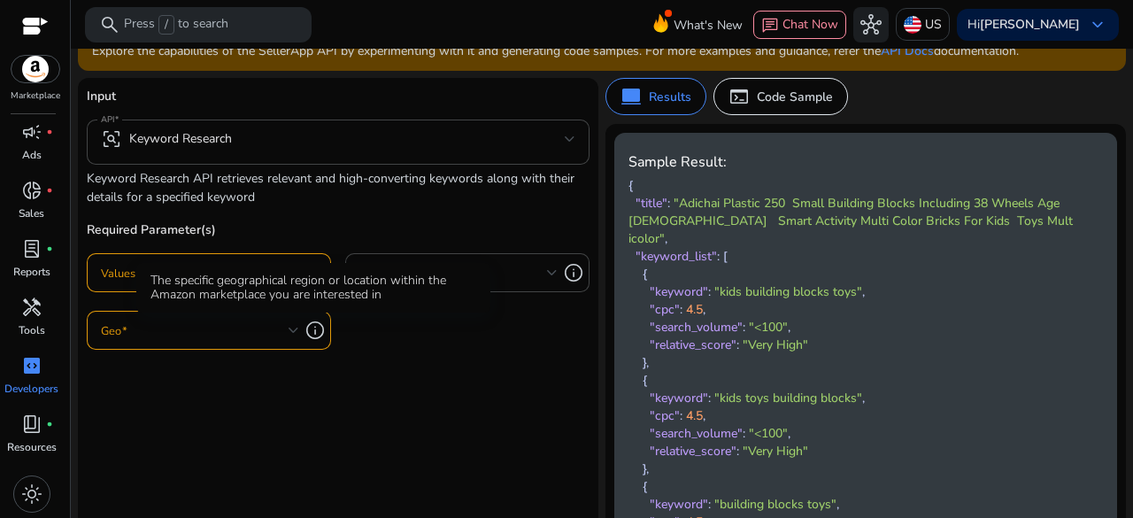
click at [261, 284] on div "The specific geographical region or location within the Amazon marketplace you …" at bounding box center [313, 288] width 354 height 50
click at [163, 268] on div "The specific geographical region or location within the Amazon marketplace you …" at bounding box center [313, 288] width 354 height 50
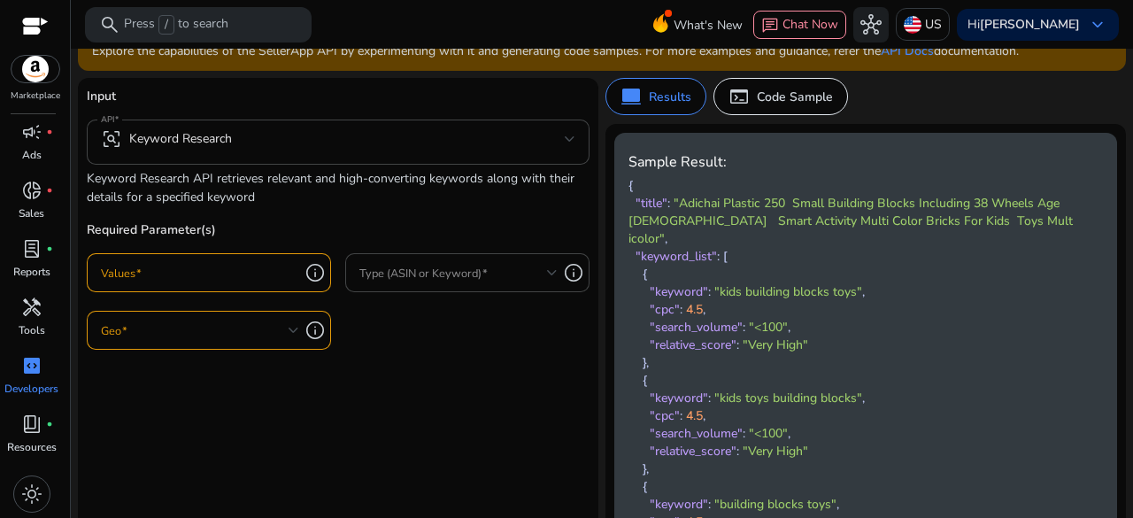
click at [126, 277] on input "Values" at bounding box center [200, 272] width 198 height 19
type input "*"
type input "******"
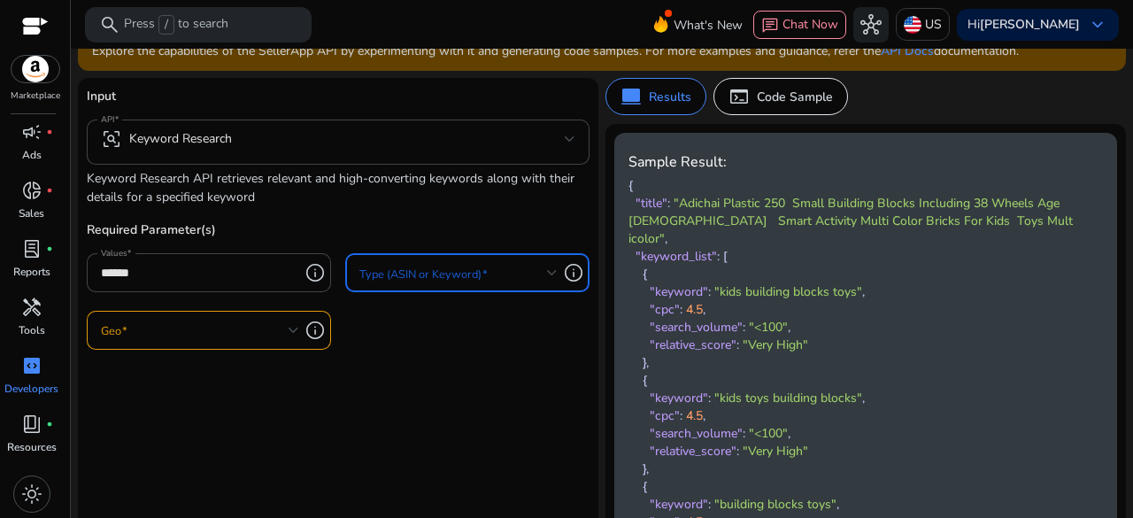
click at [405, 348] on div "Required Parameter(s) Values ****** info Type (ASIN or Keyword) info Geo info" at bounding box center [338, 294] width 503 height 148
click at [269, 273] on input "******" at bounding box center [200, 272] width 198 height 19
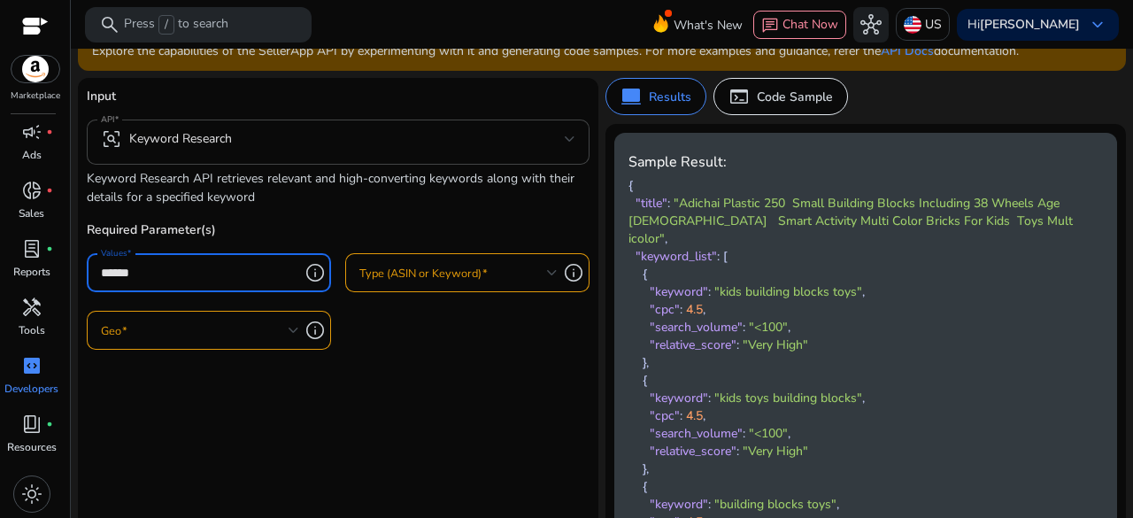
click at [269, 273] on input "******" at bounding box center [200, 272] width 198 height 19
click at [408, 350] on div "Required Parameter(s) Values info Type (ASIN or Keyword) info Geo info" at bounding box center [338, 294] width 503 height 148
click at [260, 273] on input "Values" at bounding box center [200, 272] width 198 height 19
paste input "******"
type input "******"
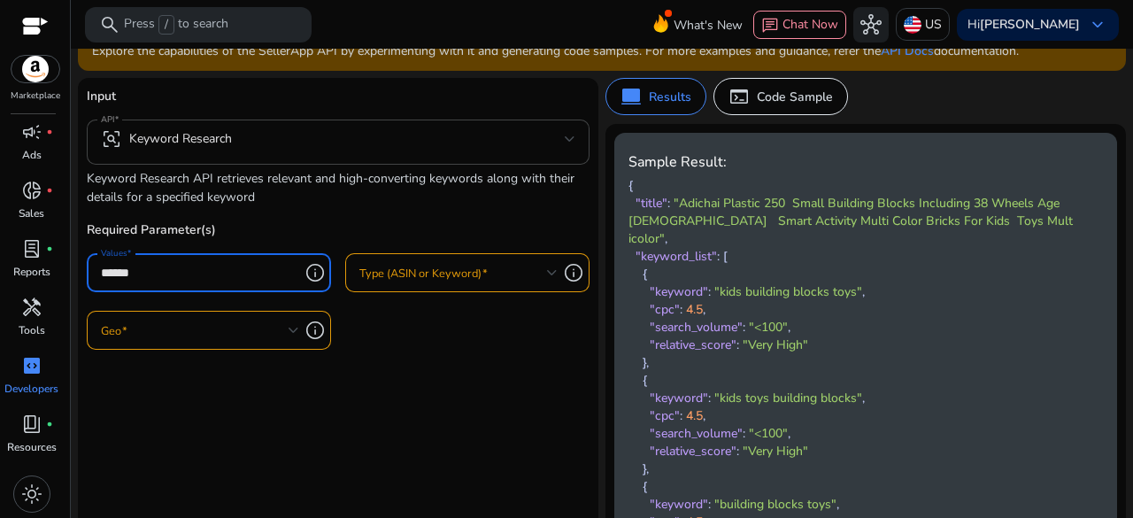
click at [456, 275] on span at bounding box center [453, 272] width 188 height 19
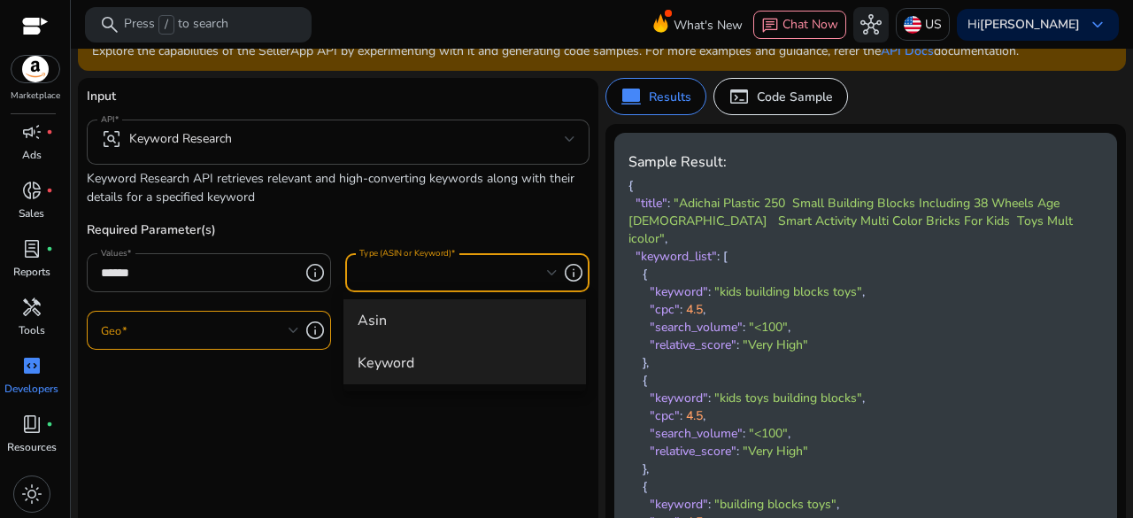
click at [404, 364] on span "keyword" at bounding box center [465, 362] width 214 height 19
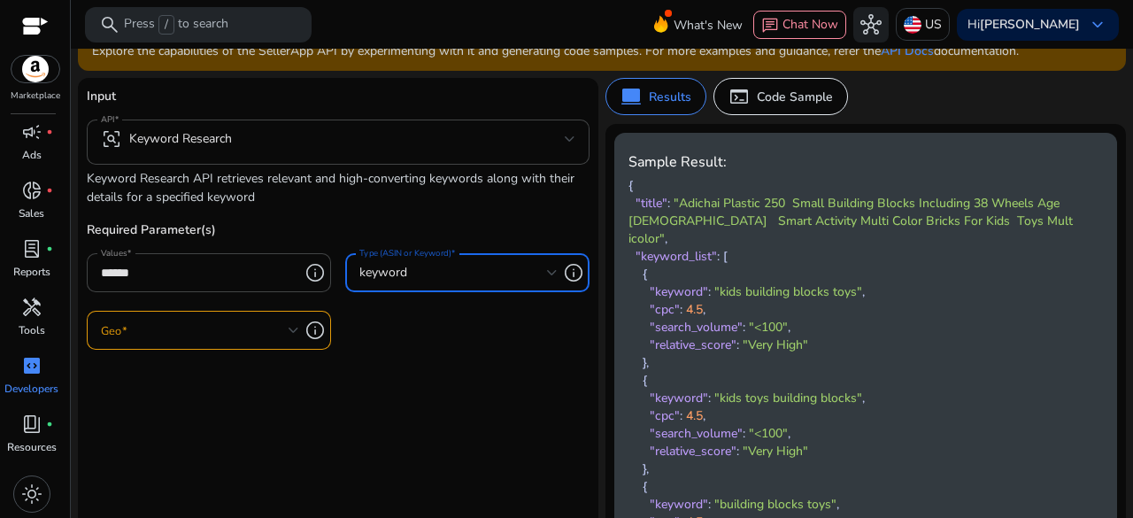
click at [202, 342] on div at bounding box center [200, 330] width 198 height 39
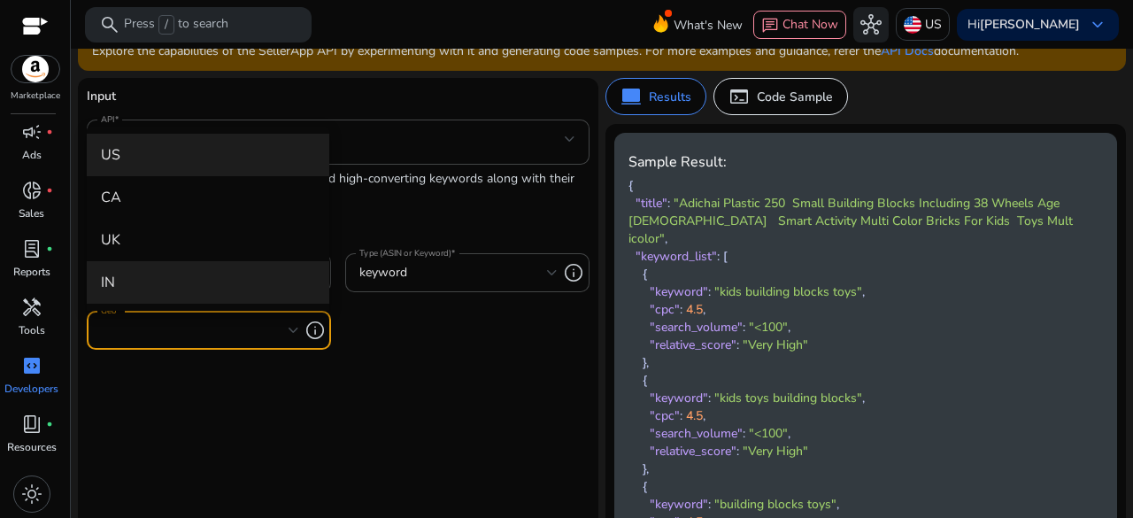
click at [179, 277] on span "IN" at bounding box center [208, 282] width 214 height 19
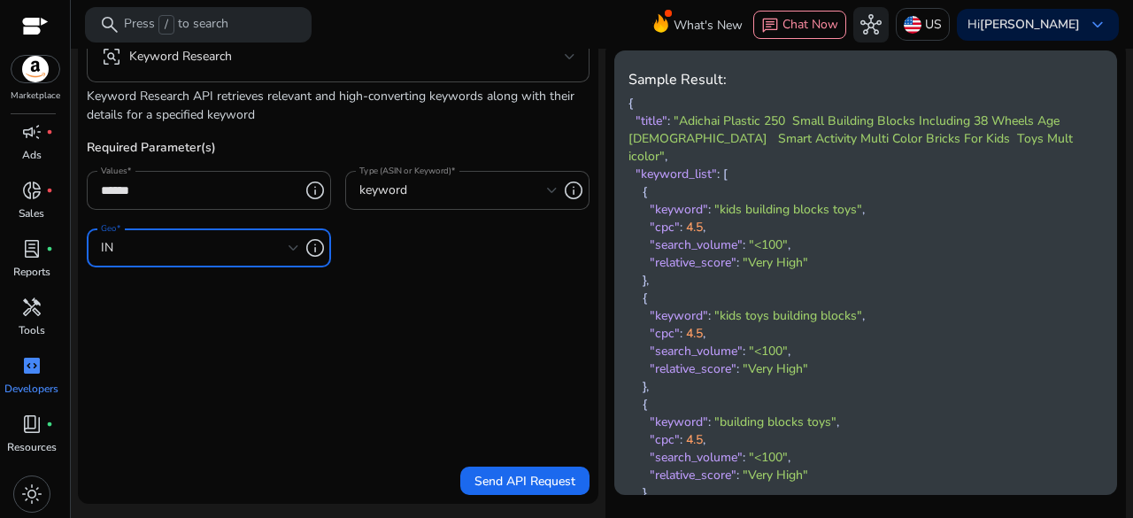
scroll to position [265, 0]
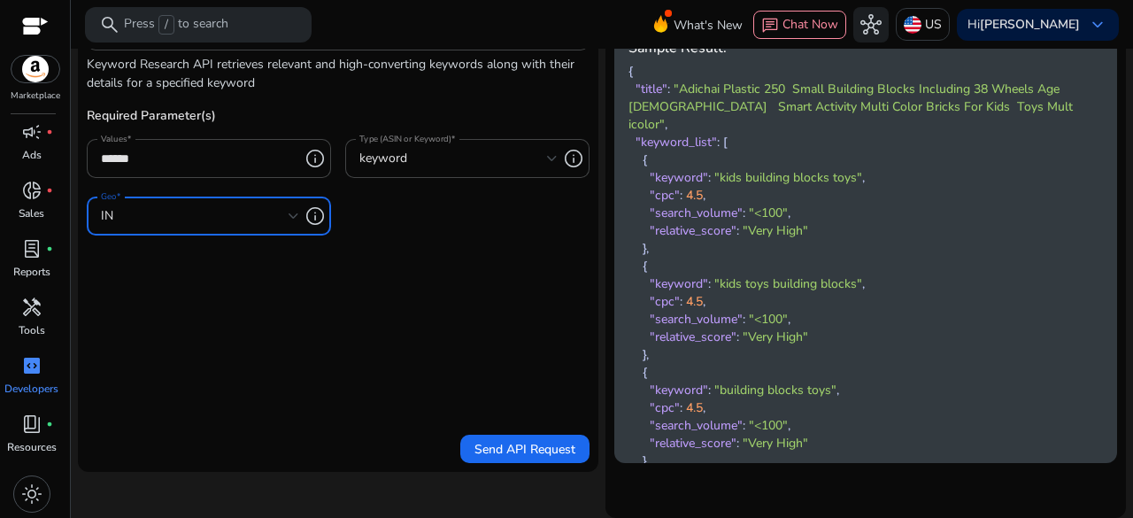
click at [507, 454] on span "Send API Request" at bounding box center [524, 449] width 101 height 19
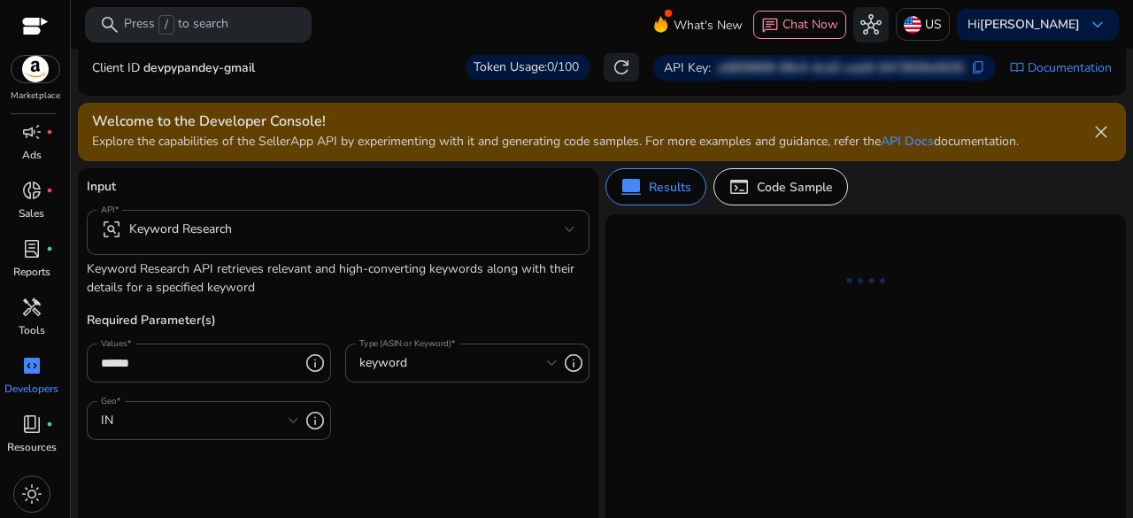
scroll to position [88, 0]
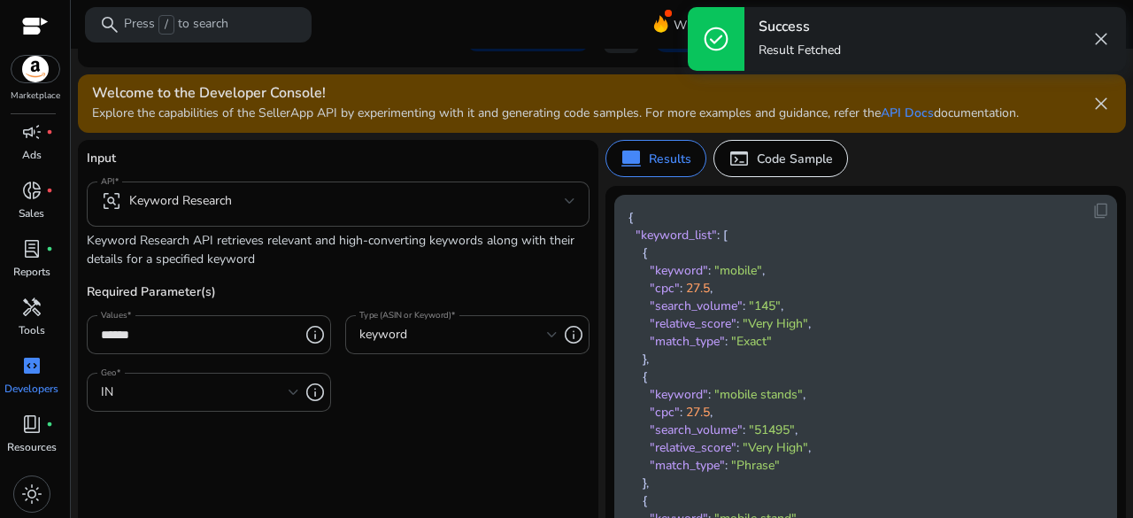
click at [1114, 32] on div "Success Result Fetched close" at bounding box center [934, 39] width 381 height 64
click at [1101, 37] on span "close" at bounding box center [1100, 38] width 21 height 21
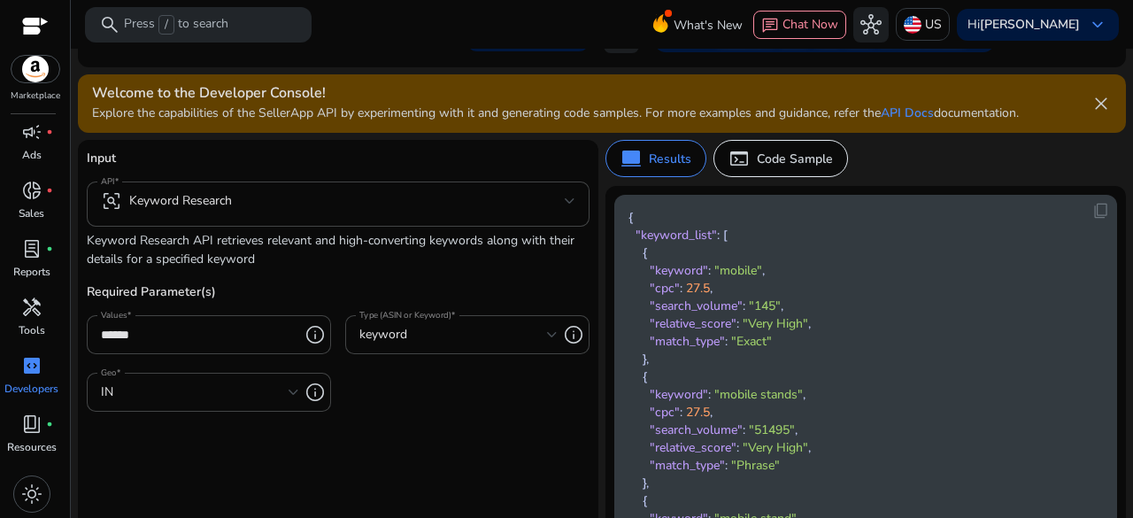
click at [714, 309] on span ""search_volume"" at bounding box center [696, 305] width 93 height 17
click at [669, 290] on span ""cpc"" at bounding box center [665, 288] width 30 height 17
click at [696, 329] on span ""relative_score"" at bounding box center [693, 323] width 87 height 17
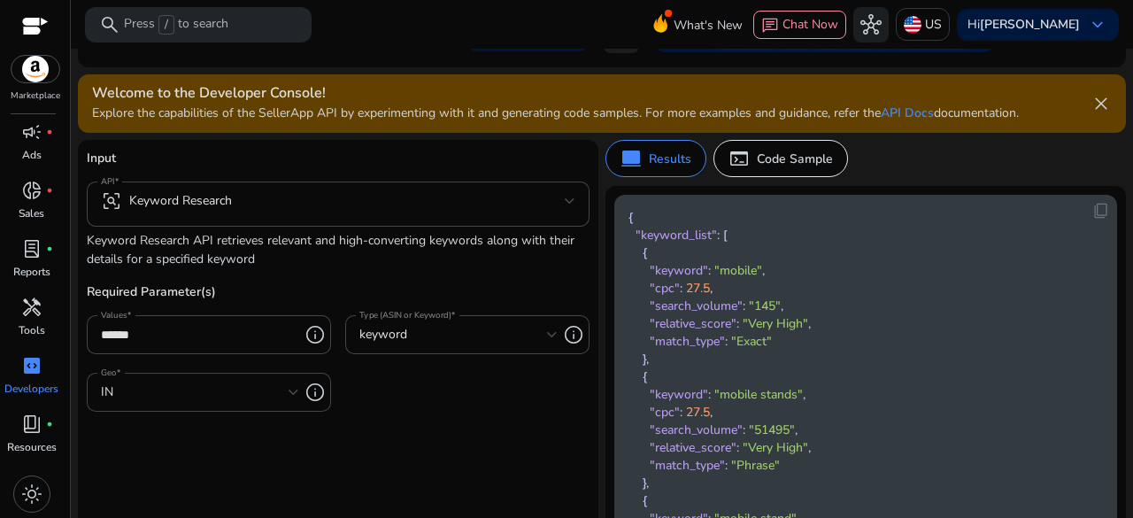
click at [696, 329] on span ""relative_score"" at bounding box center [693, 323] width 87 height 17
click at [674, 345] on span ""match_type"" at bounding box center [687, 341] width 75 height 17
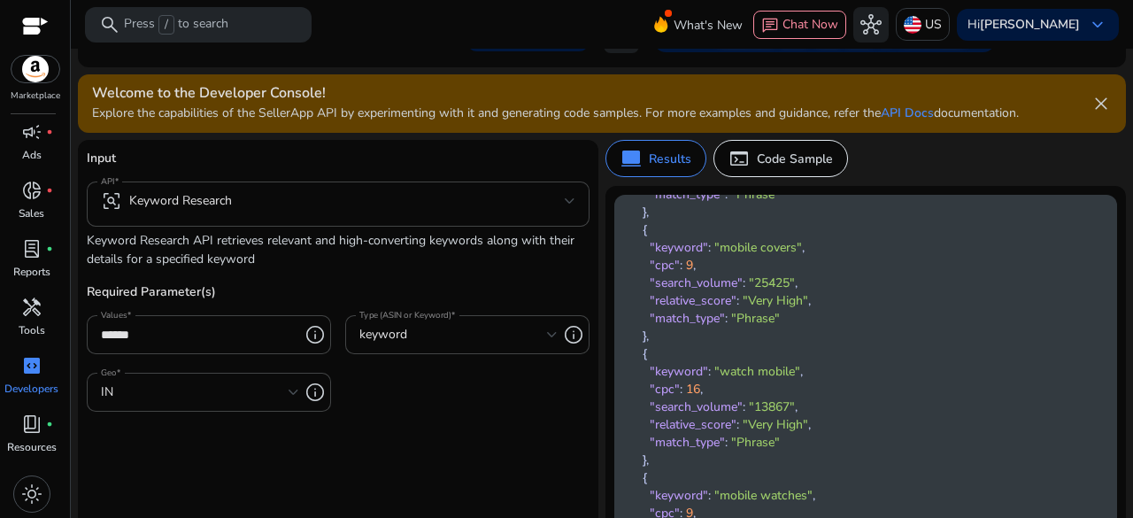
scroll to position [708, 0]
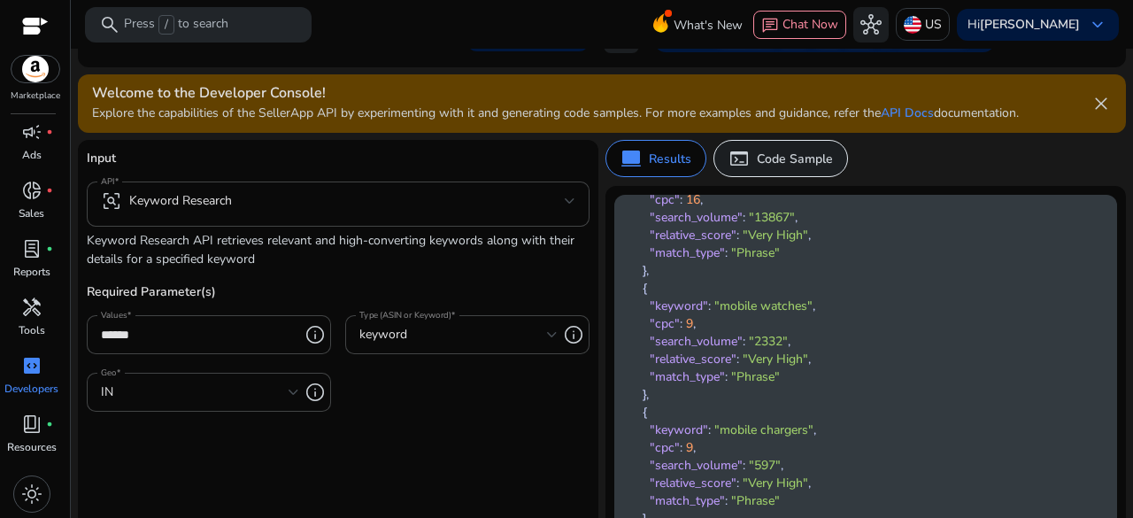
click at [765, 165] on p "Code Sample" at bounding box center [795, 159] width 76 height 19
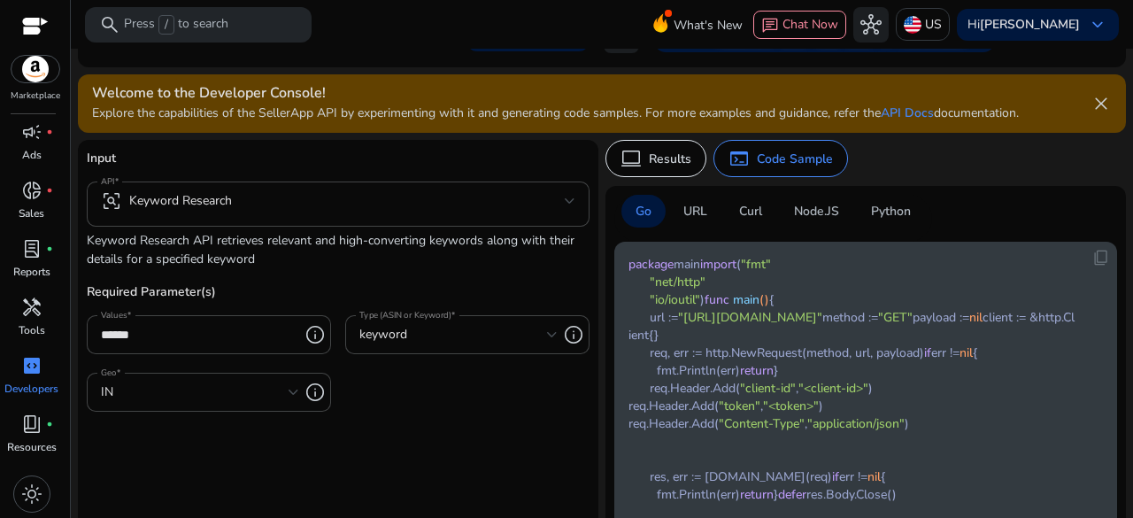
scroll to position [327, 0]
click at [887, 206] on p "Python" at bounding box center [891, 211] width 40 height 19
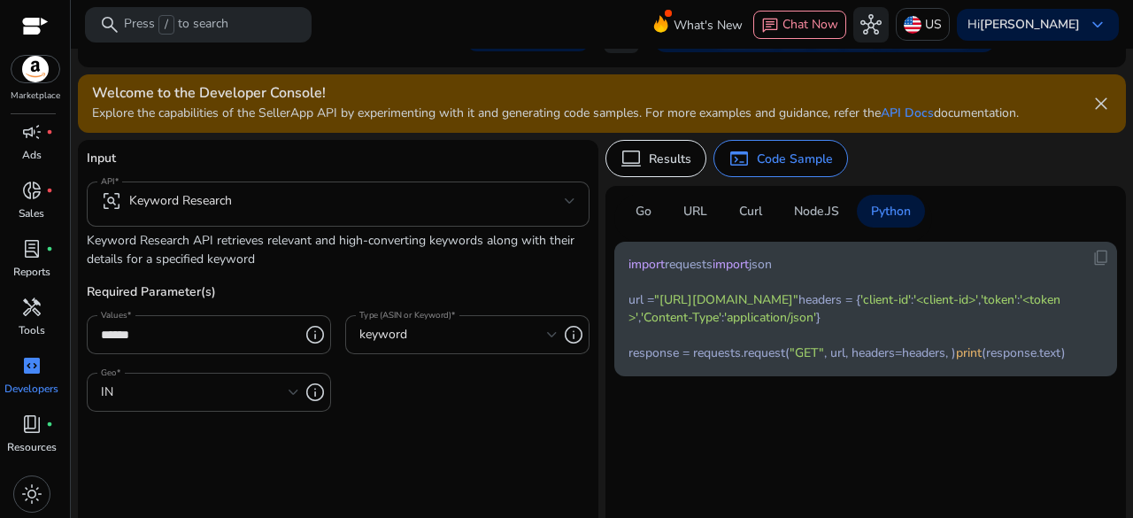
scroll to position [177, 0]
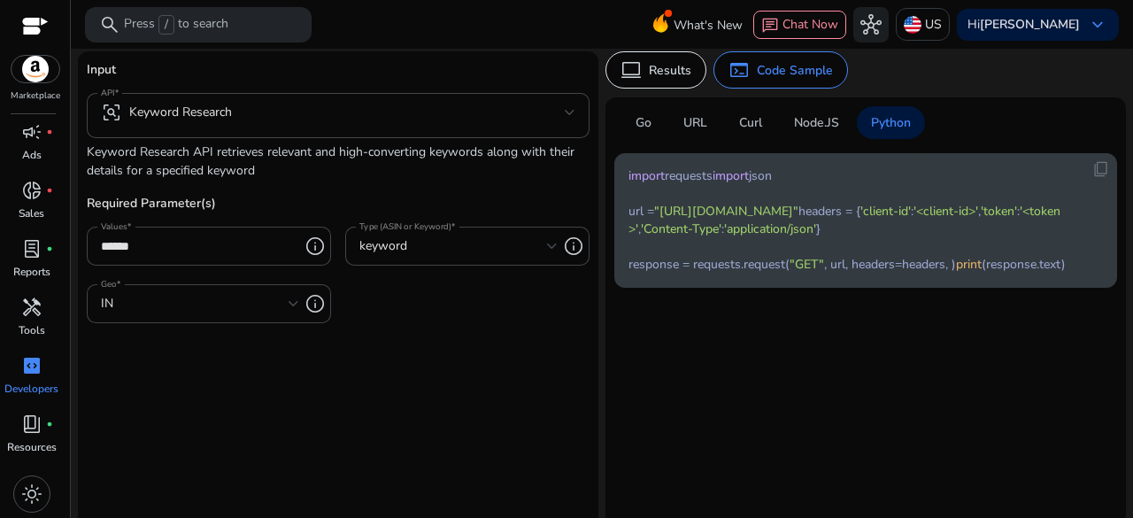
click at [742, 273] on code "import requests import json url = "[URL][DOMAIN_NAME]" headers = { 'client-id' …" at bounding box center [851, 220] width 446 height 106
click at [897, 273] on code "import requests import json url = "[URL][DOMAIN_NAME]" headers = { 'client-id' …" at bounding box center [851, 220] width 446 height 106
click at [896, 273] on code "import requests import json url = "[URL][DOMAIN_NAME]" headers = { 'client-id' …" at bounding box center [851, 220] width 446 height 106
click at [745, 125] on p "Curl" at bounding box center [750, 122] width 23 height 19
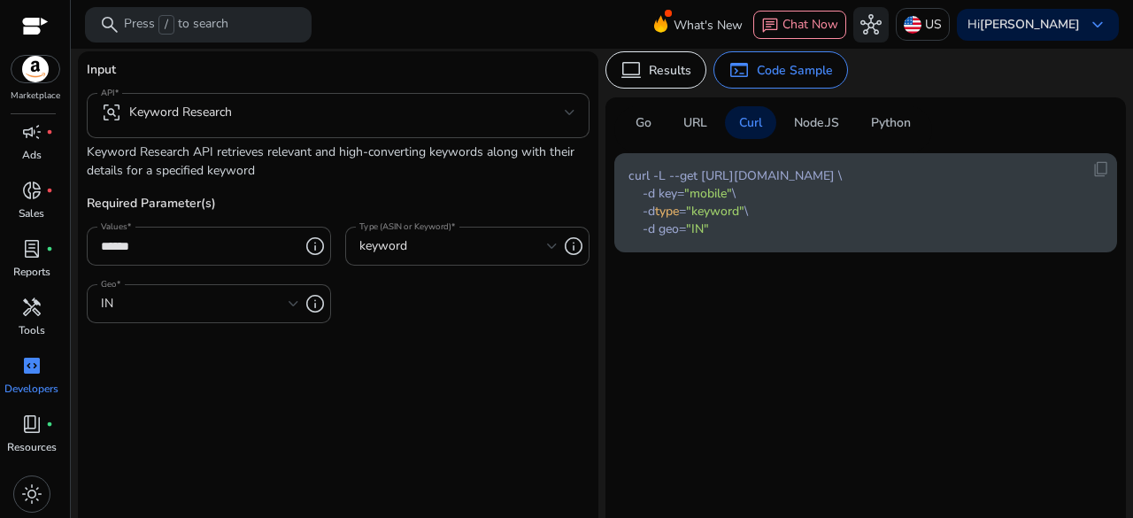
click at [648, 127] on p "Go" at bounding box center [643, 122] width 16 height 19
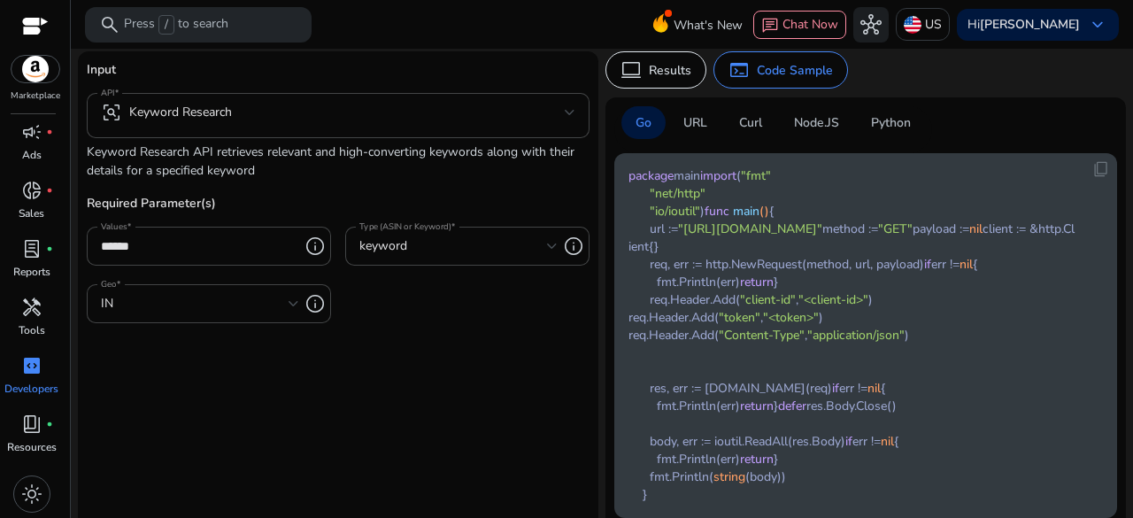
scroll to position [88, 0]
click at [738, 237] on span ""[URL][DOMAIN_NAME]"" at bounding box center [750, 228] width 144 height 17
click at [694, 119] on p "URL" at bounding box center [695, 122] width 24 height 19
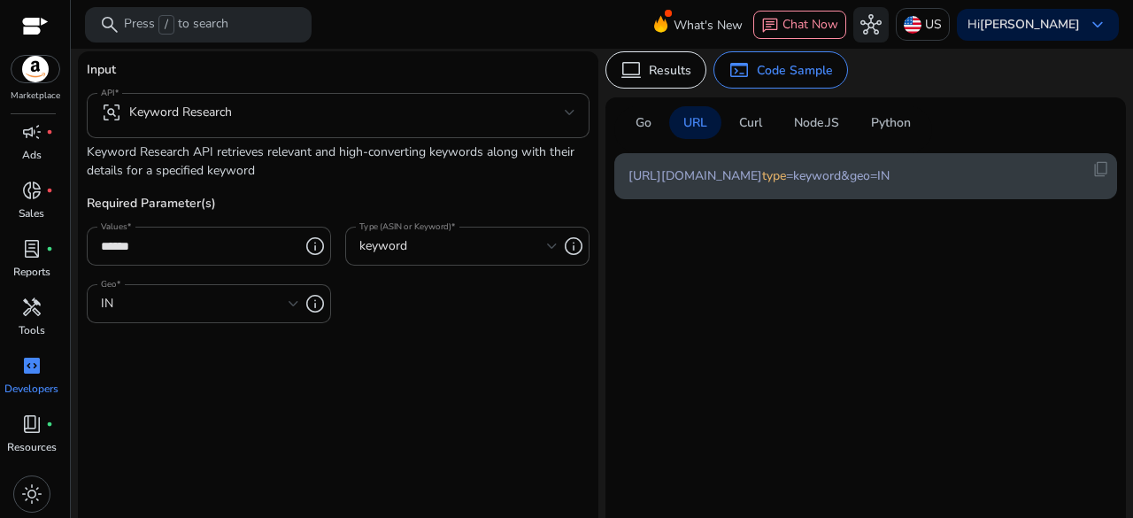
click at [750, 199] on div "content_copy [URL][DOMAIN_NAME] type =keyword&geo=IN" at bounding box center [865, 176] width 503 height 46
click at [674, 185] on code "[URL][DOMAIN_NAME] type =keyword&geo=IN" at bounding box center [758, 176] width 261 height 18
click at [883, 130] on p "Python" at bounding box center [891, 122] width 40 height 19
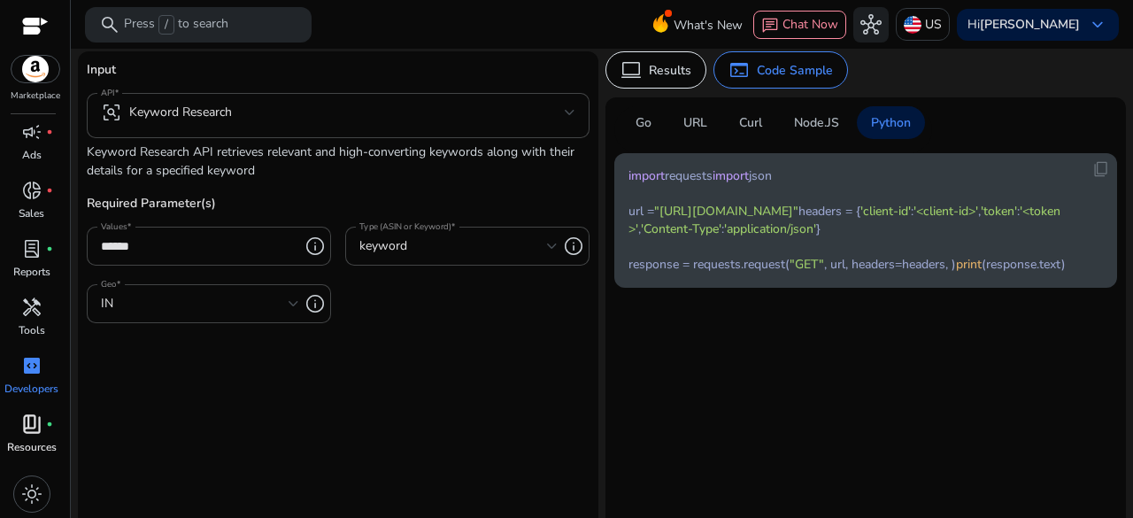
click at [46, 429] on div "book_4 fiber_manual_record" at bounding box center [32, 424] width 50 height 28
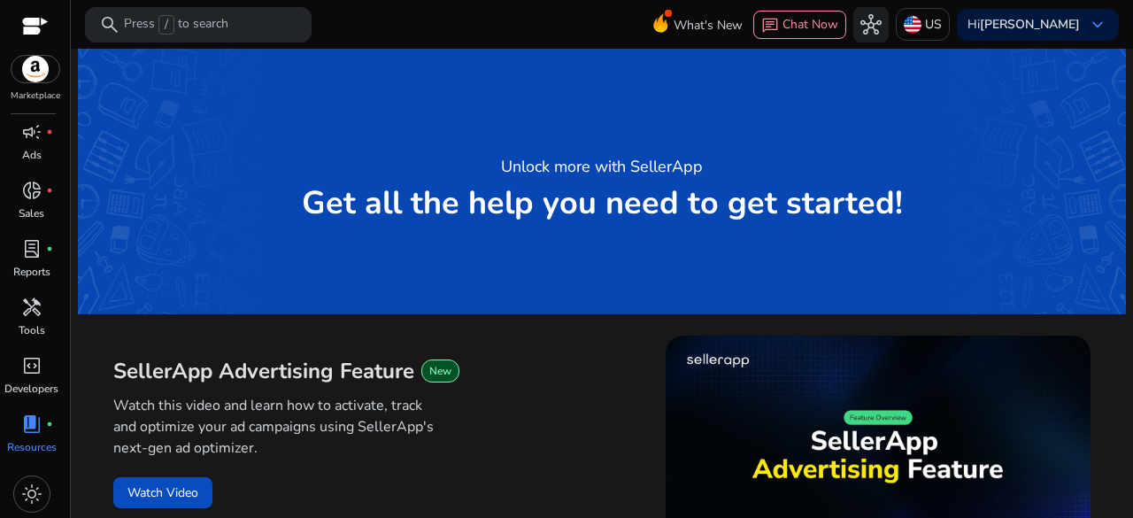
click at [326, 385] on span "SellerApp Advertising Feature" at bounding box center [263, 371] width 301 height 28
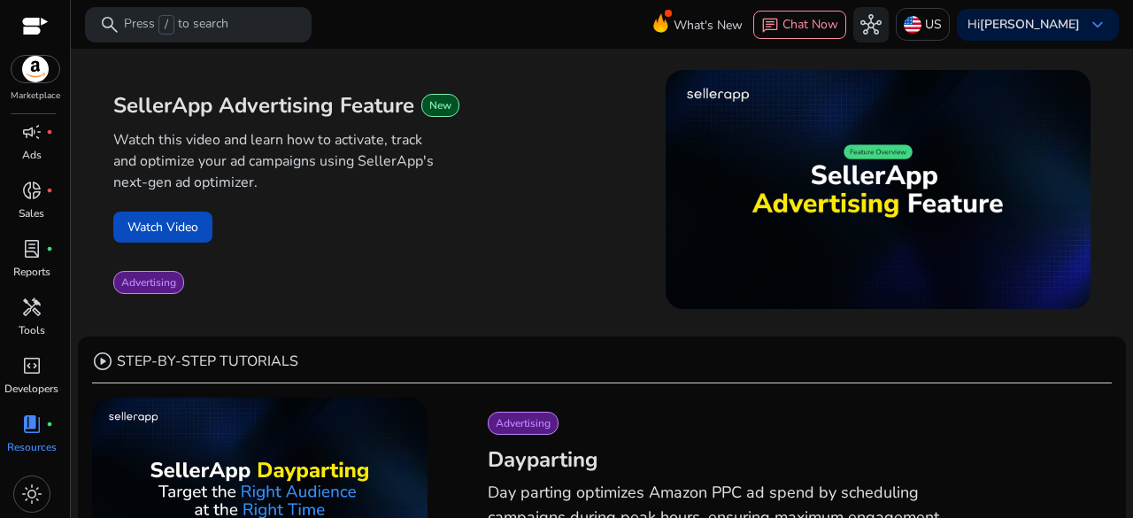
scroll to position [531, 0]
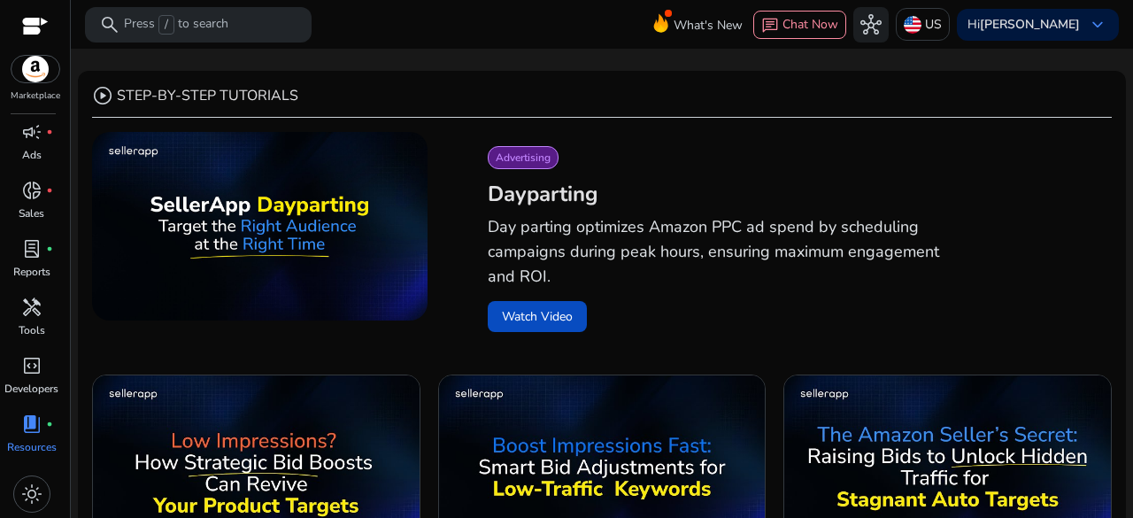
click at [534, 215] on p "Day parting optimizes Amazon PPC ad spend by scheduling campaigns during peak h…" at bounding box center [726, 251] width 477 height 74
click at [529, 215] on p "Day parting optimizes Amazon PPC ad spend by scheduling campaigns during peak h…" at bounding box center [726, 251] width 477 height 74
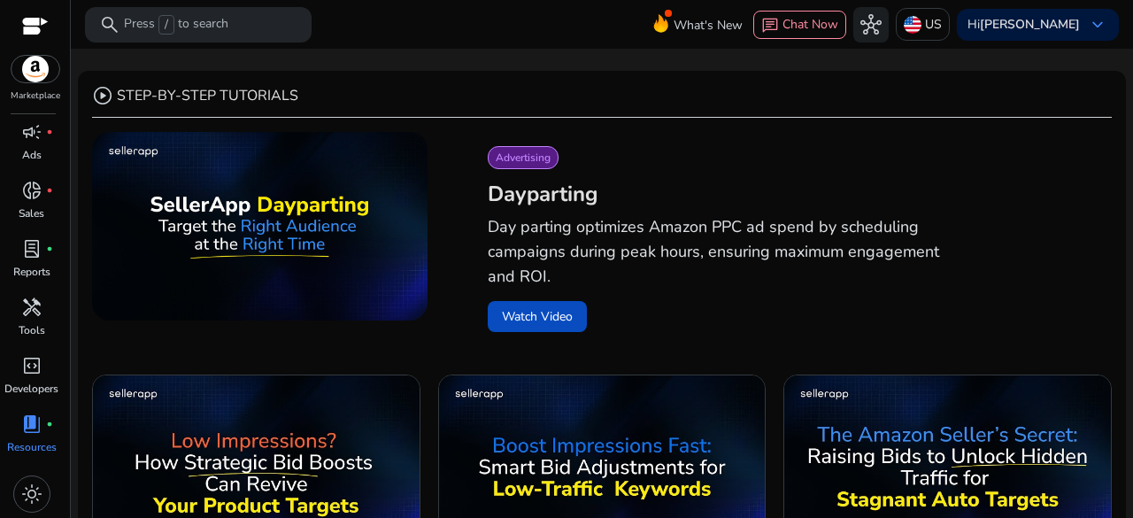
drag, startPoint x: 653, startPoint y: 183, endPoint x: 639, endPoint y: 182, distance: 14.2
click at [650, 184] on h2 "Dayparting" at bounding box center [786, 194] width 596 height 28
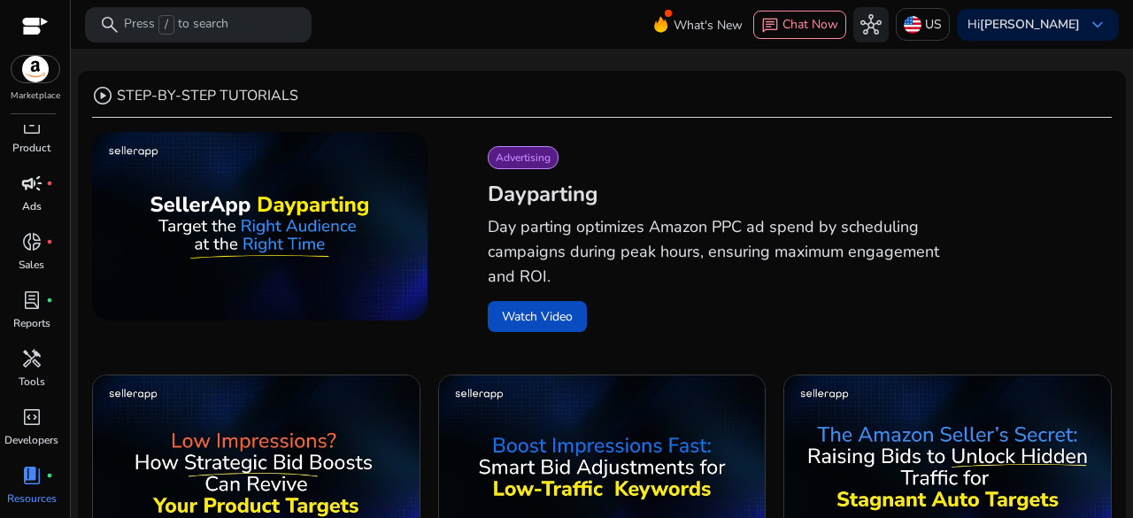
scroll to position [0, 0]
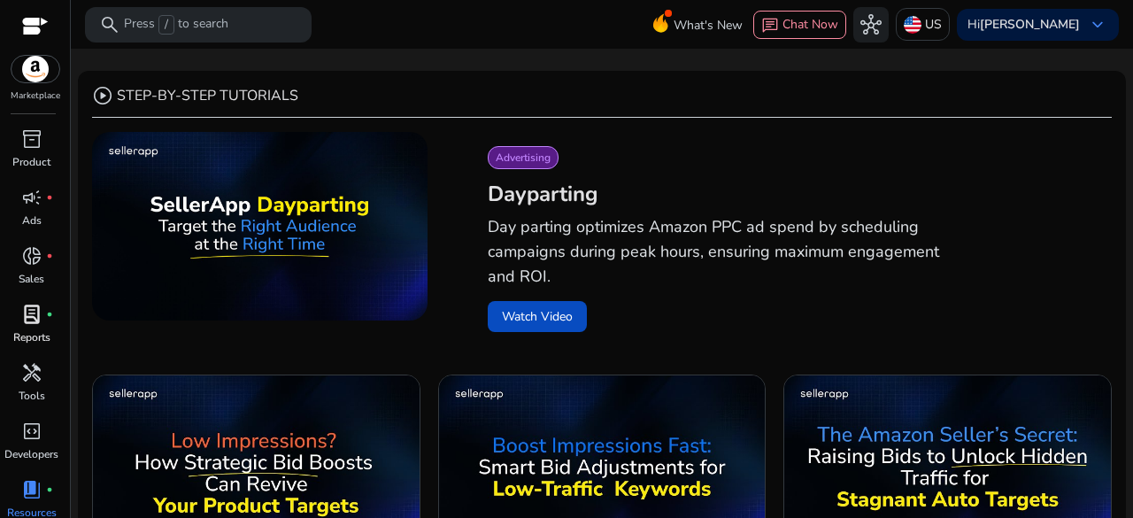
click at [32, 323] on span "lab_profile" at bounding box center [31, 314] width 21 height 21
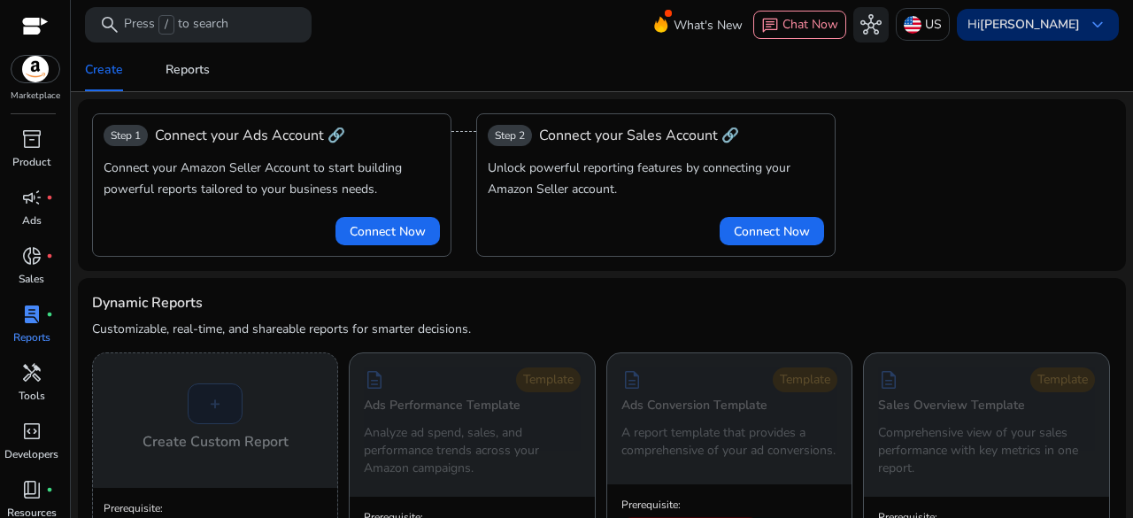
click at [1000, 27] on b "[PERSON_NAME]" at bounding box center [1030, 24] width 100 height 17
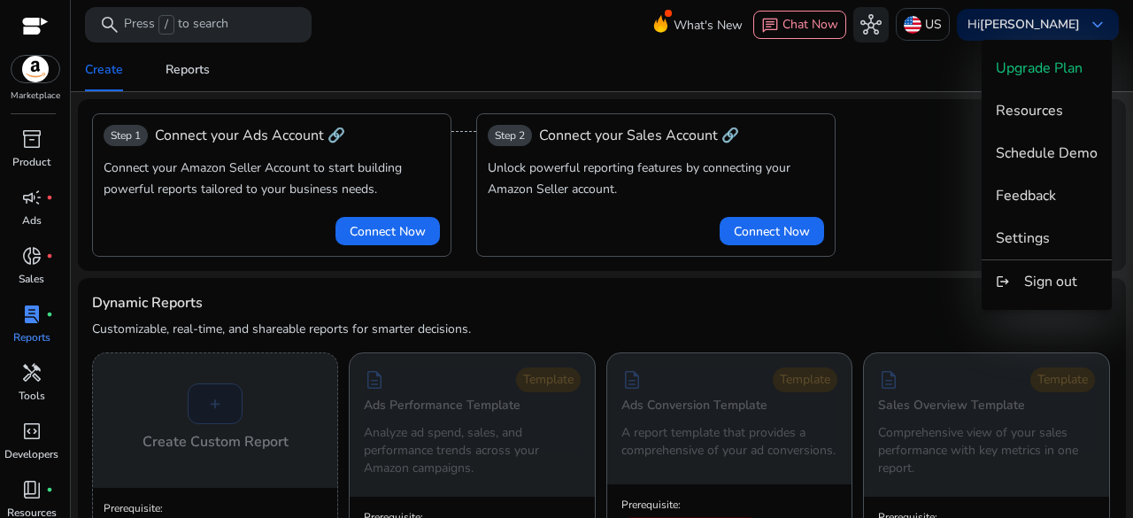
click at [896, 181] on div at bounding box center [566, 259] width 1133 height 518
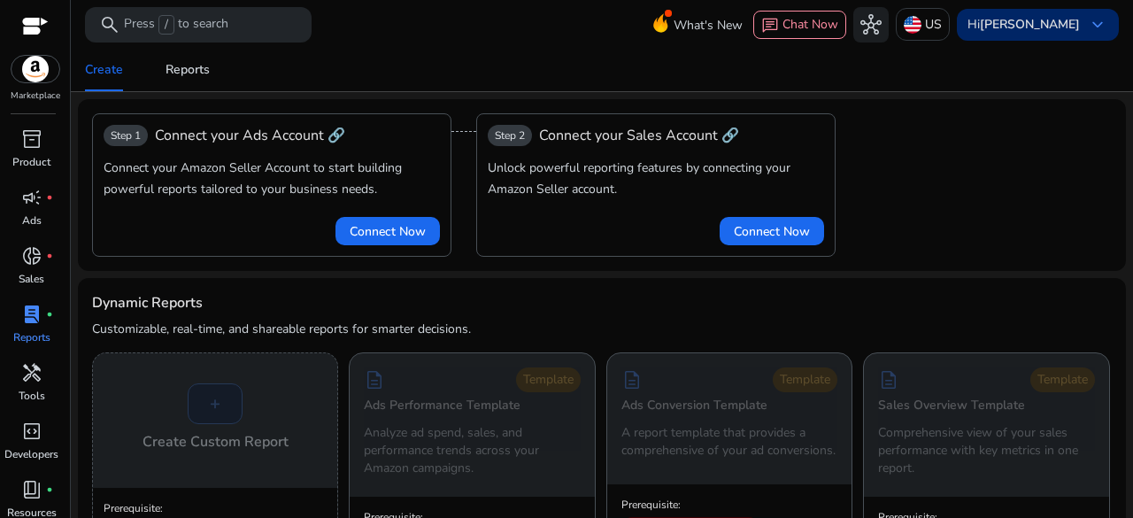
click at [1032, 36] on div "Hi [PERSON_NAME] keyboard_arrow_down" at bounding box center [1038, 25] width 162 height 32
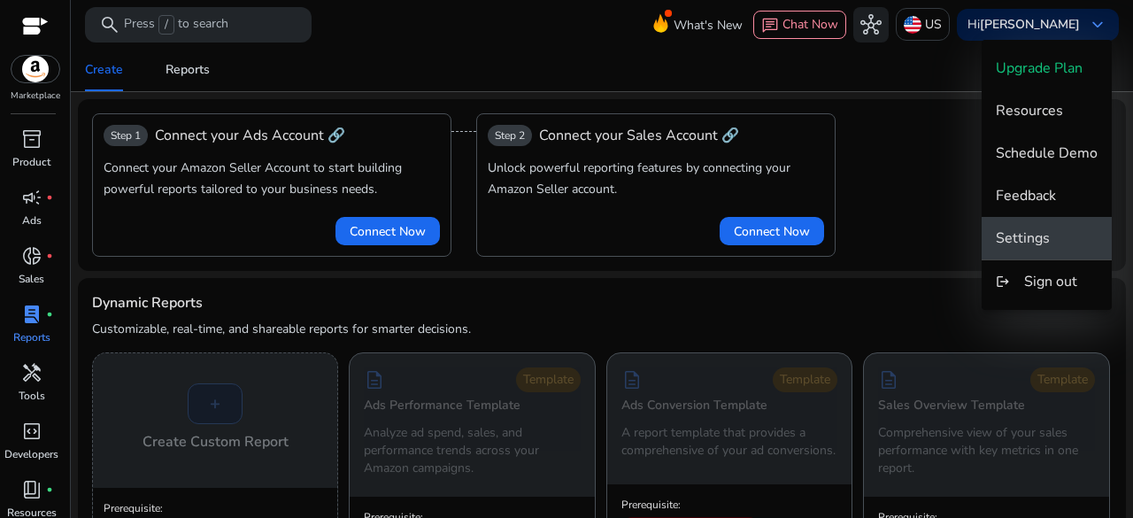
click at [1034, 230] on span "Settings" at bounding box center [1023, 237] width 54 height 19
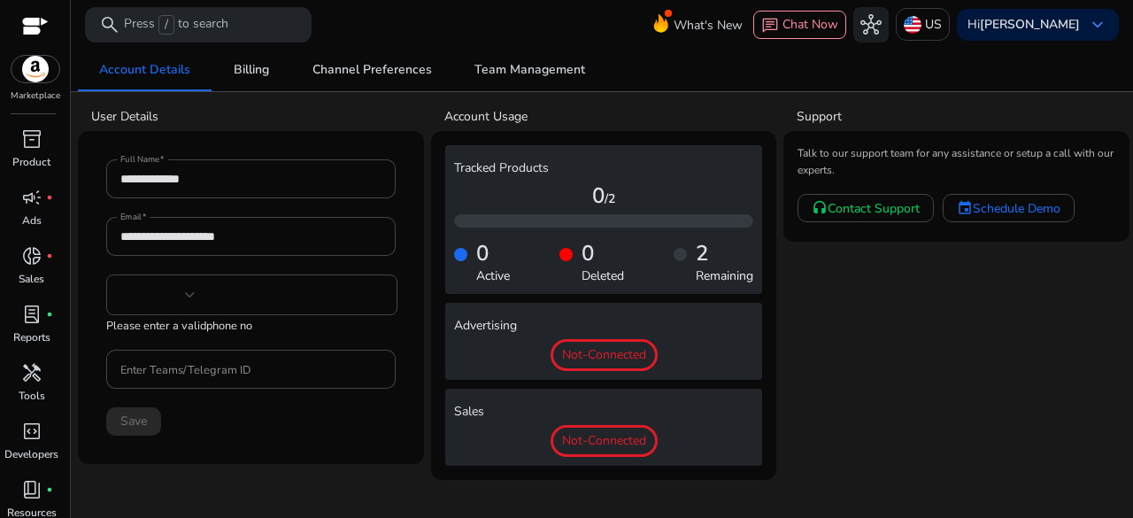
type input "***"
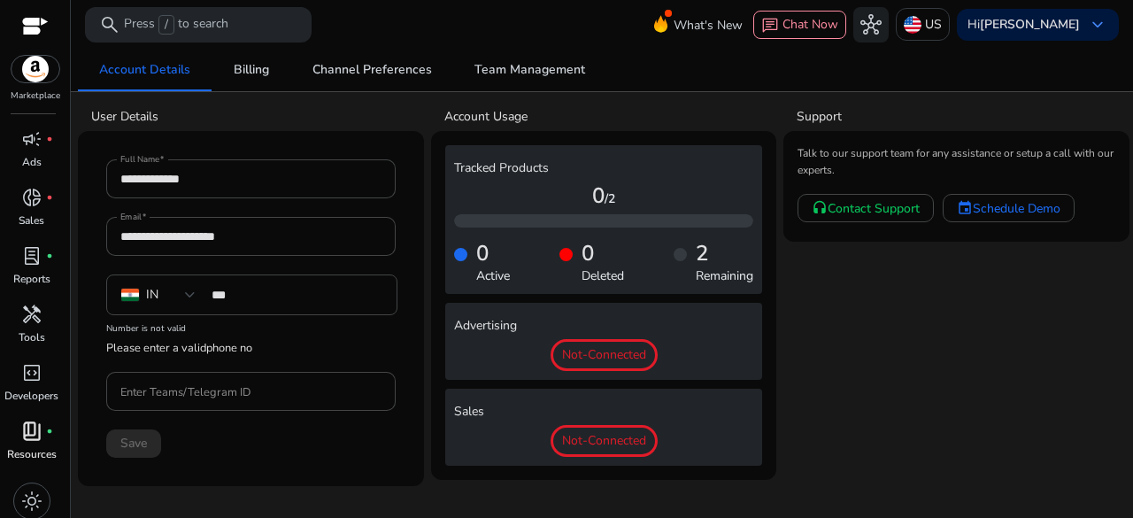
scroll to position [65, 0]
click at [31, 346] on link "handyman Tools" at bounding box center [31, 322] width 63 height 58
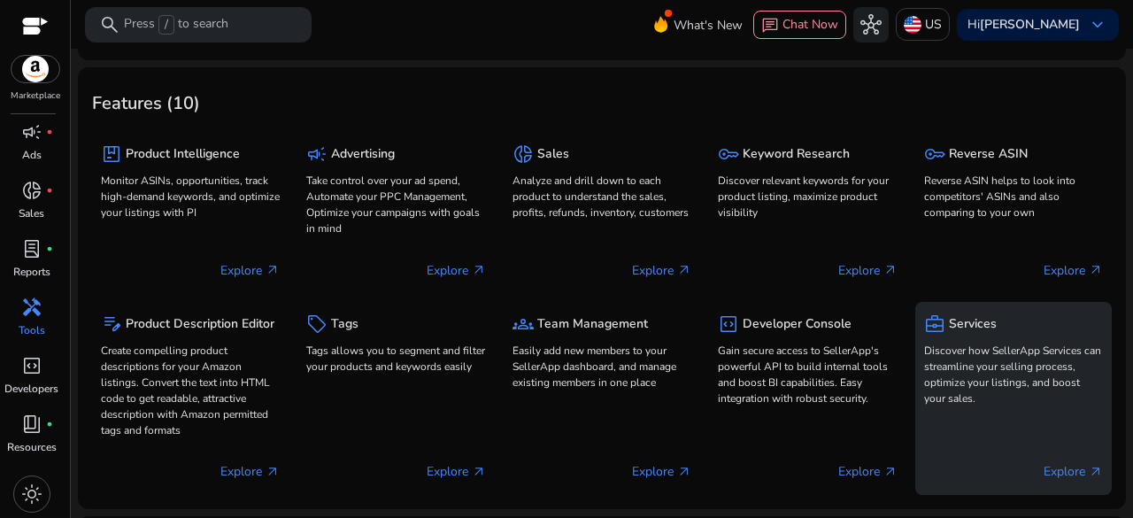
scroll to position [88, 0]
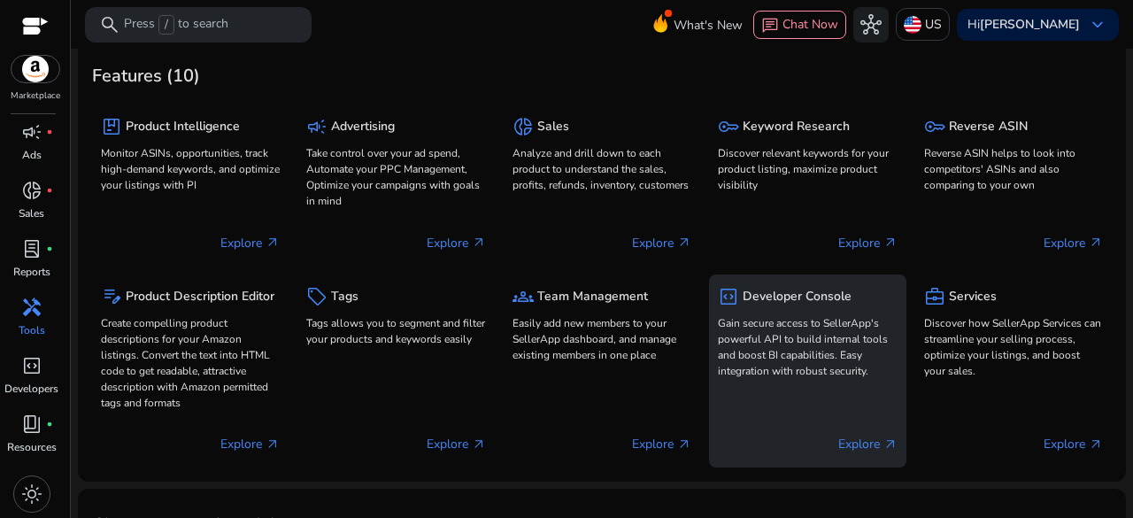
click at [823, 339] on p "Gain secure access to SellerApp's powerful API to build internal tools and boos…" at bounding box center [807, 347] width 179 height 64
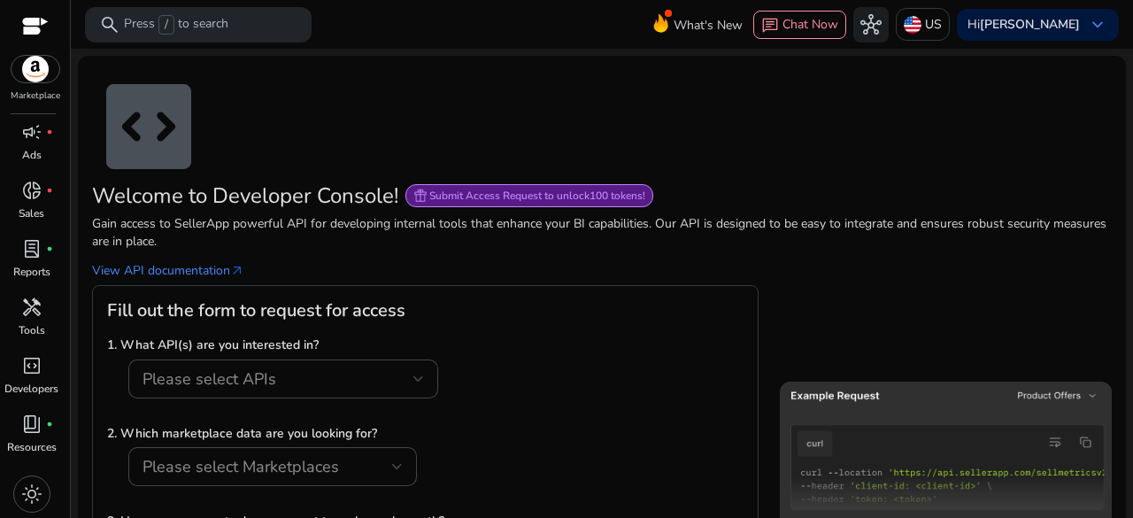
scroll to position [88, 0]
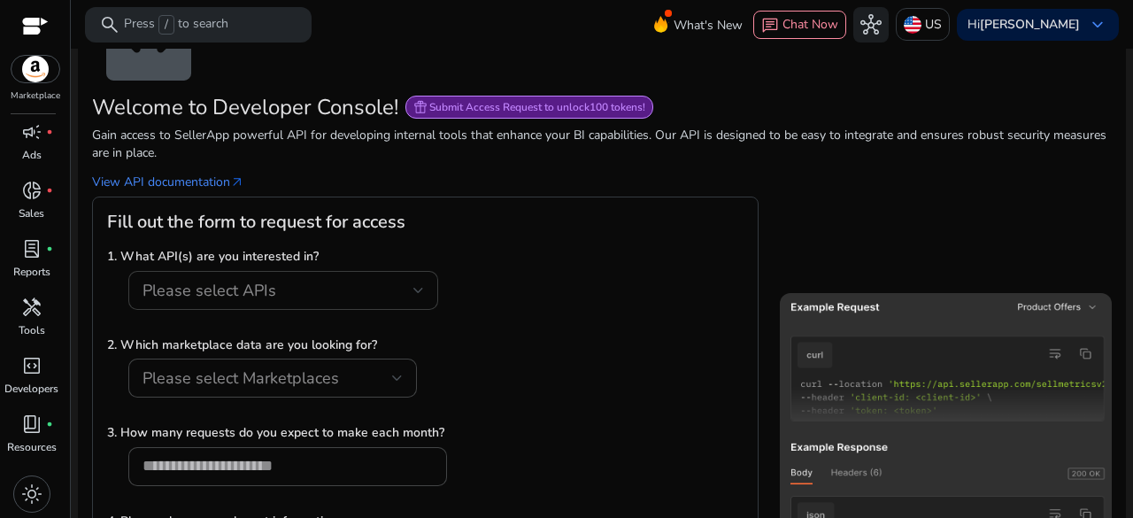
click at [276, 292] on div "Please select APIs" at bounding box center [277, 290] width 271 height 19
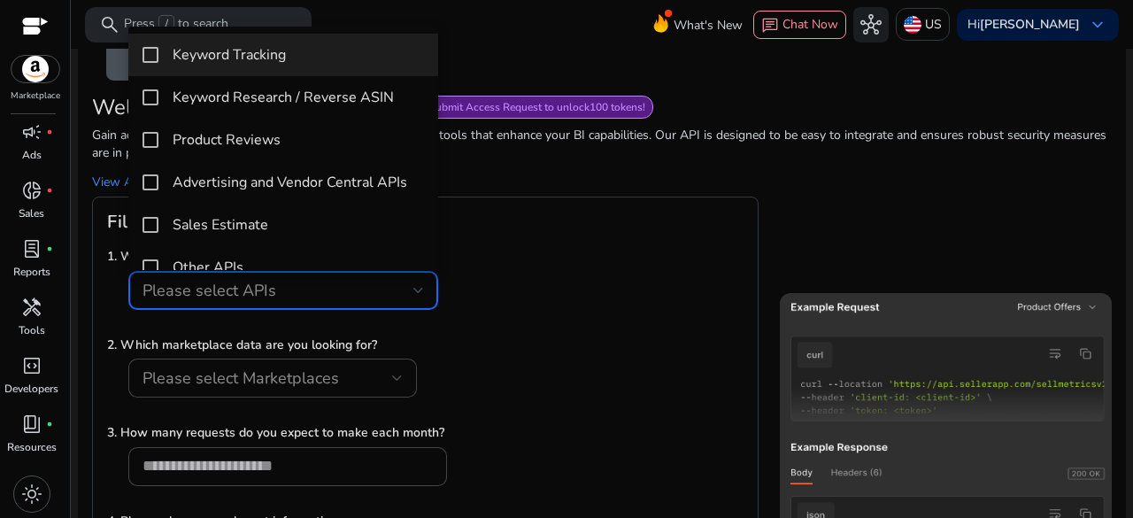
click at [143, 62] on mat-pseudo-checkbox at bounding box center [150, 55] width 16 height 16
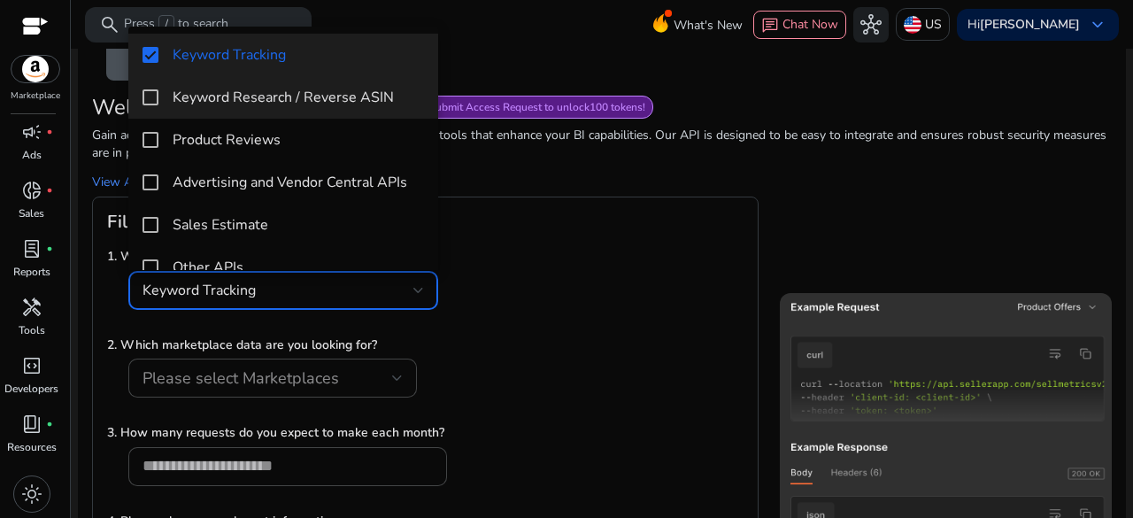
click at [147, 95] on mat-pseudo-checkbox at bounding box center [150, 97] width 16 height 16
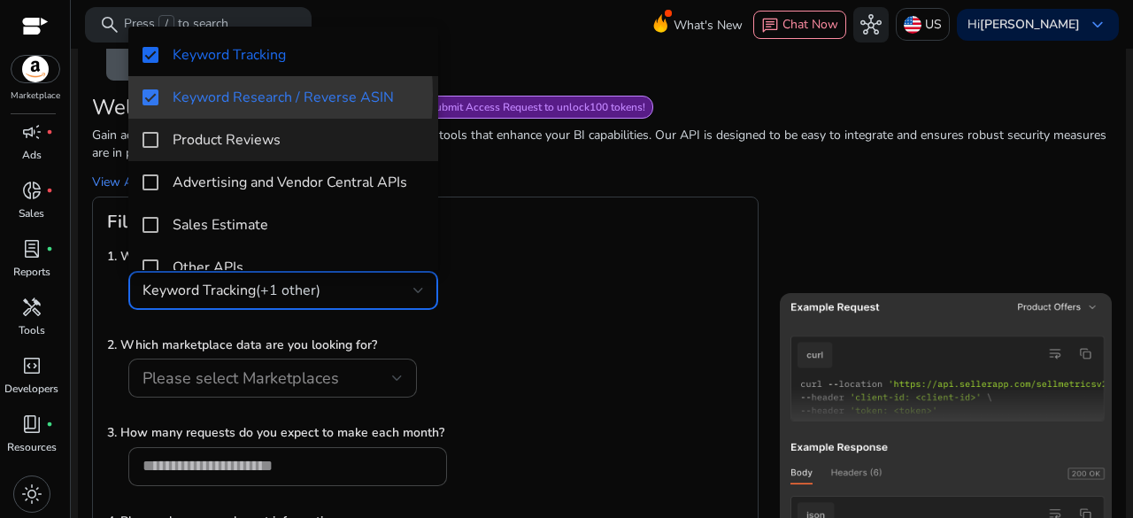
click at [150, 137] on mat-pseudo-checkbox at bounding box center [150, 140] width 16 height 16
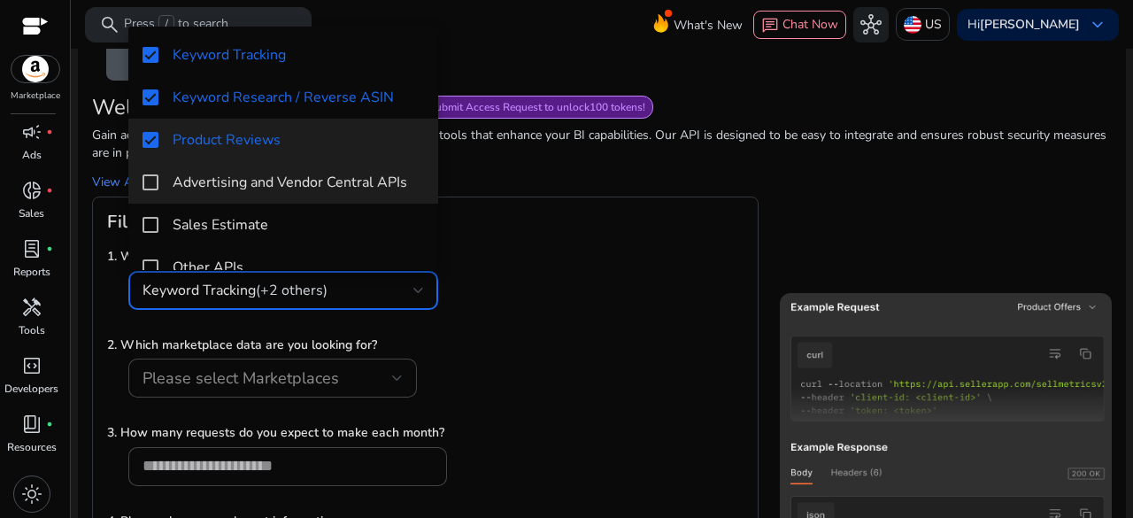
click at [152, 180] on mat-pseudo-checkbox at bounding box center [150, 182] width 16 height 16
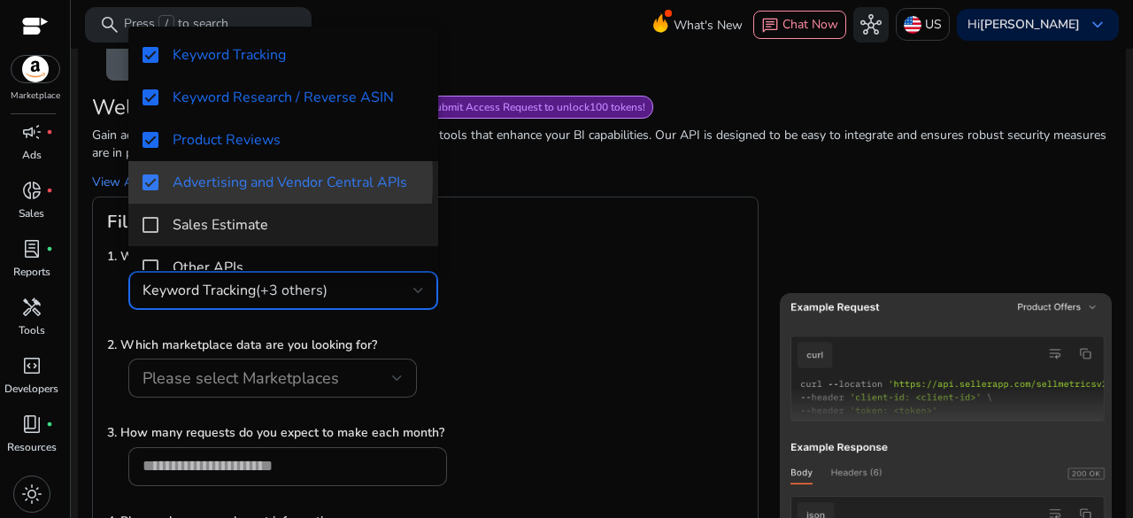
drag, startPoint x: 150, startPoint y: 211, endPoint x: 160, endPoint y: 219, distance: 12.0
click at [150, 212] on mat-option "Sales Estimate" at bounding box center [283, 225] width 310 height 42
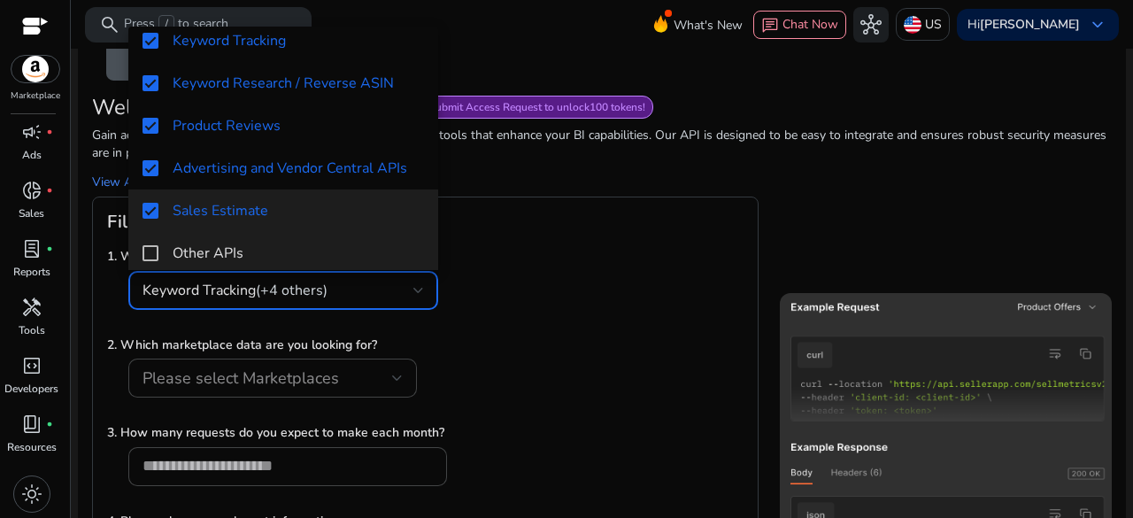
scroll to position [25, 0]
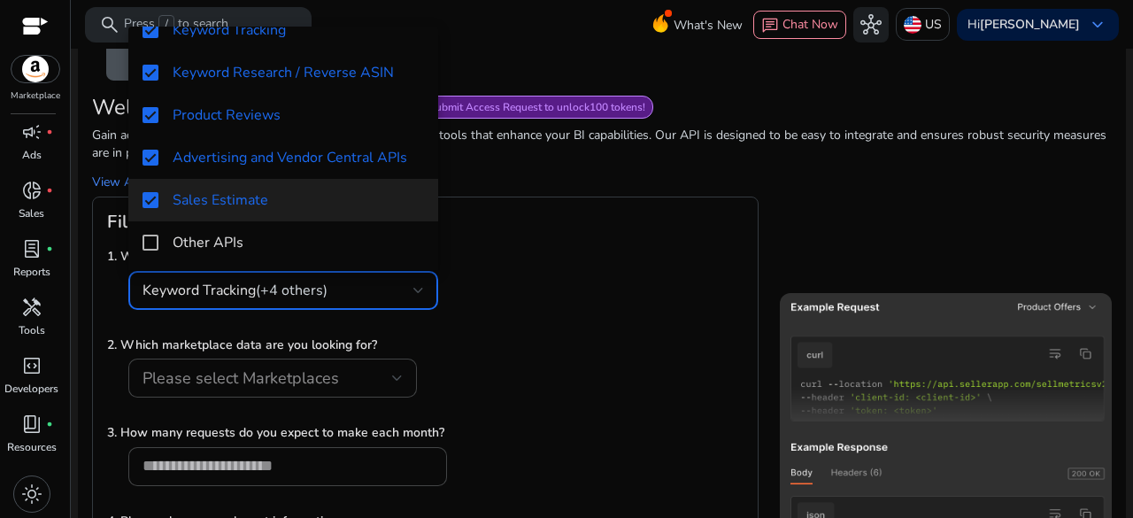
click at [584, 251] on div at bounding box center [566, 259] width 1133 height 518
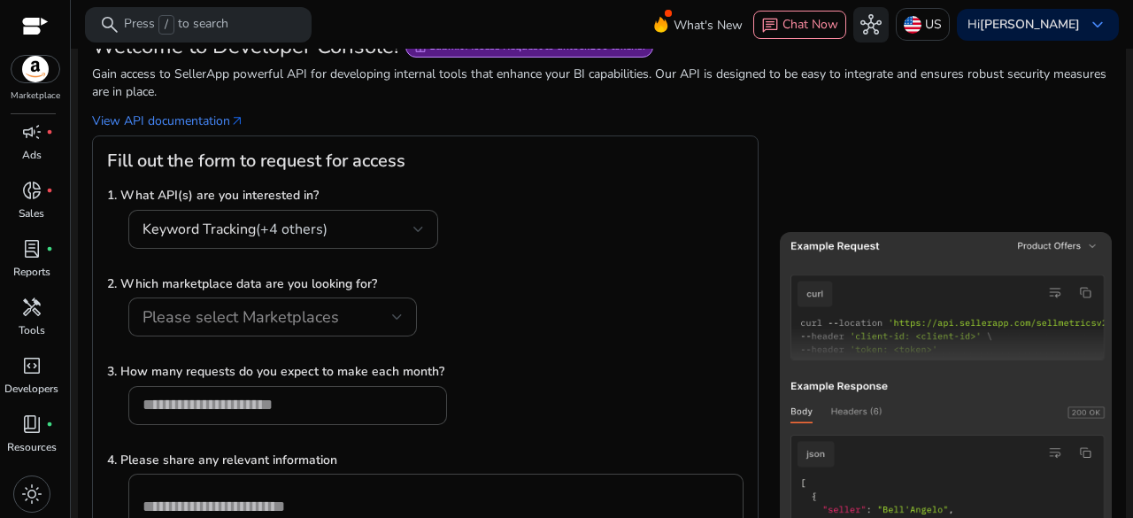
scroll to position [177, 0]
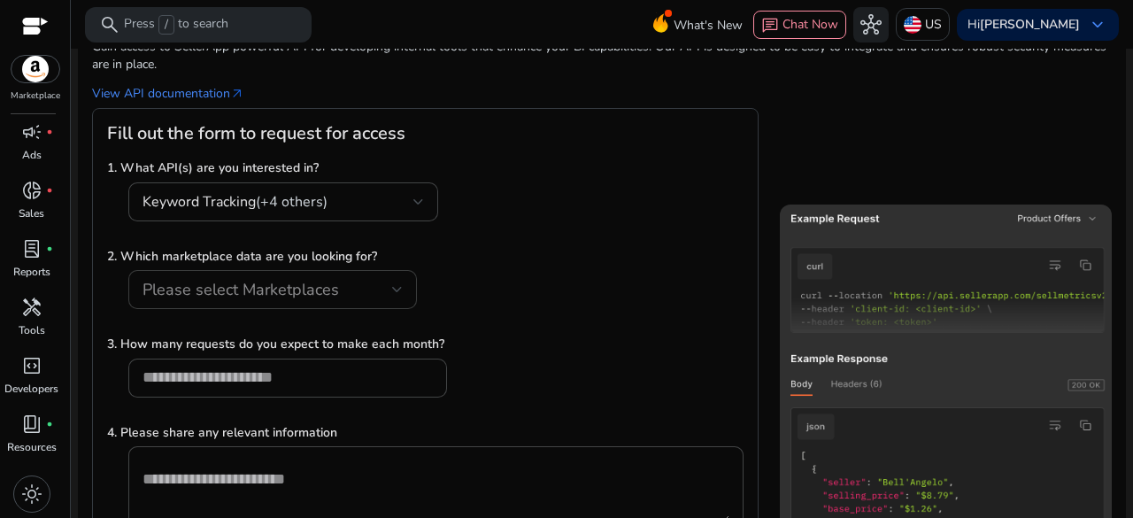
click at [366, 291] on div "Please select Marketplaces" at bounding box center [267, 289] width 250 height 19
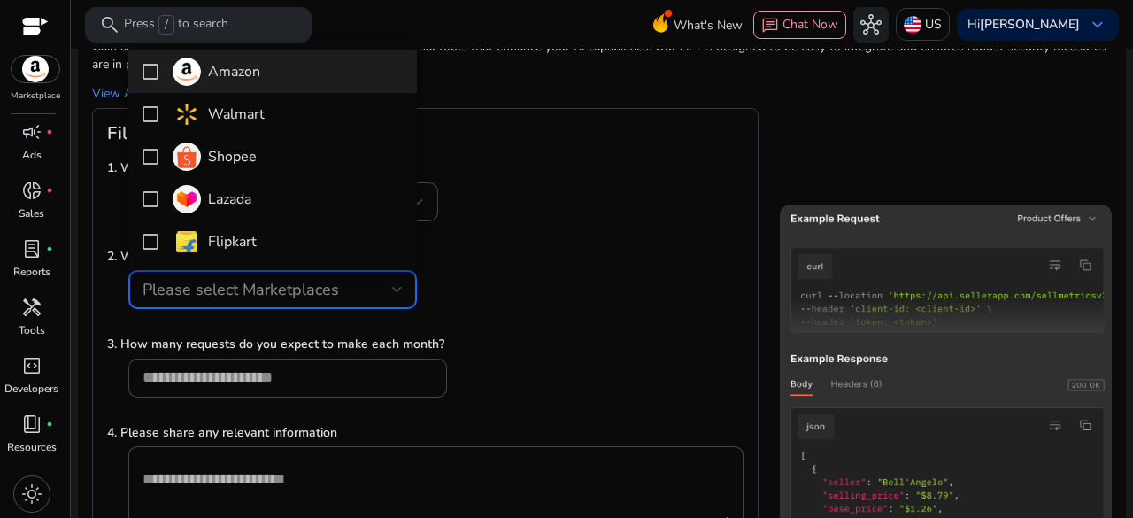
click at [150, 77] on mat-pseudo-checkbox at bounding box center [150, 72] width 16 height 16
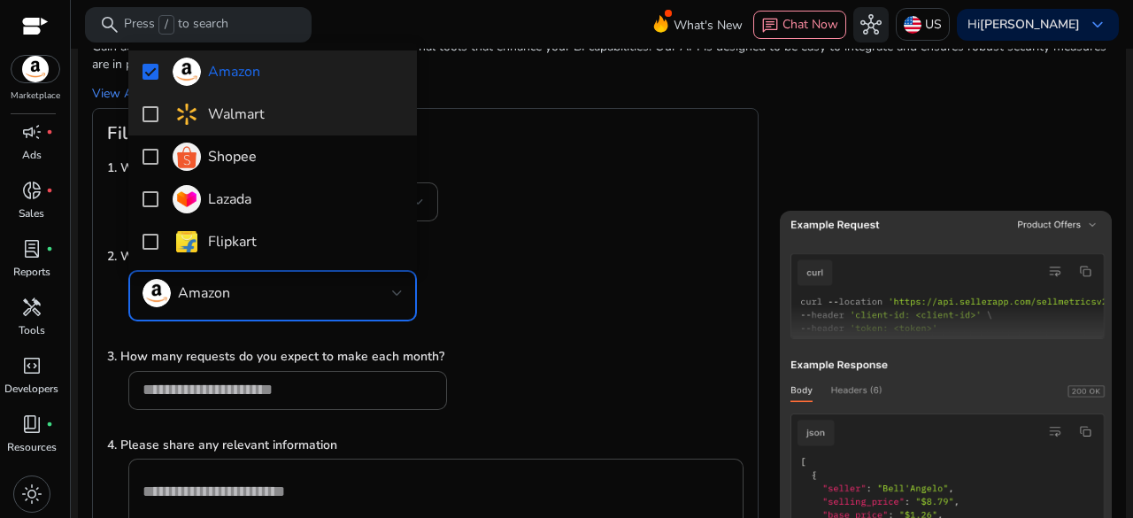
click at [150, 104] on mat-option "Walmart" at bounding box center [272, 114] width 288 height 42
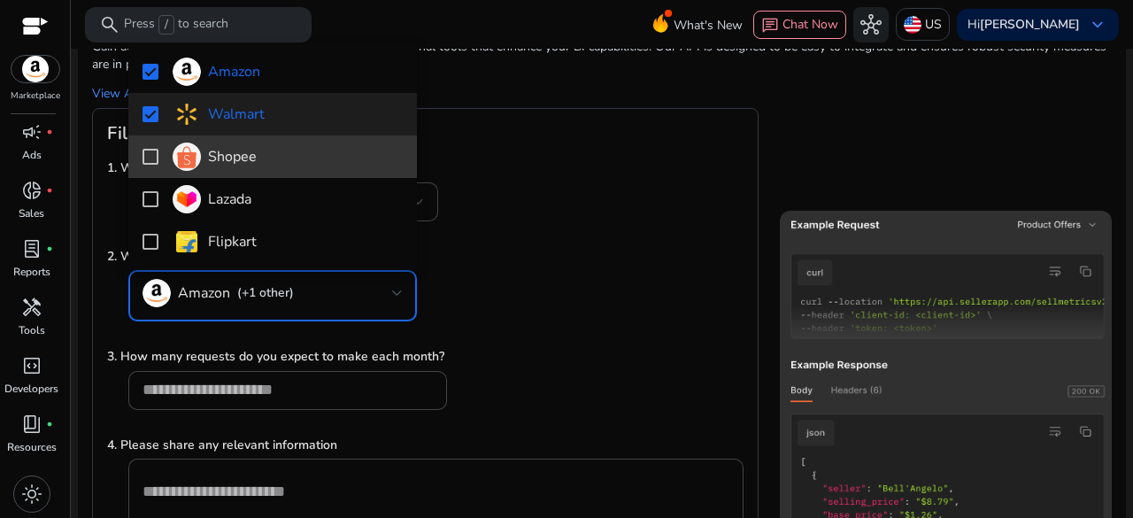
click at [147, 155] on mat-pseudo-checkbox at bounding box center [150, 157] width 16 height 16
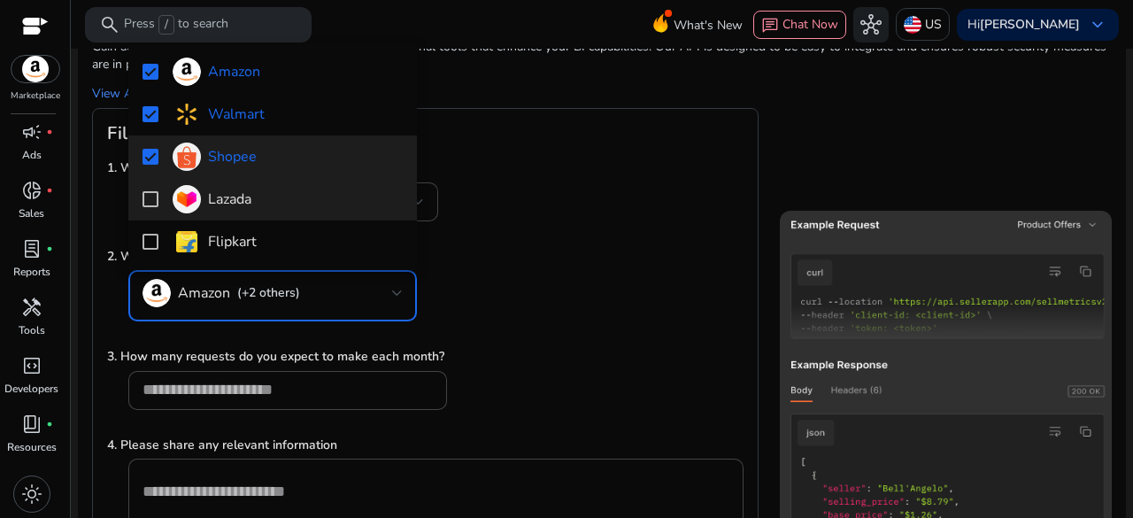
click at [151, 188] on mat-option "Lazada" at bounding box center [272, 199] width 288 height 42
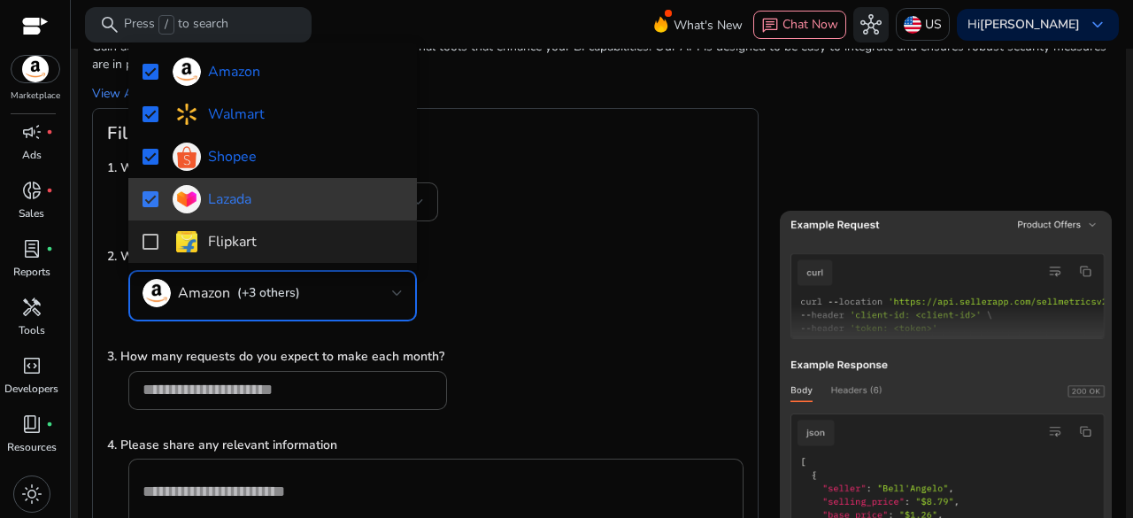
click at [147, 234] on mat-pseudo-checkbox at bounding box center [150, 242] width 16 height 16
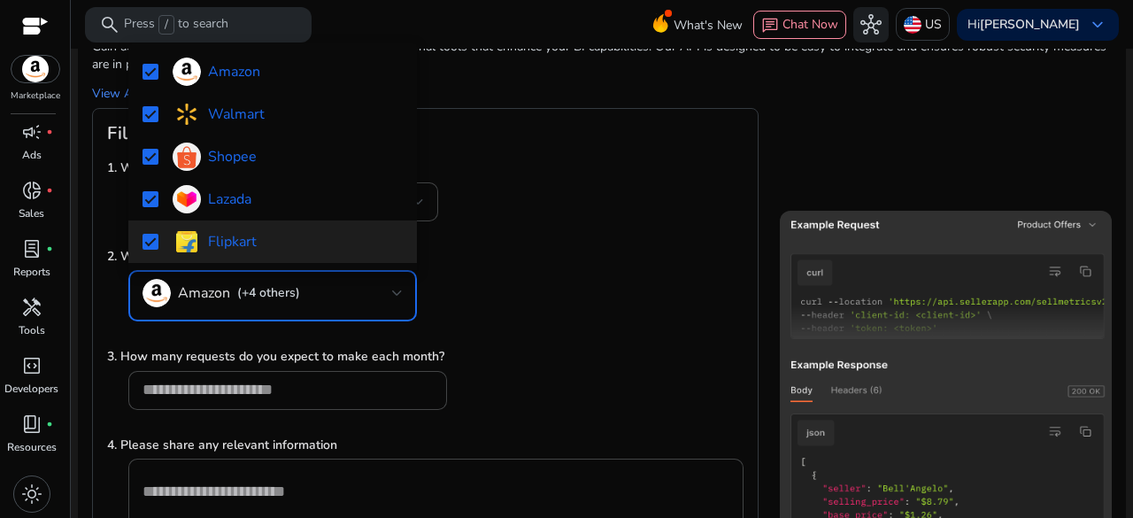
click at [506, 226] on div at bounding box center [566, 259] width 1133 height 518
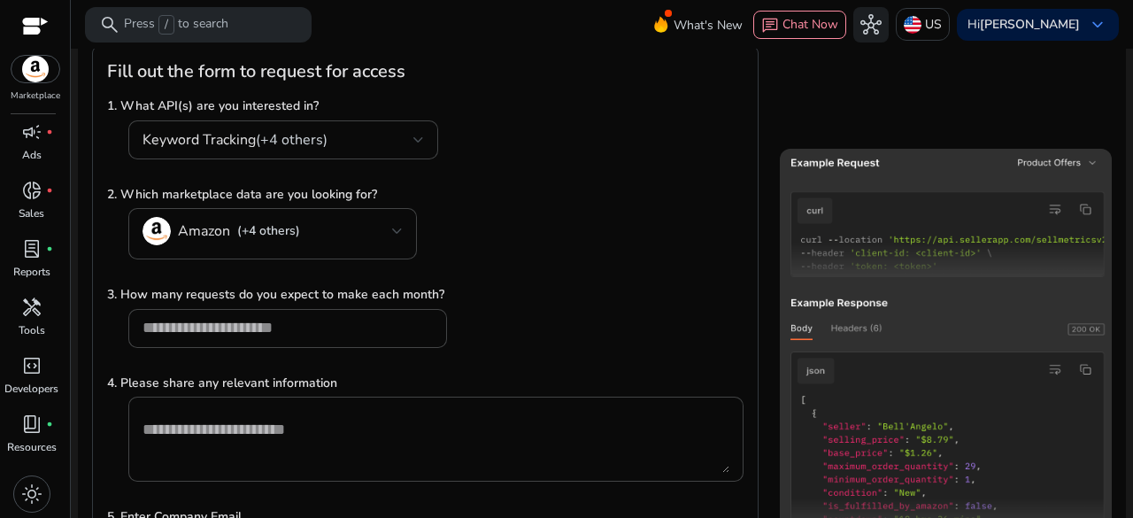
scroll to position [265, 0]
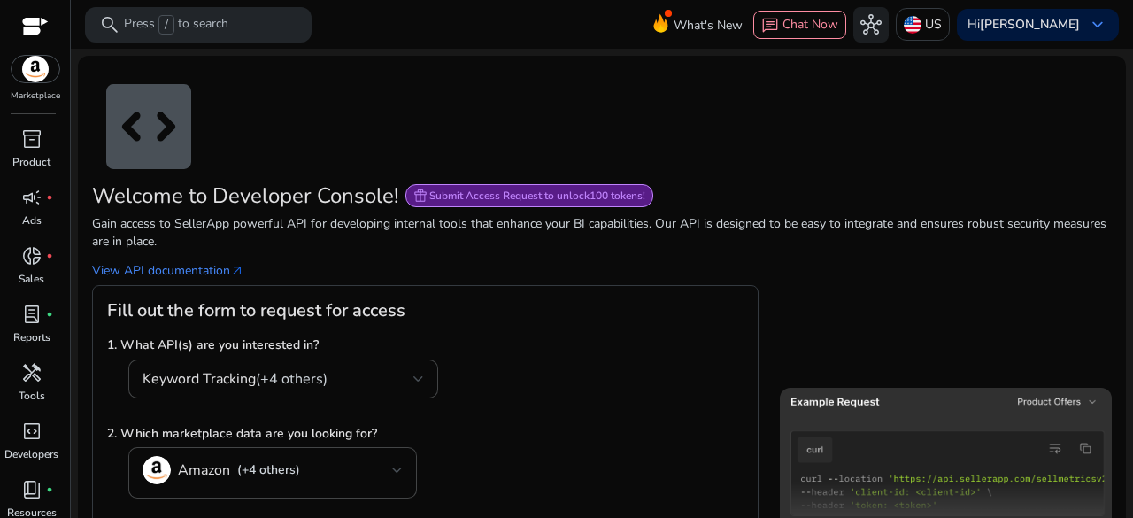
scroll to position [354, 0]
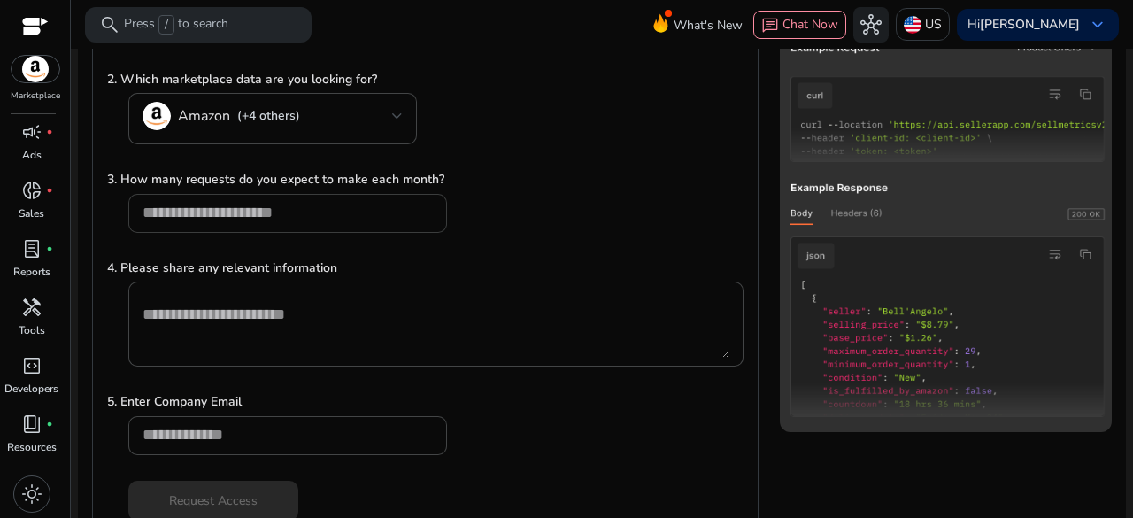
click at [295, 199] on div at bounding box center [287, 213] width 290 height 39
click at [356, 217] on input "number" at bounding box center [287, 212] width 290 height 19
type input "*****"
click at [586, 245] on div "3. How many requests do you expect to make each month? *****" at bounding box center [425, 210] width 636 height 81
click at [370, 346] on textarea at bounding box center [435, 323] width 587 height 67
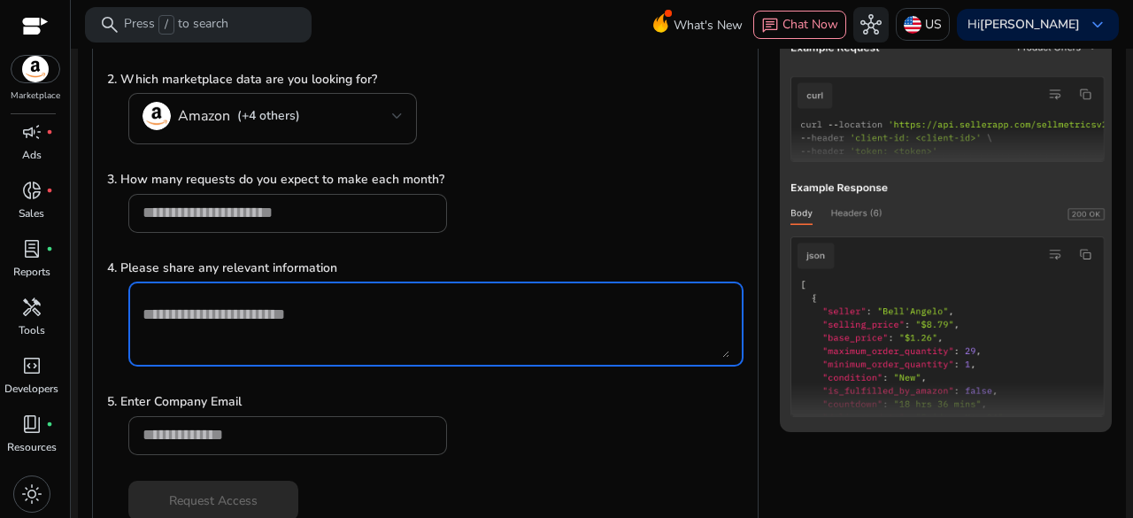
scroll to position [386, 0]
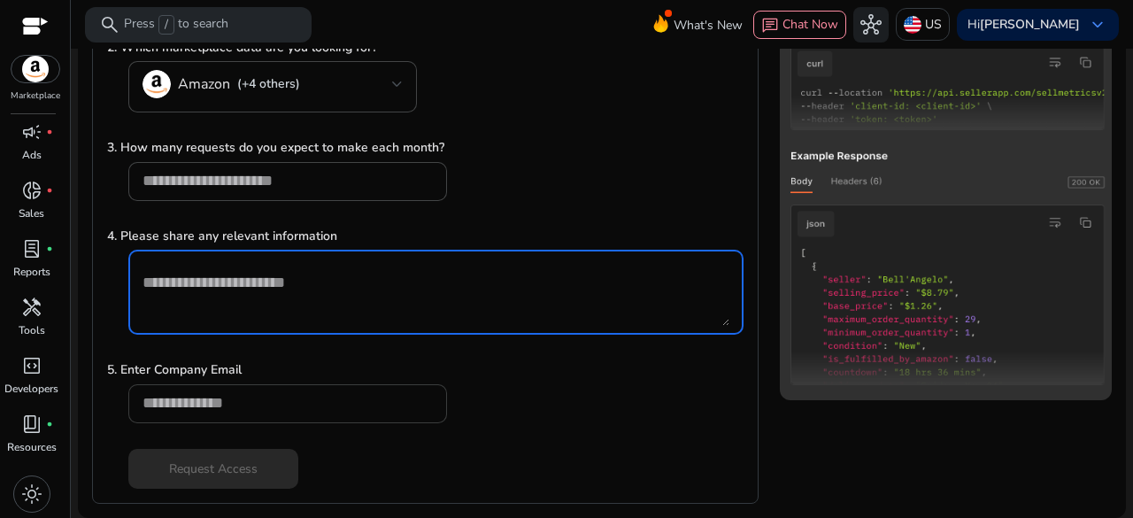
click at [261, 411] on input "email" at bounding box center [287, 402] width 290 height 19
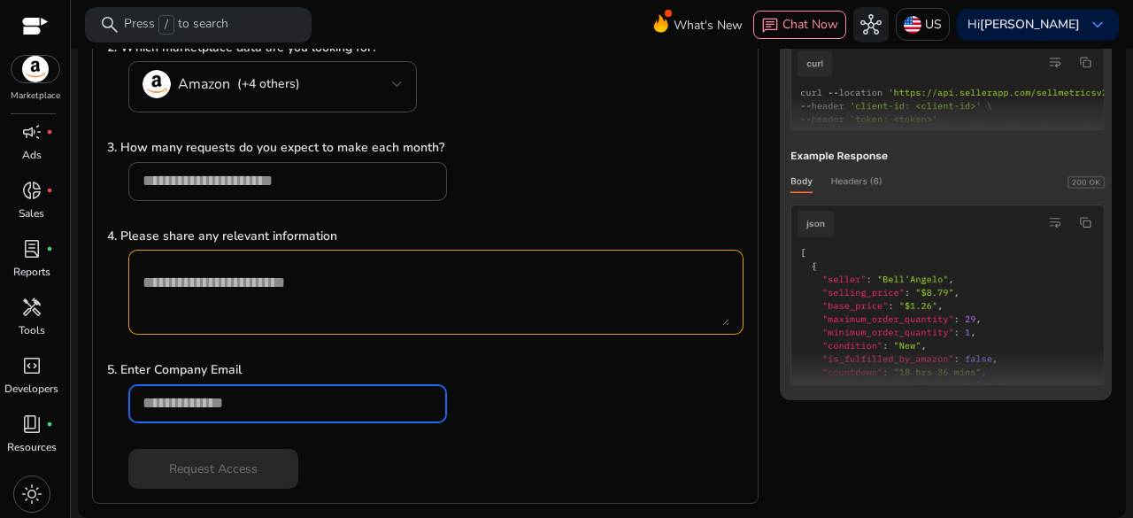
click at [522, 416] on div "5. Enter Company Email" at bounding box center [425, 400] width 636 height 81
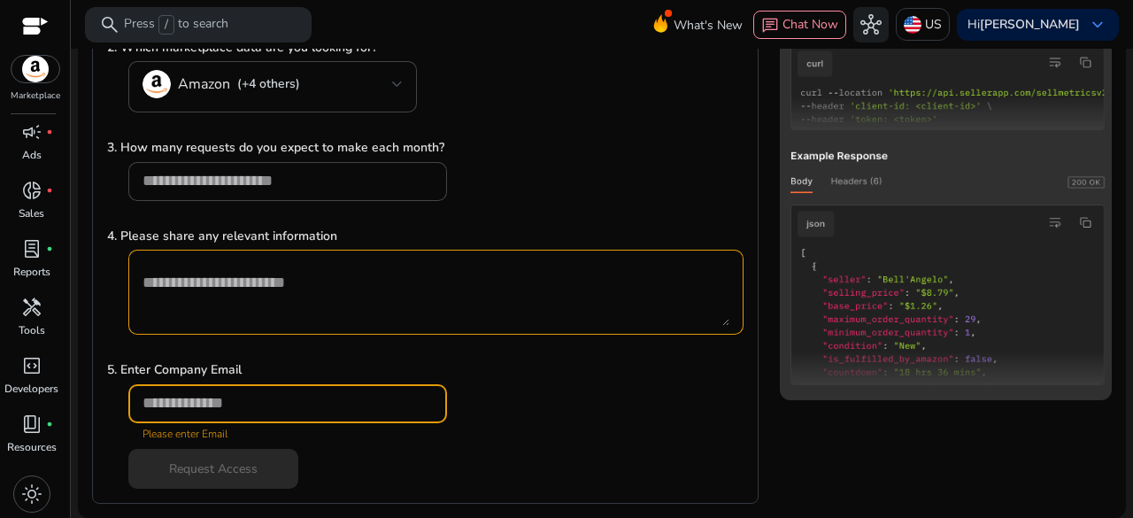
click at [265, 396] on input "email" at bounding box center [287, 402] width 290 height 19
paste input "******"
paste input "**********"
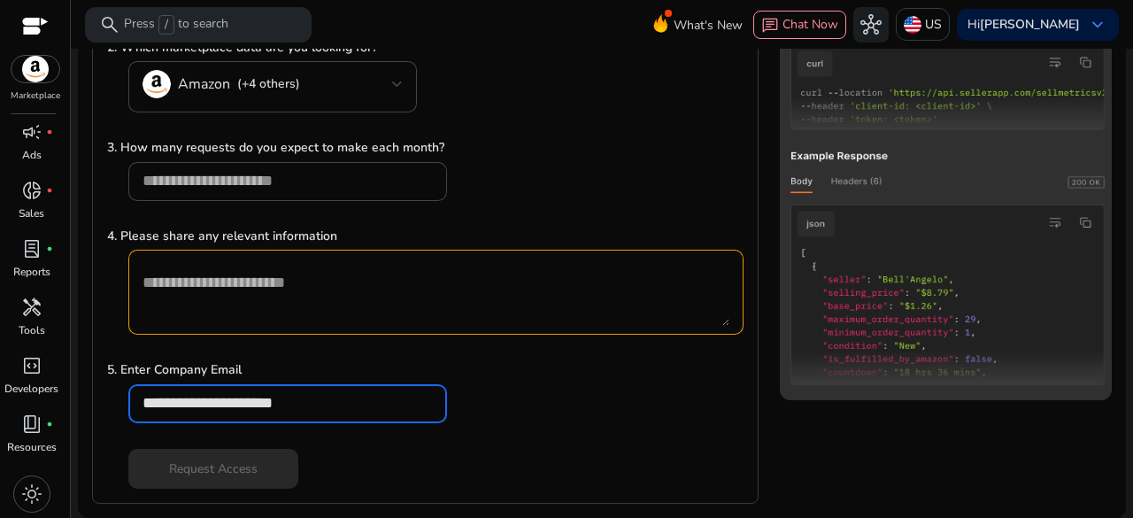
type input "**********"
click at [442, 449] on div "Request Access" at bounding box center [425, 469] width 636 height 40
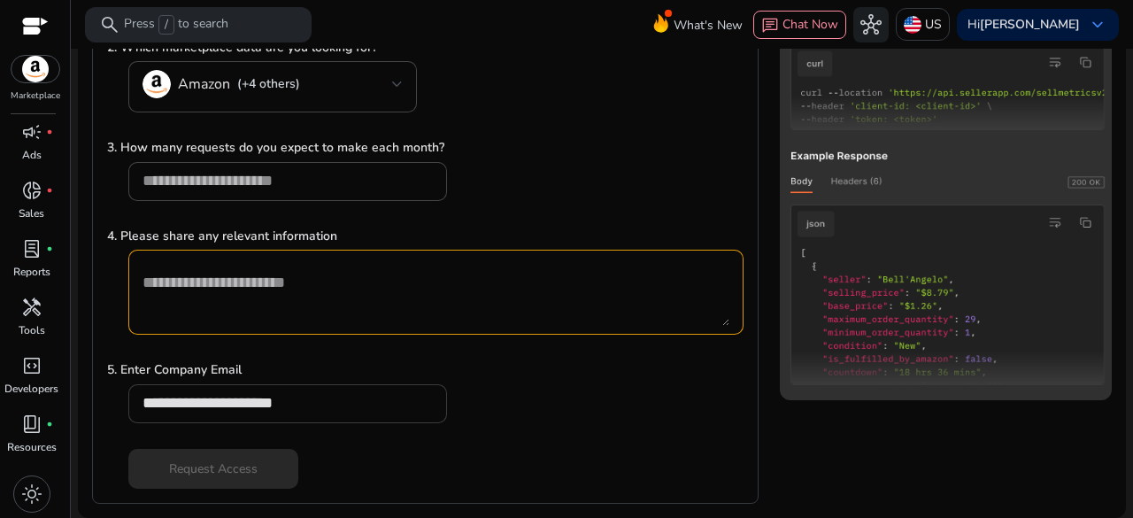
click at [329, 408] on input "**********" at bounding box center [287, 402] width 290 height 19
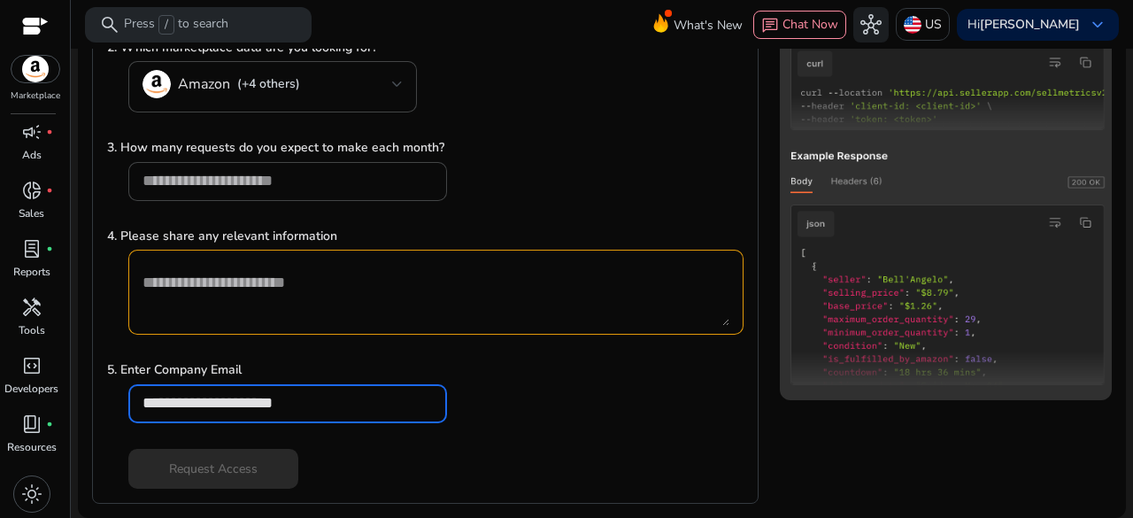
click at [264, 309] on textarea at bounding box center [435, 291] width 587 height 67
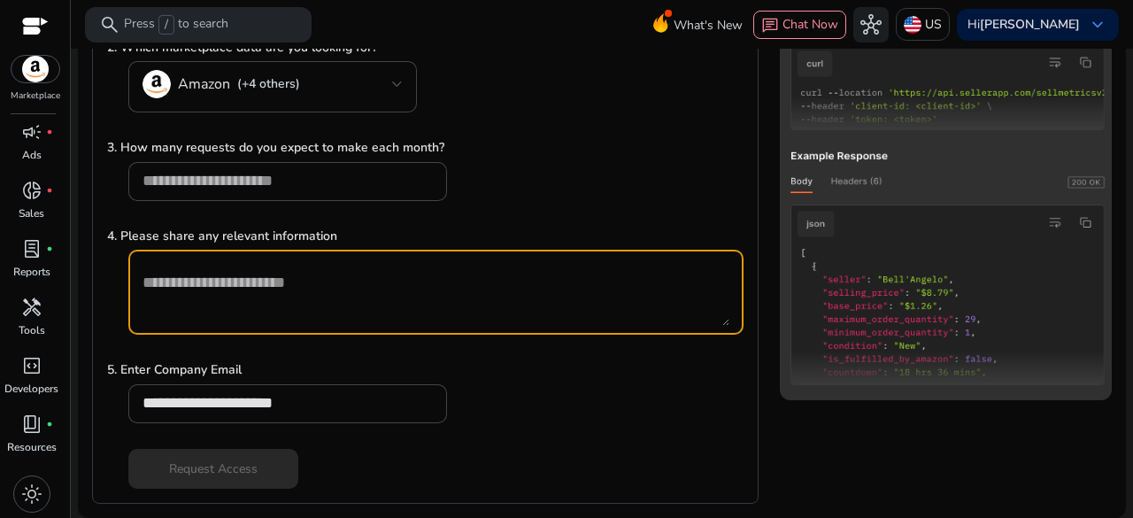
click at [405, 291] on textarea at bounding box center [435, 291] width 587 height 67
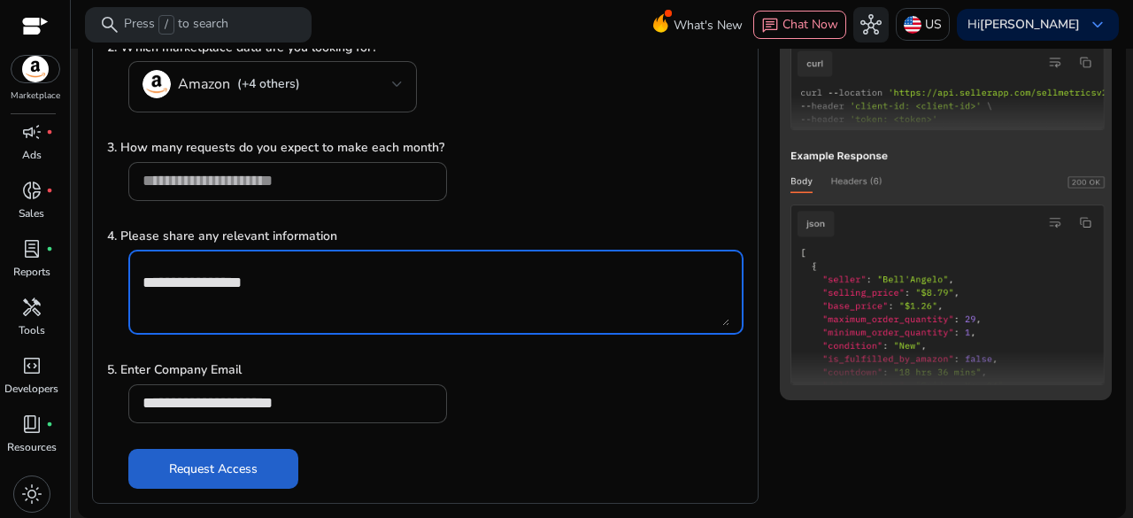
type textarea "**********"
click at [227, 465] on span "Request Access" at bounding box center [213, 468] width 88 height 19
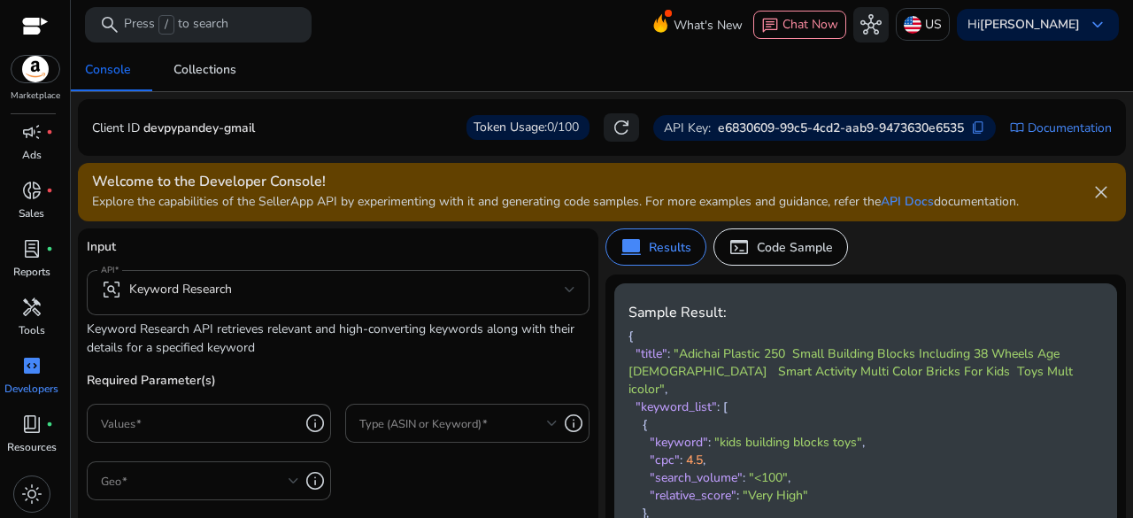
click at [718, 127] on p "e6830609-99c5-4cd2-aab9-9473630e6535" at bounding box center [841, 128] width 246 height 19
click at [857, 125] on p "e6830609-99c5-4cd2-aab9-9473630e6535" at bounding box center [841, 128] width 246 height 19
click at [852, 137] on div "API Key: e6830609-99c5-4cd2-aab9-9473630e6535 content_copy" at bounding box center [824, 128] width 342 height 26
click at [971, 128] on span "content_copy" at bounding box center [978, 127] width 14 height 14
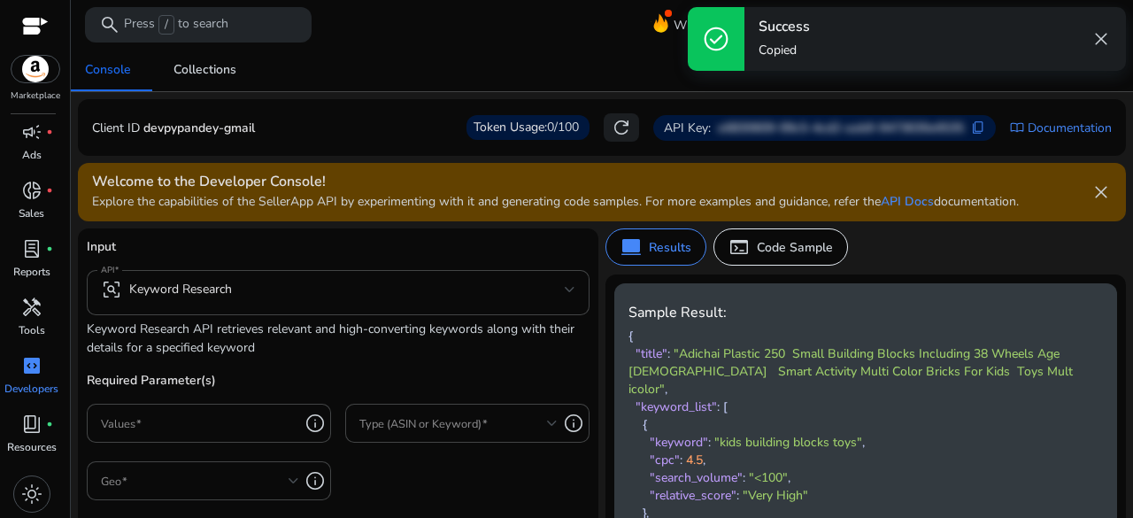
click at [1106, 45] on span "close" at bounding box center [1100, 38] width 21 height 21
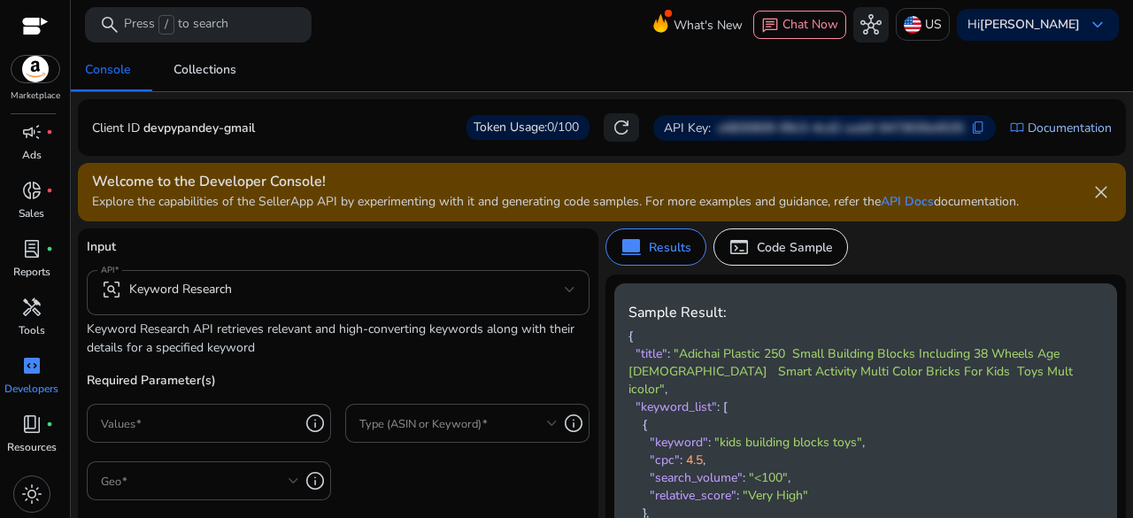
click at [1054, 135] on link "Documentation" at bounding box center [1069, 128] width 84 height 19
click at [323, 127] on div "Client ID devpypandey-gmail Token Usage: 0/100 refresh API Key: e6830609-99c5-4…" at bounding box center [601, 127] width 1019 height 28
click at [186, 132] on p "devpypandey-gmail" at bounding box center [198, 128] width 111 height 19
click at [185, 132] on p "devpypandey-gmail" at bounding box center [198, 128] width 111 height 19
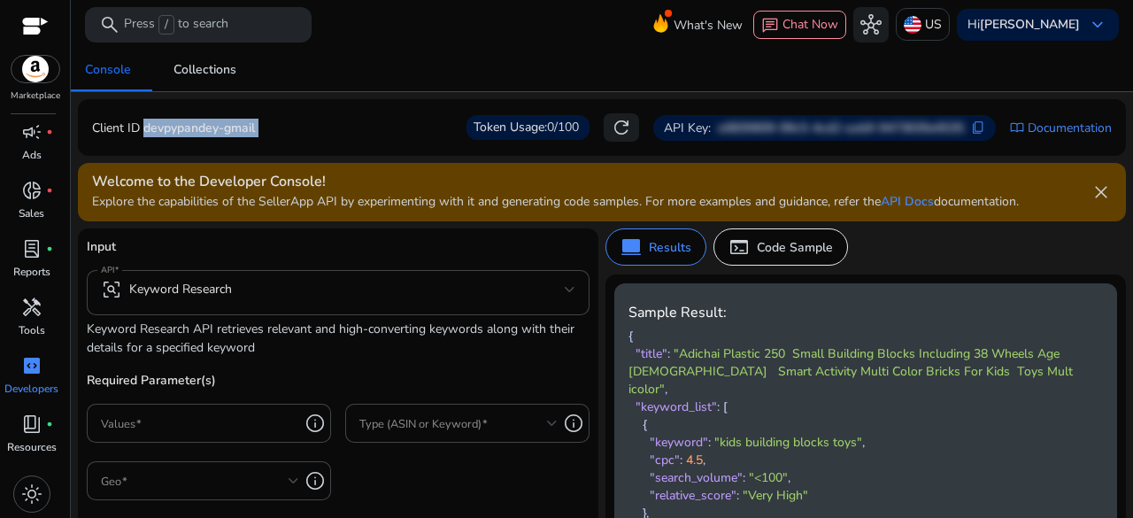
click at [234, 125] on p "devpypandey-gmail" at bounding box center [198, 128] width 111 height 19
click at [182, 128] on p "devpypandey-gmail" at bounding box center [198, 128] width 111 height 19
click at [181, 128] on p "devpypandey-gmail" at bounding box center [198, 128] width 111 height 19
click at [231, 125] on p "devpypandey-gmail" at bounding box center [198, 128] width 111 height 19
click at [175, 127] on p "devpypandey-gmail" at bounding box center [198, 128] width 111 height 19
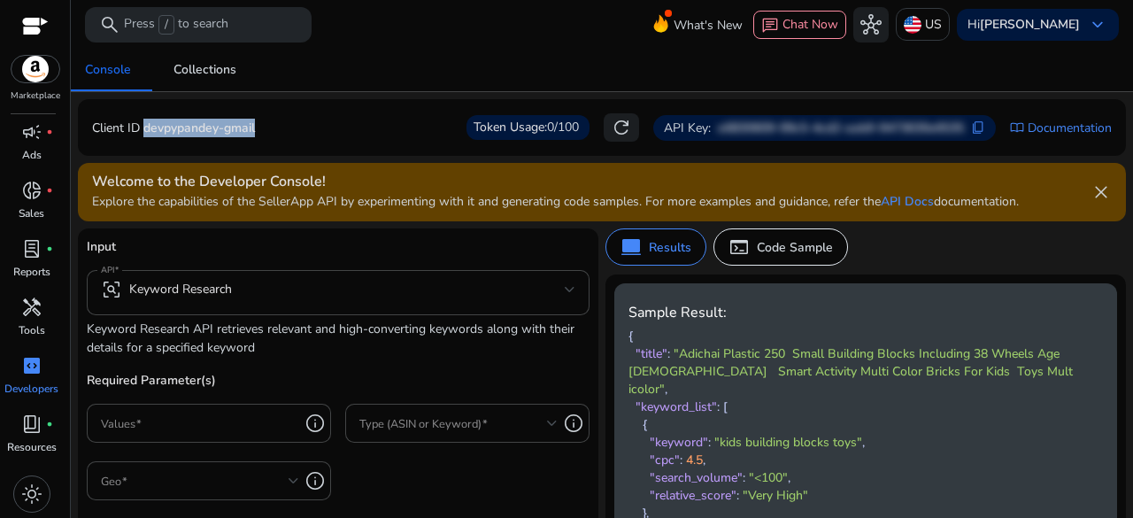
drag, startPoint x: 145, startPoint y: 129, endPoint x: 267, endPoint y: 125, distance: 122.2
click at [267, 125] on div "Client ID devpypandey-gmail Token Usage: 0/100 refresh API Key: e6830609-99c5-4…" at bounding box center [601, 127] width 1019 height 28
click at [275, 121] on div "Client ID devpypandey-gmail Token Usage: 0/100 refresh API Key: e6830609-99c5-4…" at bounding box center [601, 127] width 1019 height 28
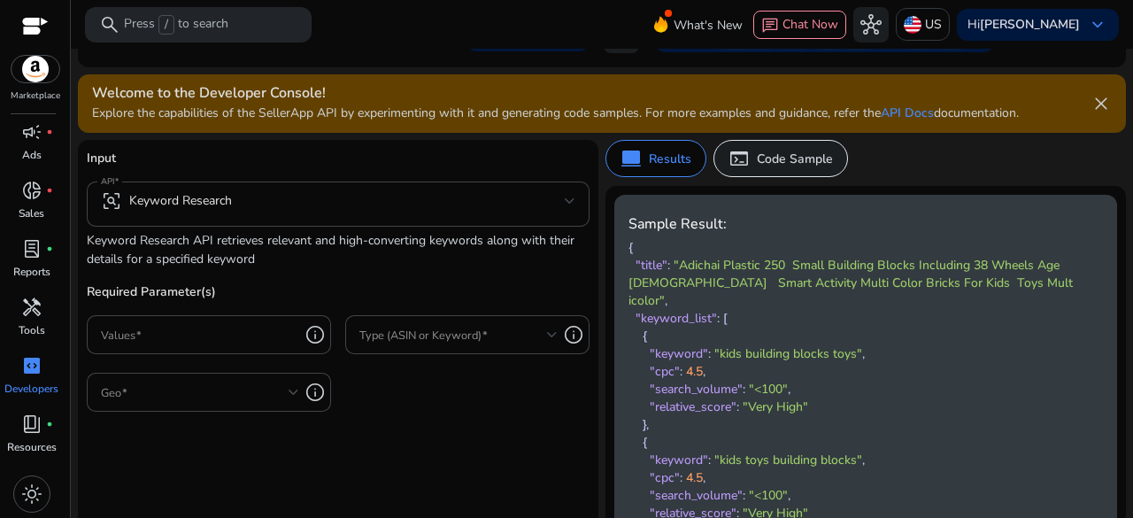
click at [780, 162] on p "Code Sample" at bounding box center [795, 159] width 76 height 19
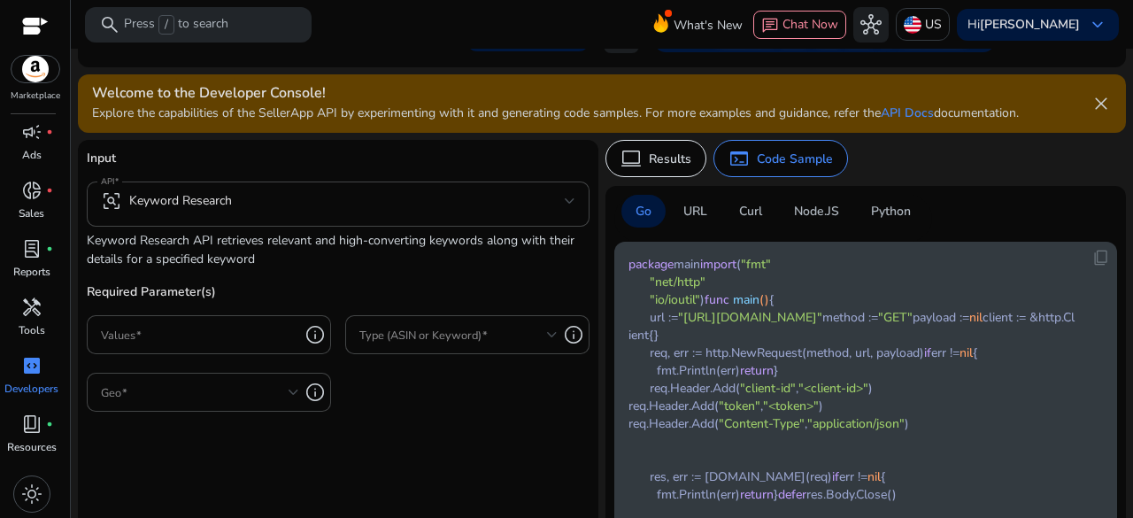
click at [883, 213] on p "Python" at bounding box center [891, 211] width 40 height 19
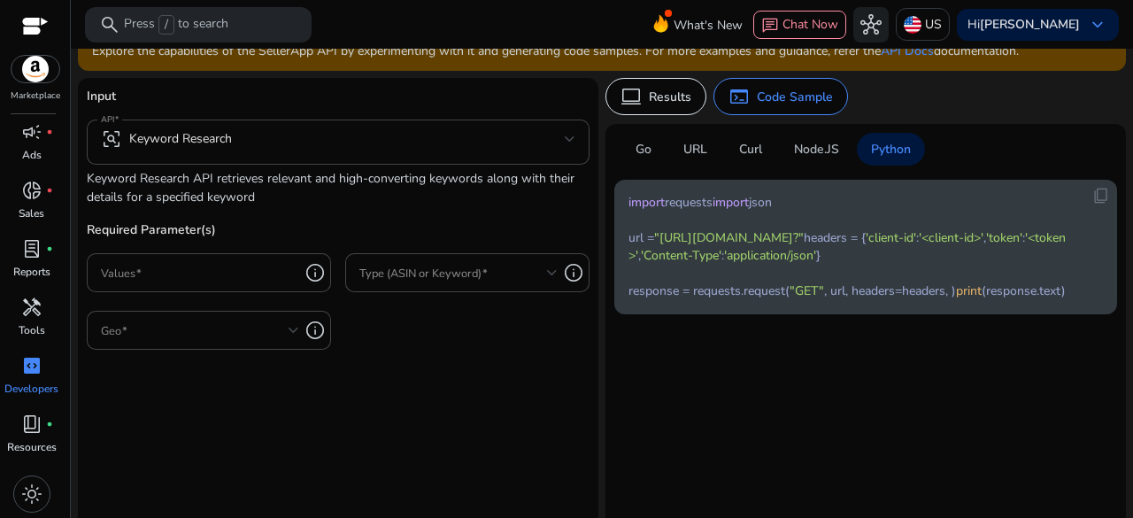
scroll to position [177, 0]
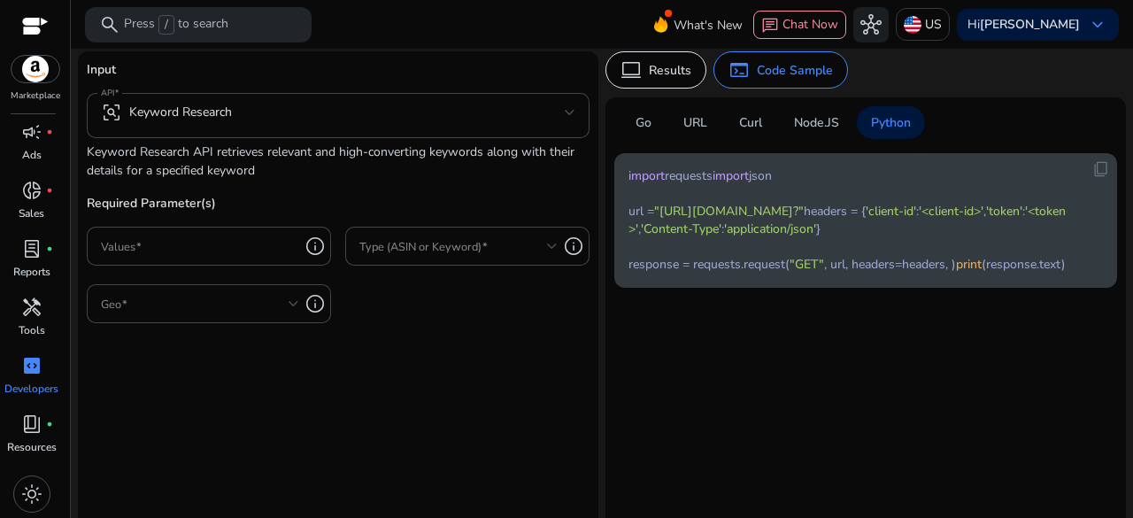
click at [865, 219] on span "'client-id'" at bounding box center [890, 211] width 50 height 17
click at [986, 219] on span "'token'" at bounding box center [1004, 211] width 36 height 17
click at [696, 273] on code "import requests import json url = "https://api.sellerapp.com/sellmetricsv2/keyw…" at bounding box center [851, 220] width 446 height 106
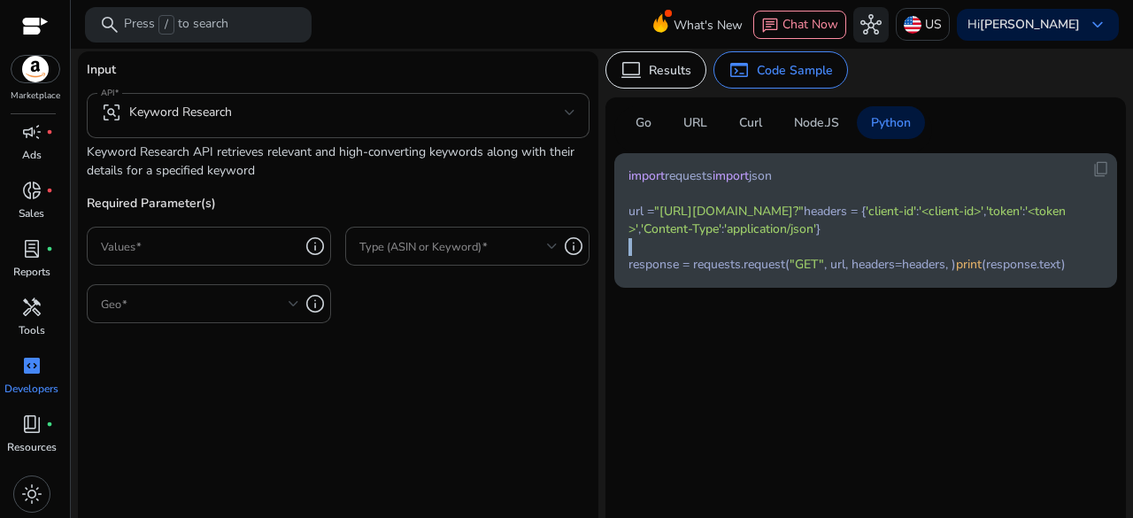
click at [809, 237] on span "'application/json'" at bounding box center [770, 228] width 92 height 17
drag, startPoint x: 658, startPoint y: 231, endPoint x: 980, endPoint y: 231, distance: 322.1
click at [803, 219] on span ""https://api.sellerapp.com/sellmetricsv2/keyword_research?"" at bounding box center [729, 211] width 150 height 17
copy span "https://api.sellerapp.com/sellmetricsv2/keyword_research"
drag, startPoint x: 679, startPoint y: 283, endPoint x: 634, endPoint y: 281, distance: 45.2
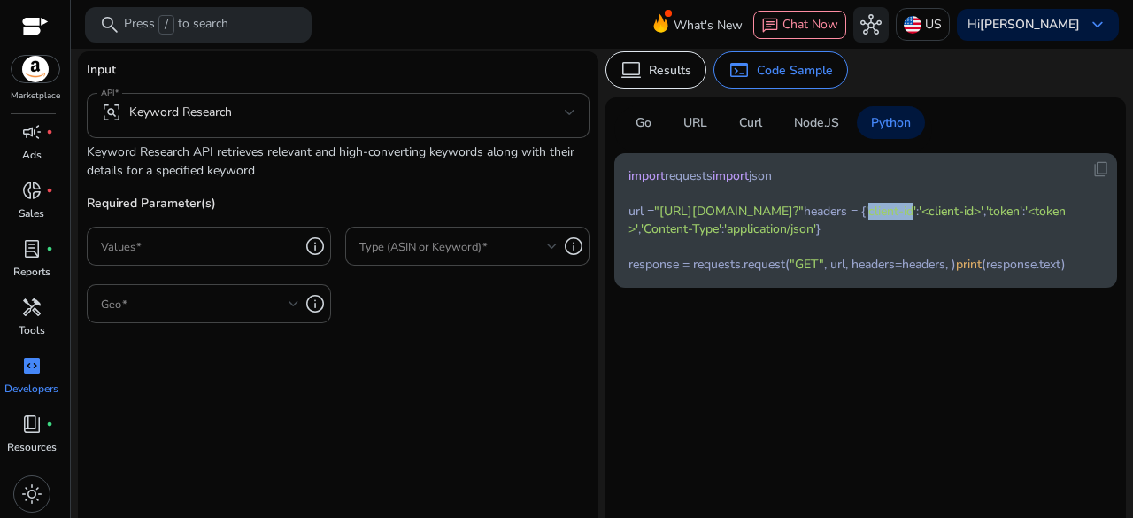
click at [865, 219] on span "'client-id'" at bounding box center [890, 211] width 50 height 17
copy span "client-id"
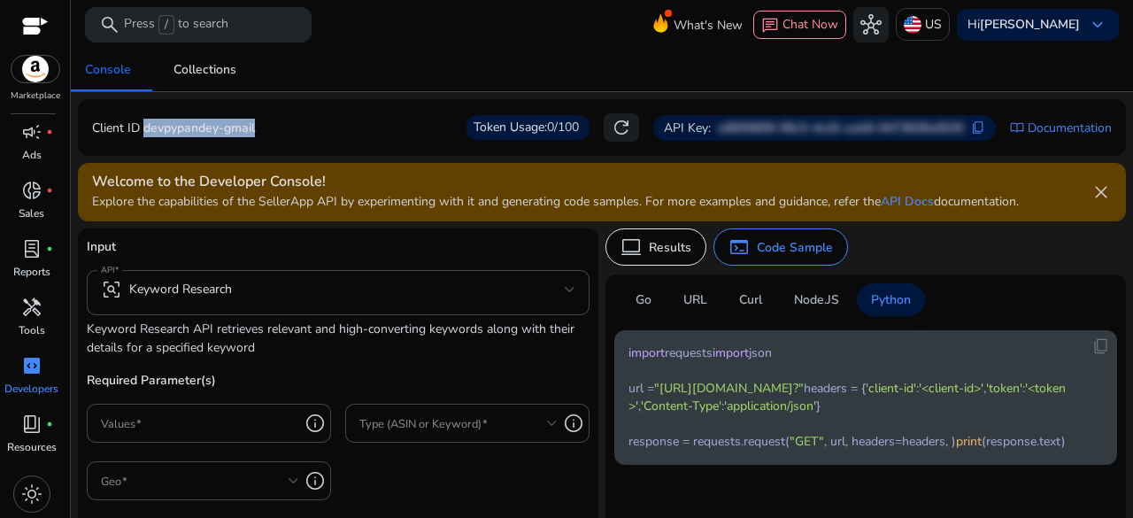
drag, startPoint x: 144, startPoint y: 130, endPoint x: 275, endPoint y: 132, distance: 131.0
click at [275, 132] on div "Client ID devpypandey-gmail Token Usage: 0/100 refresh API Key: e6830609-99c5-4…" at bounding box center [601, 127] width 1019 height 28
copy p "devpypandey-gmail"
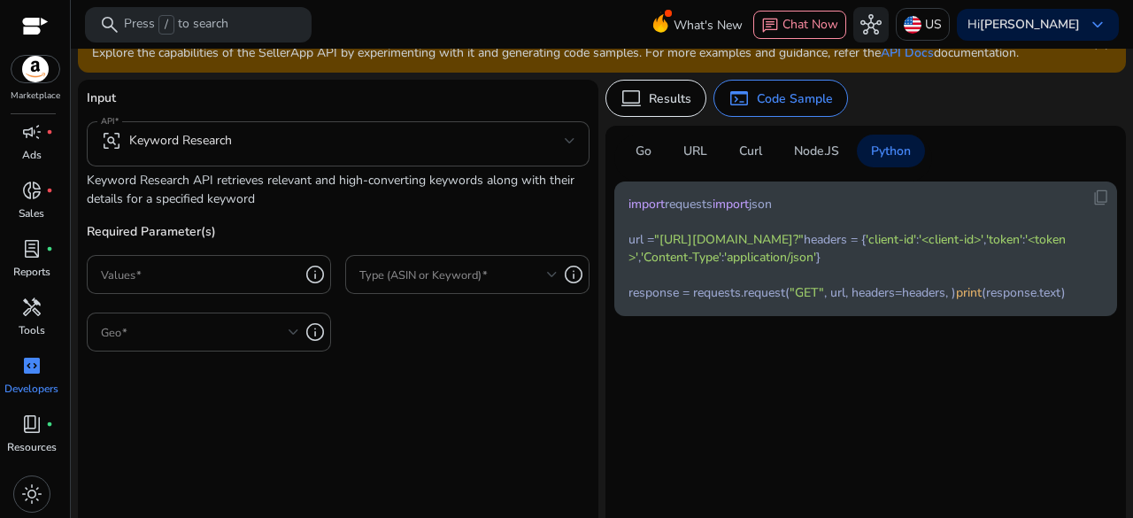
scroll to position [177, 0]
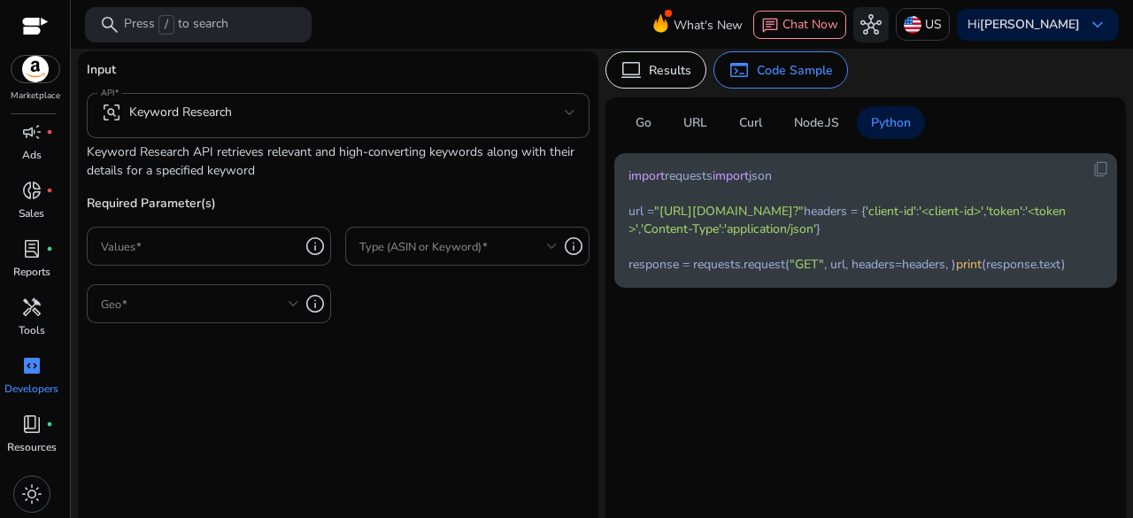
click at [986, 219] on span "'token'" at bounding box center [1004, 211] width 36 height 17
copy span "token"
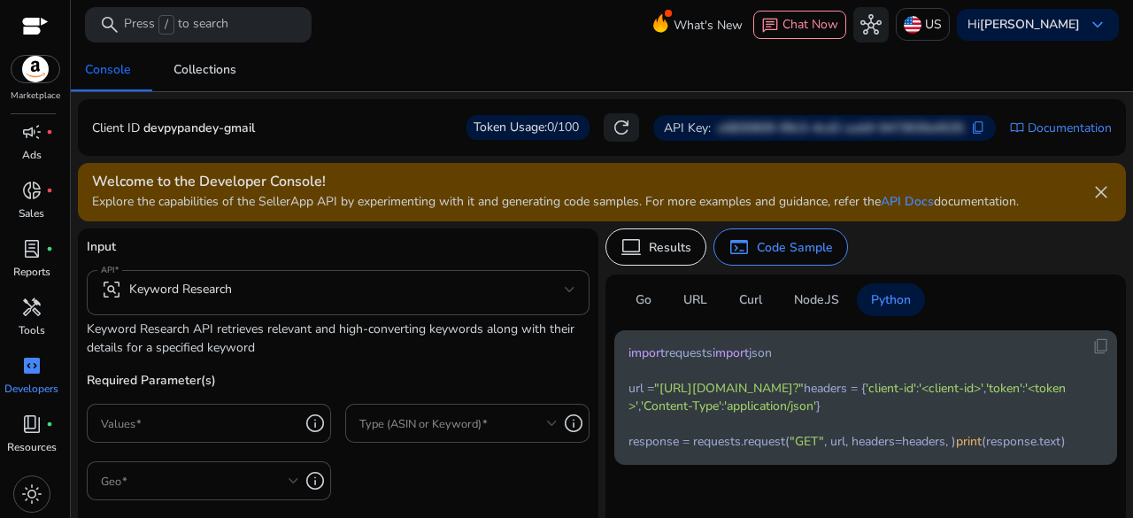
click at [961, 134] on div "API Key: e6830609-99c5-4cd2-aab9-9473630e6535 content_copy" at bounding box center [824, 128] width 342 height 26
click at [967, 135] on div "API Key: e6830609-99c5-4cd2-aab9-9473630e6535 content_copy" at bounding box center [824, 128] width 342 height 26
click at [971, 127] on span "content_copy" at bounding box center [978, 127] width 14 height 14
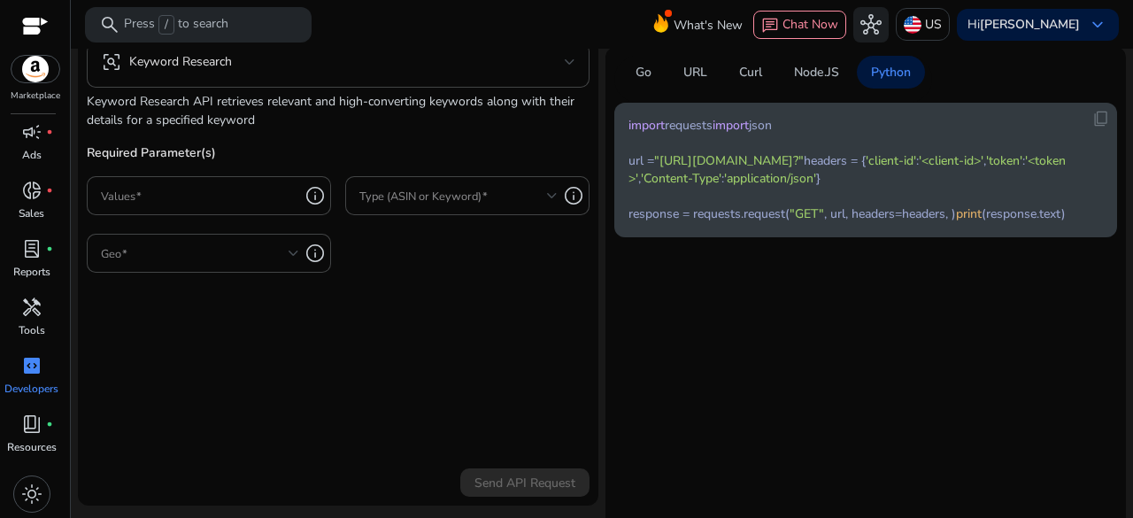
scroll to position [261, 0]
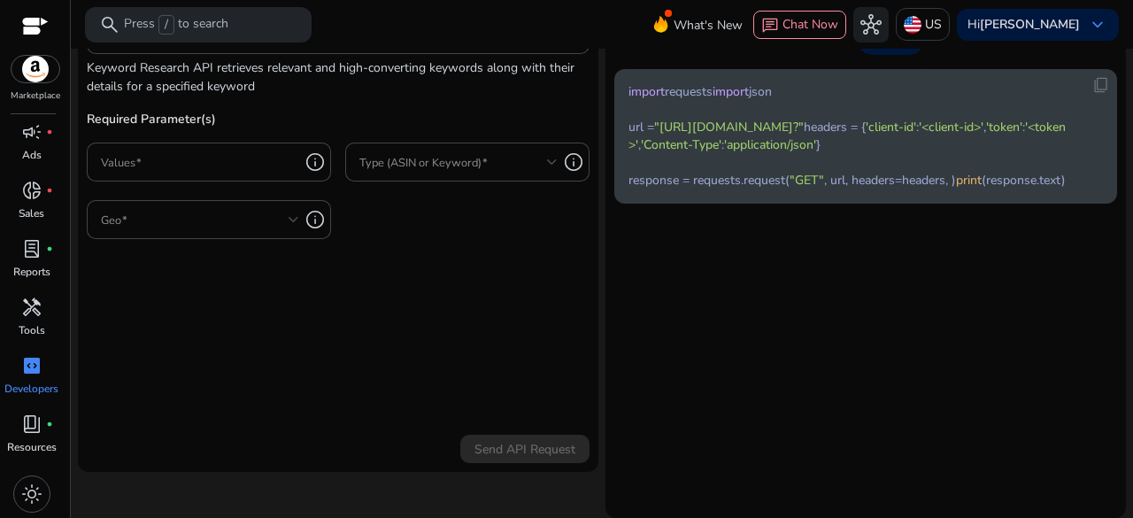
click at [641, 153] on span "'Content-Type'" at bounding box center [681, 144] width 81 height 17
drag, startPoint x: 635, startPoint y: 234, endPoint x: 703, endPoint y: 253, distance: 70.0
click at [708, 153] on span "'Content-Type'" at bounding box center [681, 144] width 81 height 17
copy span "Content-Type"
click at [765, 153] on span "'application/json'" at bounding box center [770, 144] width 92 height 17
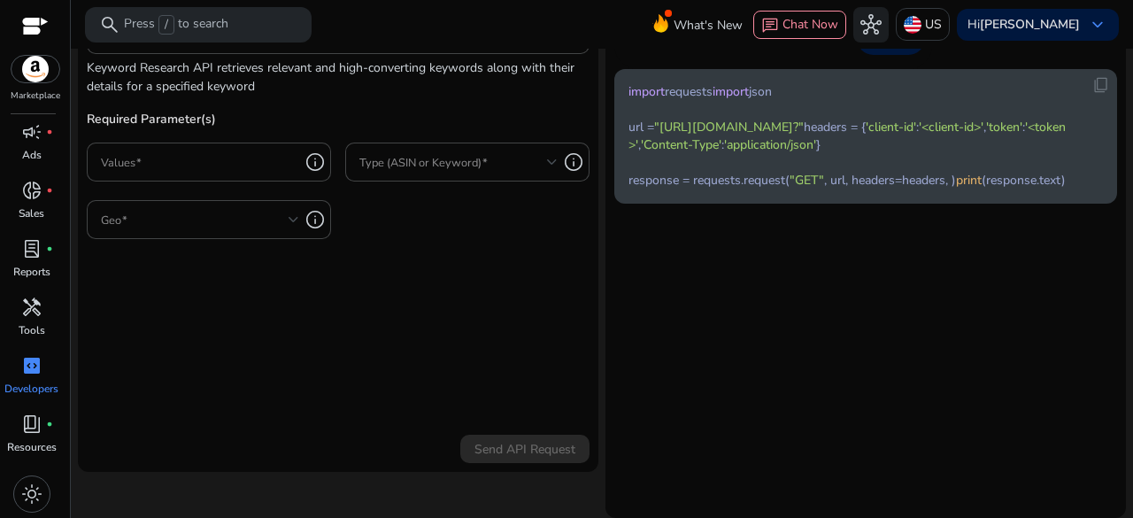
click at [724, 153] on span "'application/json'" at bounding box center [770, 144] width 92 height 17
drag, startPoint x: 720, startPoint y: 236, endPoint x: 811, endPoint y: 235, distance: 91.2
click at [811, 153] on span "'application/json'" at bounding box center [770, 144] width 92 height 17
click at [803, 189] on code "import requests import json url = "https://api.sellerapp.com/sellmetricsv2/keyw…" at bounding box center [851, 136] width 446 height 106
drag, startPoint x: 722, startPoint y: 238, endPoint x: 810, endPoint y: 238, distance: 87.6
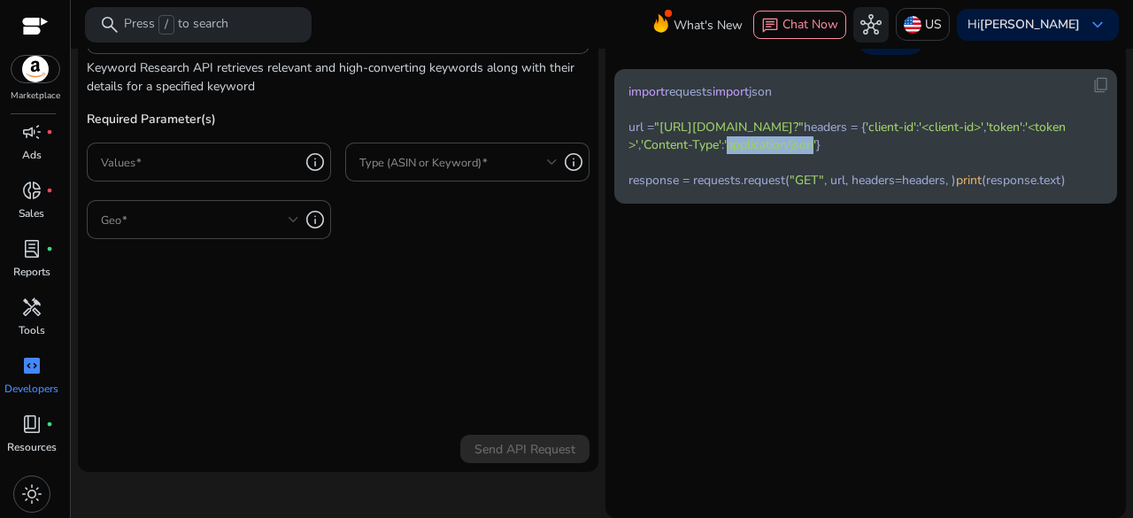
click at [810, 153] on span "'application/json'" at bounding box center [770, 144] width 92 height 17
copy span "application/json"
click at [779, 204] on div "content_copy import requests import json url = "https://api.sellerapp.com/sellm…" at bounding box center [865, 136] width 503 height 135
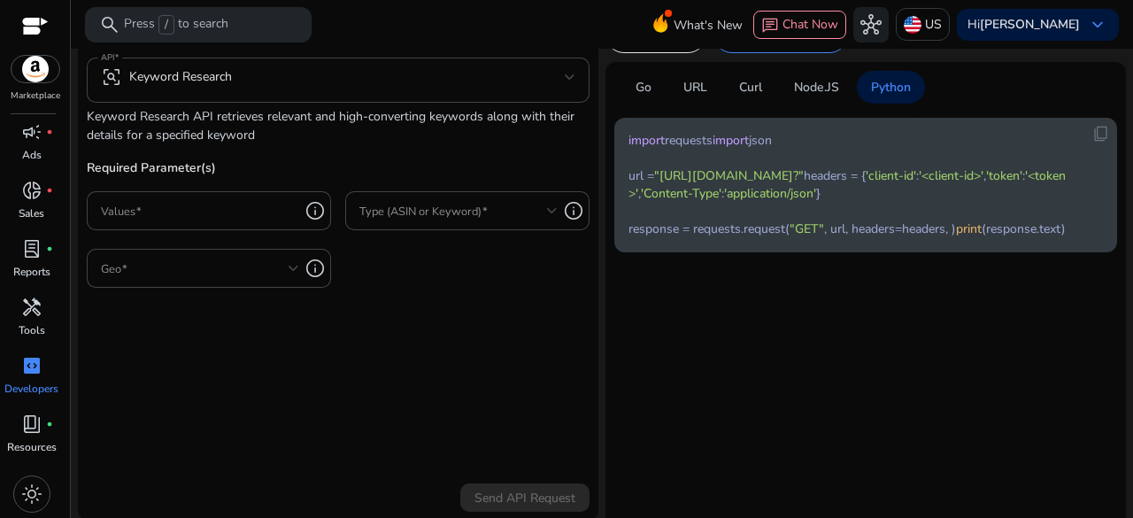
scroll to position [173, 0]
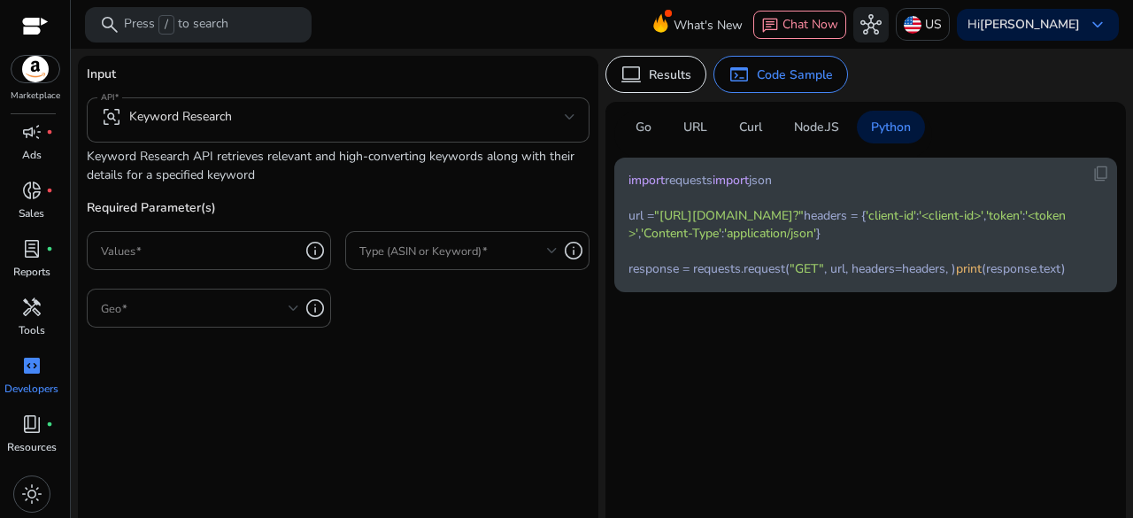
click at [685, 202] on code "import requests import json url = "https://api.sellerapp.com/sellmetricsv2/keyw…" at bounding box center [851, 225] width 446 height 106
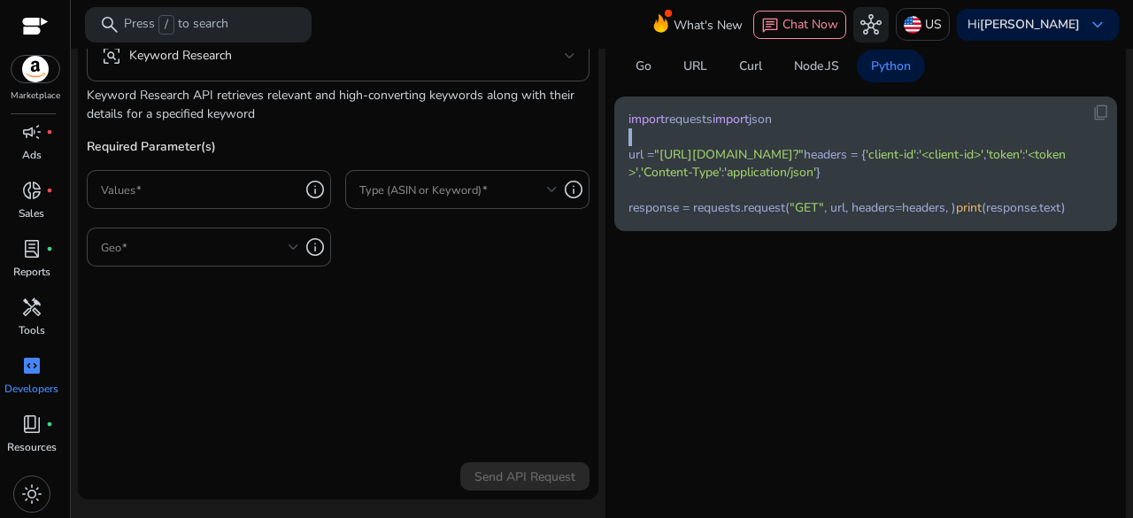
scroll to position [261, 0]
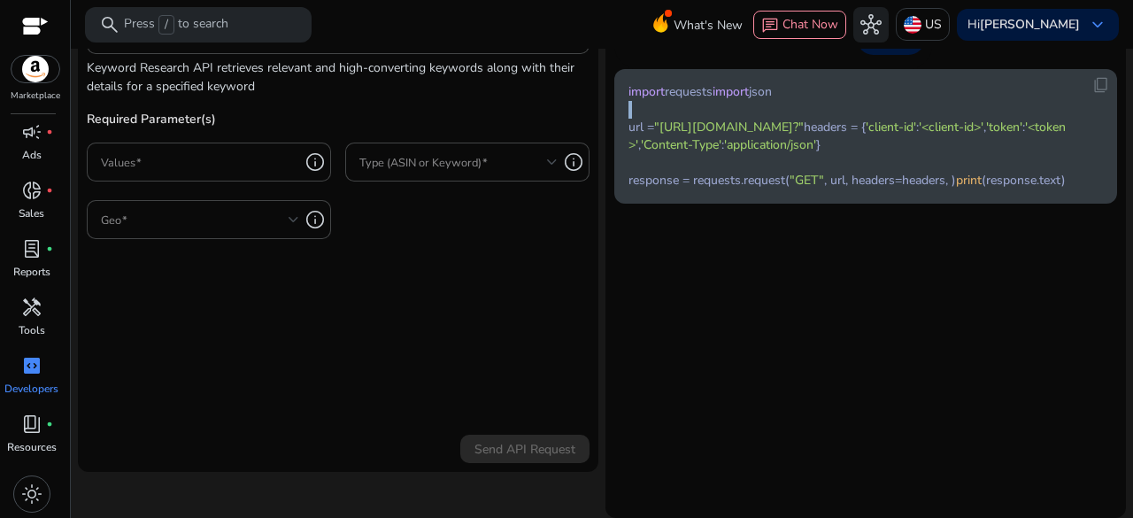
click at [873, 189] on code "import requests import json url = "https://api.sellerapp.com/sellmetricsv2/keyw…" at bounding box center [851, 136] width 446 height 106
click at [835, 189] on code "import requests import json url = "https://api.sellerapp.com/sellmetricsv2/keyw…" at bounding box center [851, 136] width 446 height 106
click at [871, 189] on code "import requests import json url = "https://api.sellerapp.com/sellmetricsv2/keyw…" at bounding box center [851, 136] width 446 height 106
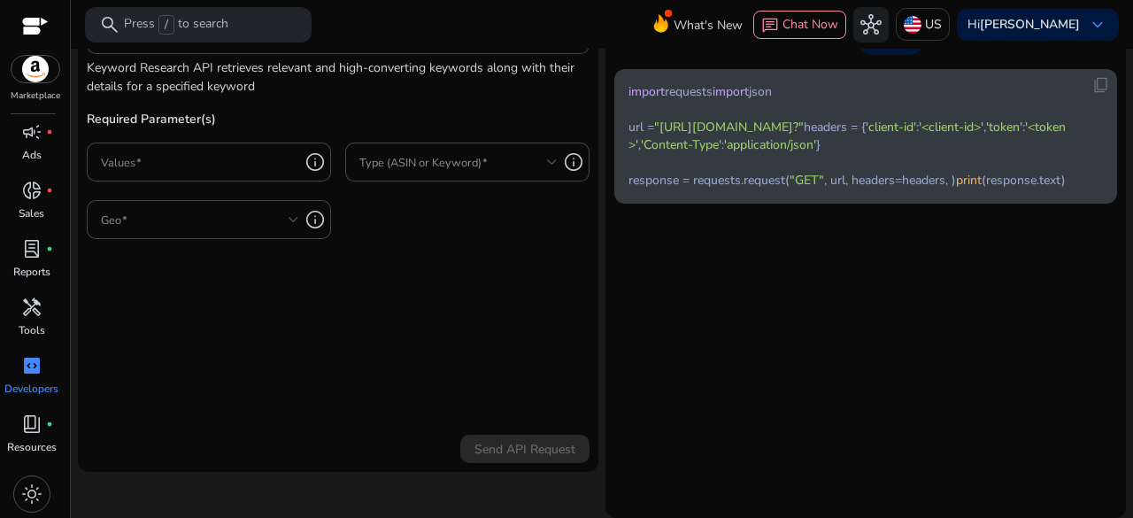
click at [871, 189] on code "import requests import json url = "https://api.sellerapp.com/sellmetricsv2/keyw…" at bounding box center [851, 136] width 446 height 106
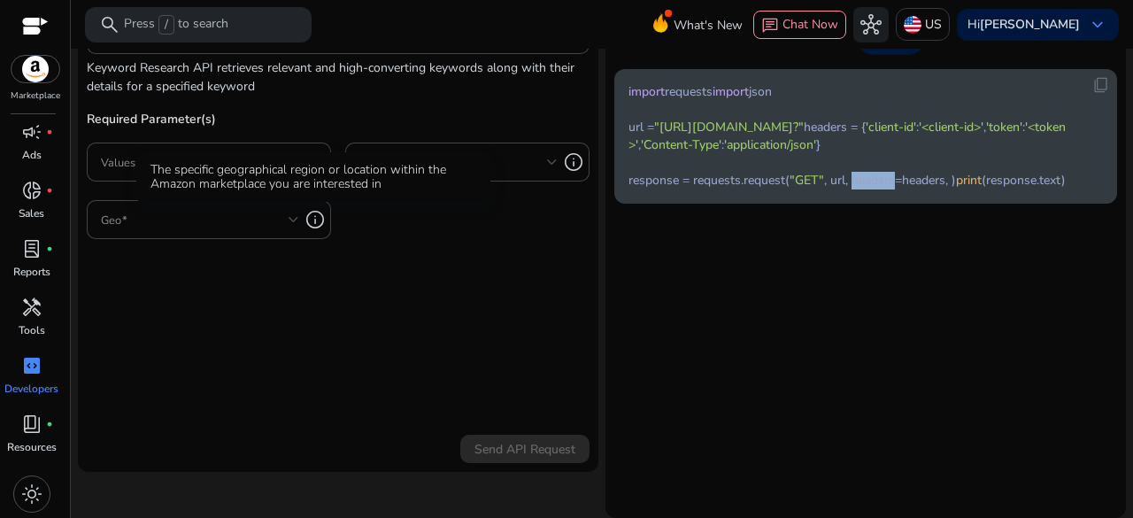
click at [188, 185] on div "The specific geographical region or location within the Amazon marketplace you …" at bounding box center [313, 177] width 354 height 50
click at [129, 176] on div at bounding box center [200, 161] width 198 height 39
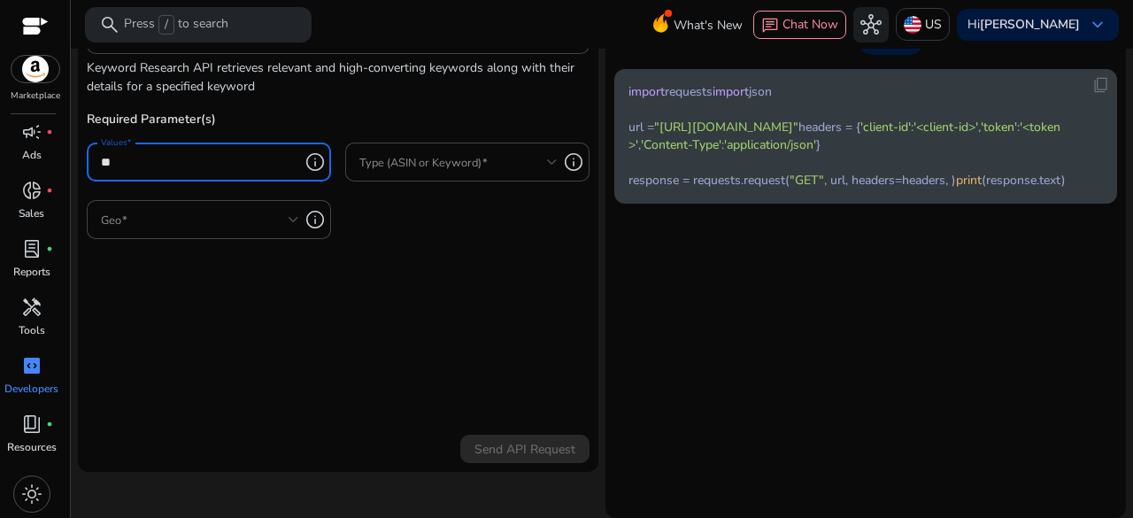
type input "*"
click at [277, 323] on form "Input API frame_inspect Keyword Research Keyword Research API retrieves relevan…" at bounding box center [338, 219] width 503 height 487
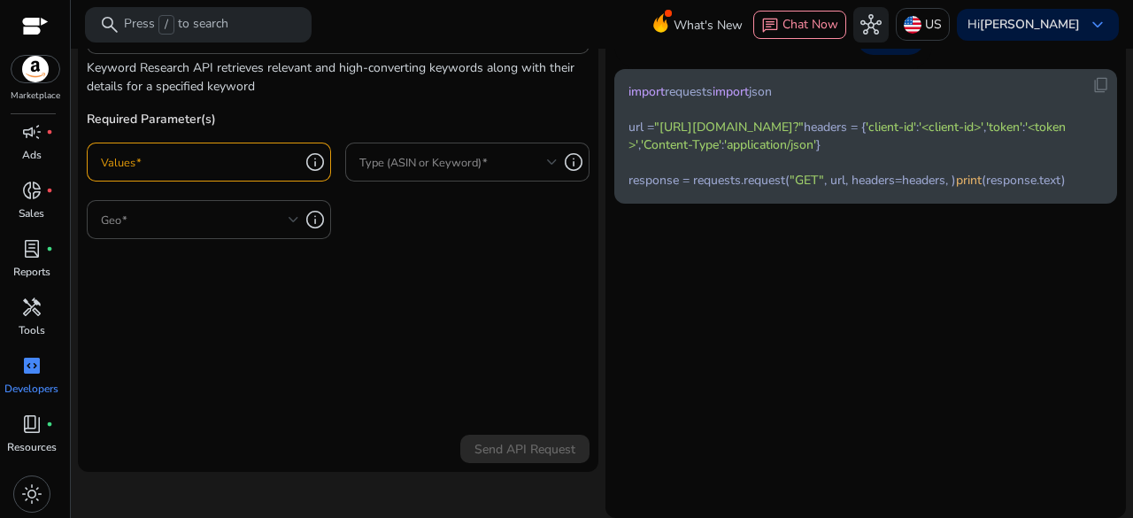
click at [212, 148] on div at bounding box center [200, 161] width 198 height 39
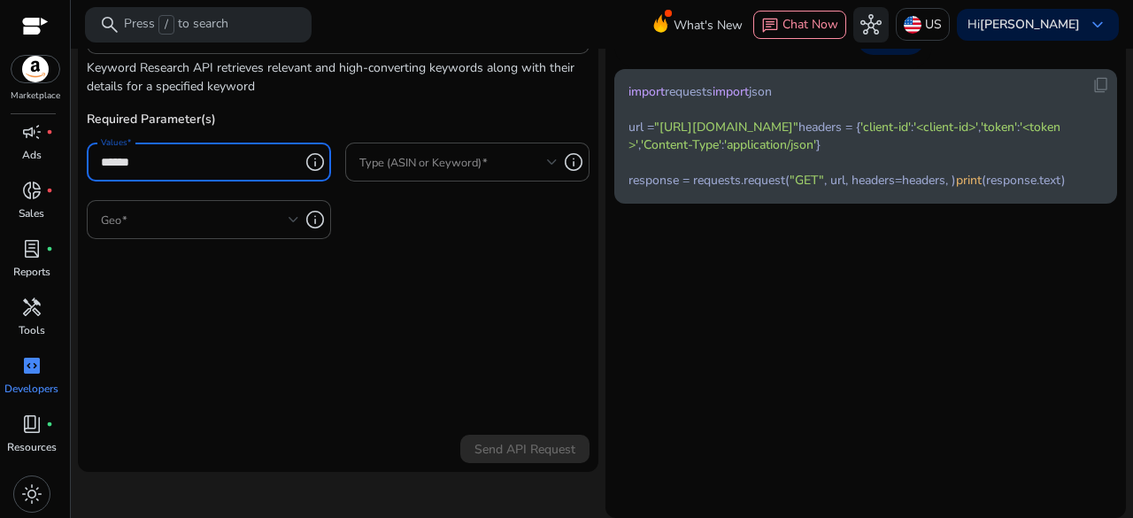
type input "******"
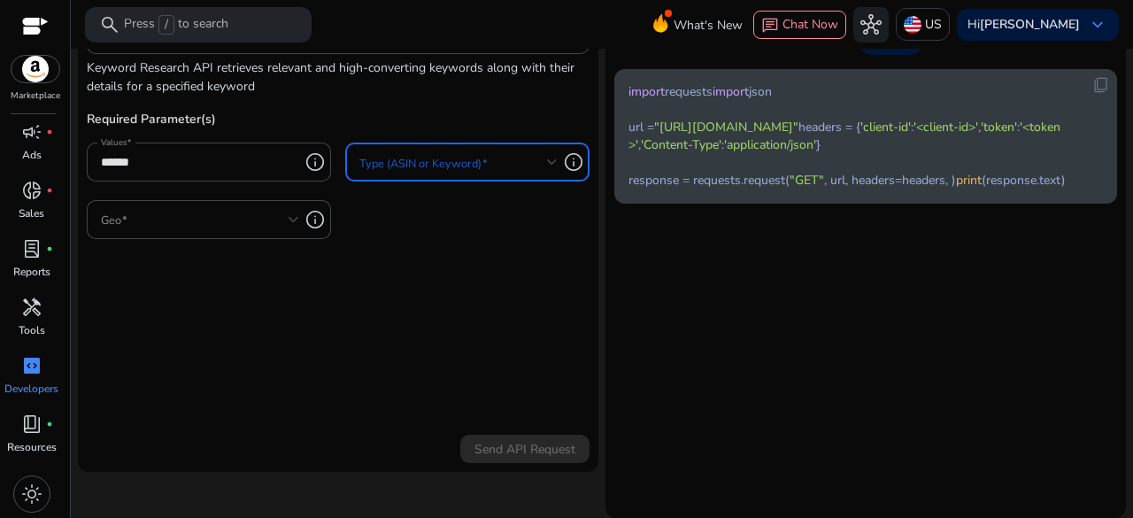
click at [448, 177] on div at bounding box center [458, 161] width 198 height 39
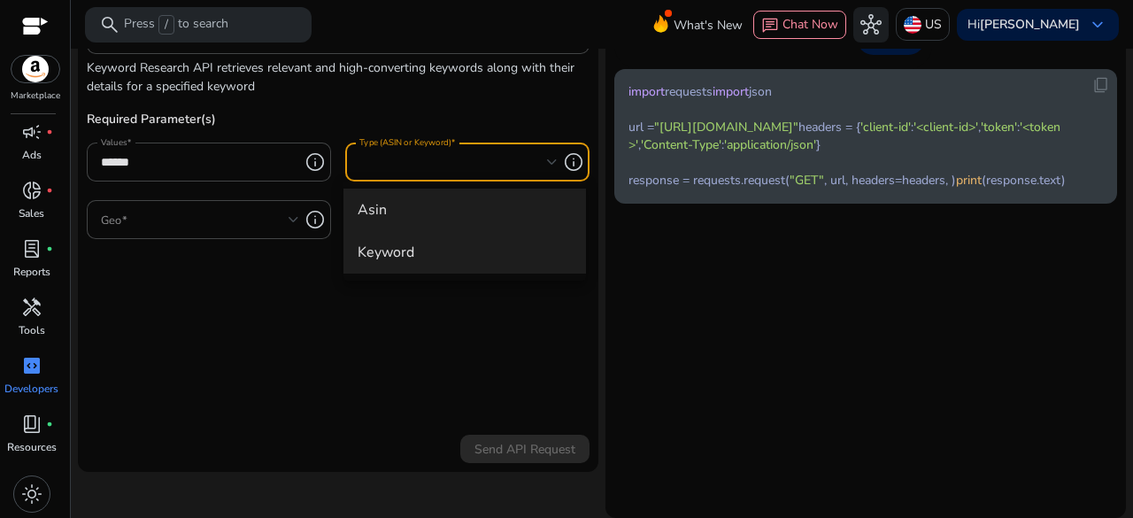
click at [388, 255] on span "keyword" at bounding box center [465, 251] width 214 height 19
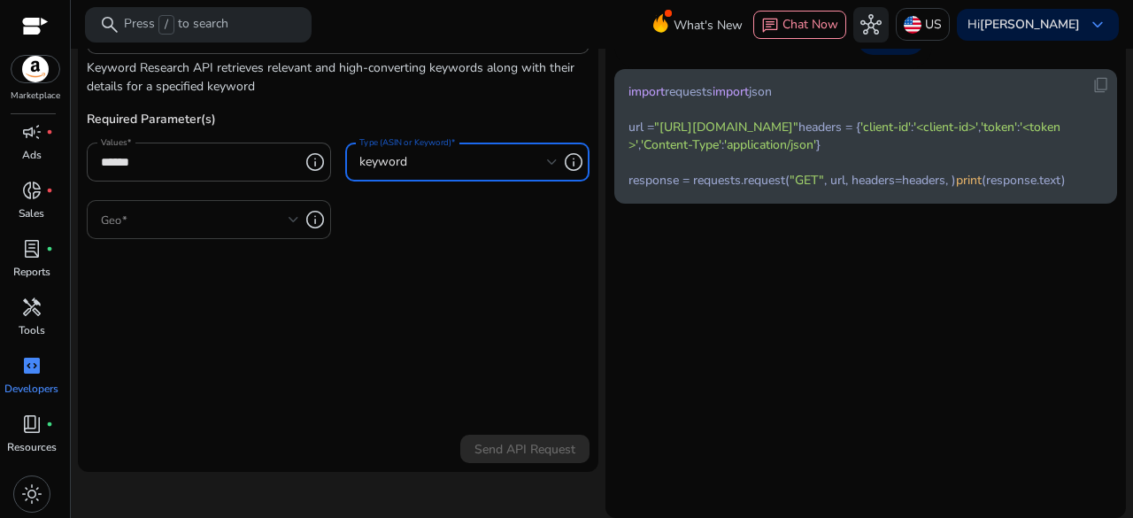
click at [237, 224] on span at bounding box center [195, 219] width 188 height 19
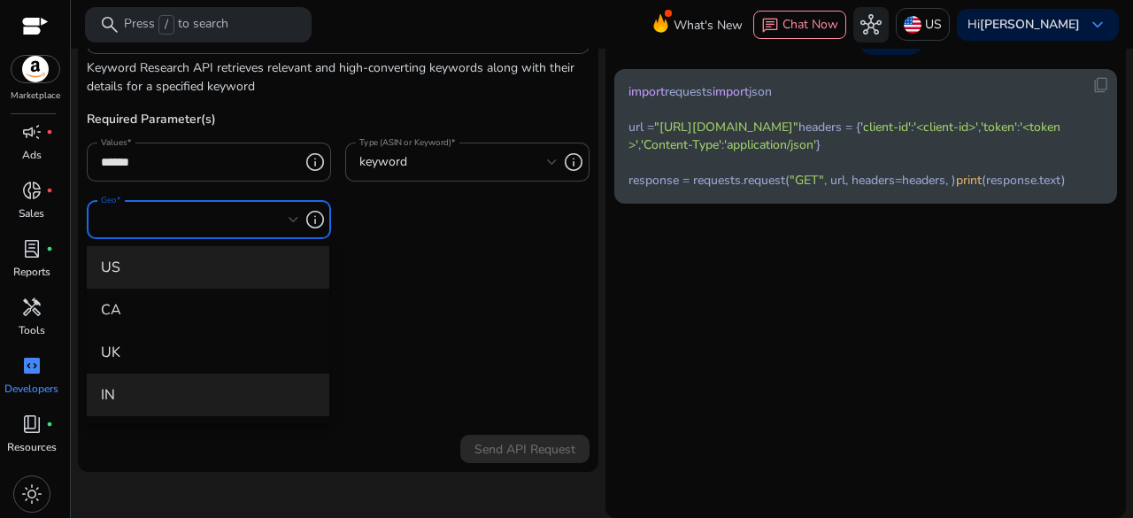
click at [173, 381] on mat-option "IN" at bounding box center [208, 394] width 242 height 42
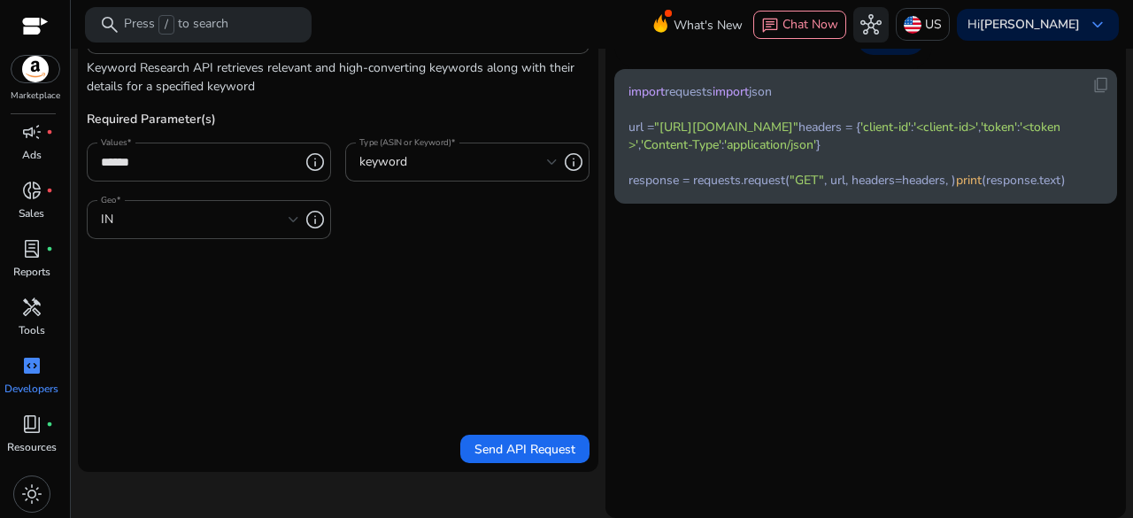
drag, startPoint x: 977, startPoint y: 148, endPoint x: 747, endPoint y: 160, distance: 230.4
click at [749, 135] on span ""[URL][DOMAIN_NAME]"" at bounding box center [726, 127] width 144 height 17
copy span "?key=mobile&type=keyword&geo=IN"
click at [338, 318] on form "Input API frame_inspect Keyword Research Keyword Research API retrieves relevan…" at bounding box center [338, 219] width 503 height 487
click at [386, 342] on form "Input API frame_inspect Keyword Research Keyword Research API retrieves relevan…" at bounding box center [338, 219] width 503 height 487
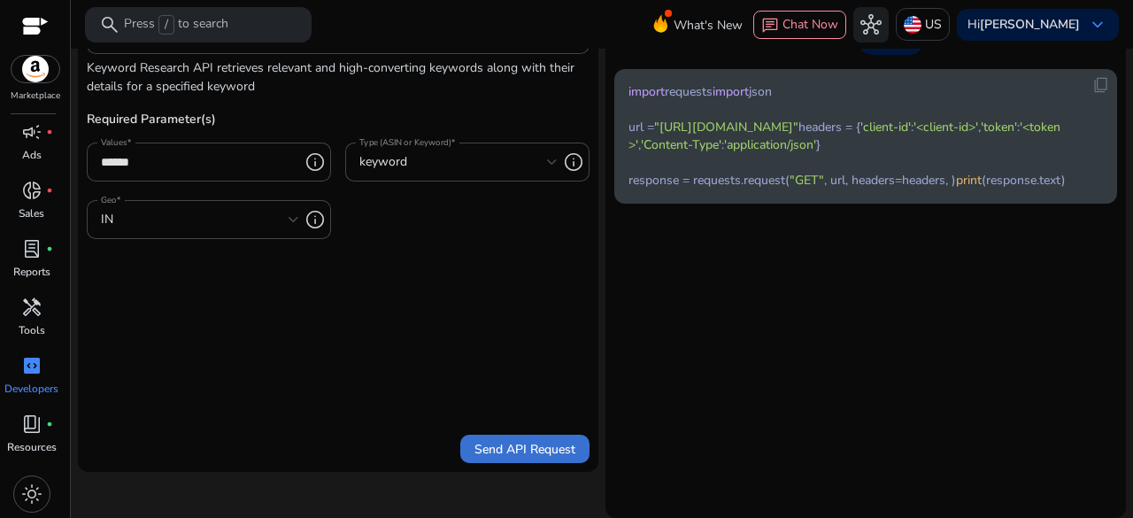
click at [526, 454] on span "Send API Request" at bounding box center [524, 449] width 101 height 19
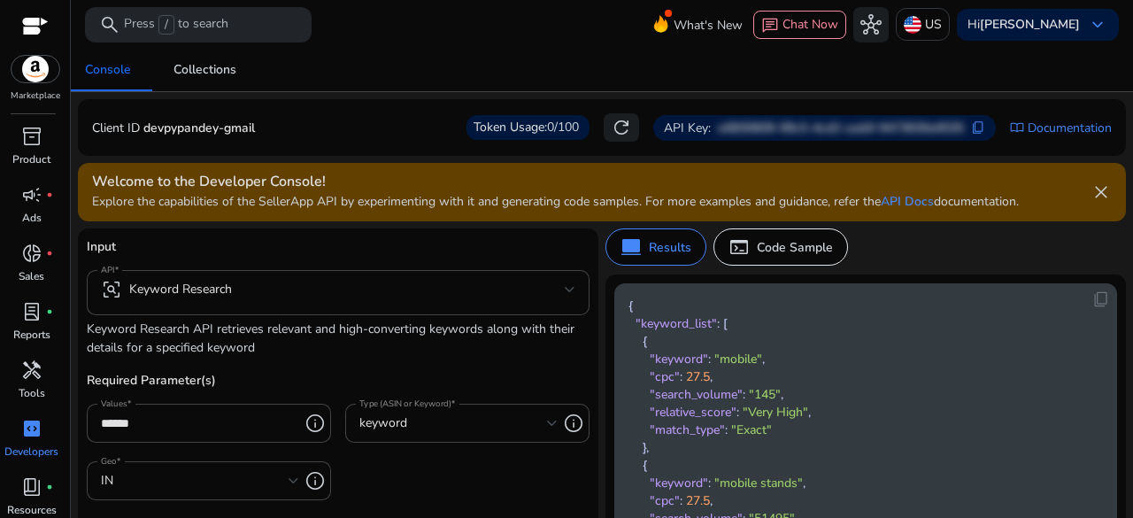
scroll to position [0, 0]
click at [32, 27] on div at bounding box center [35, 28] width 27 height 20
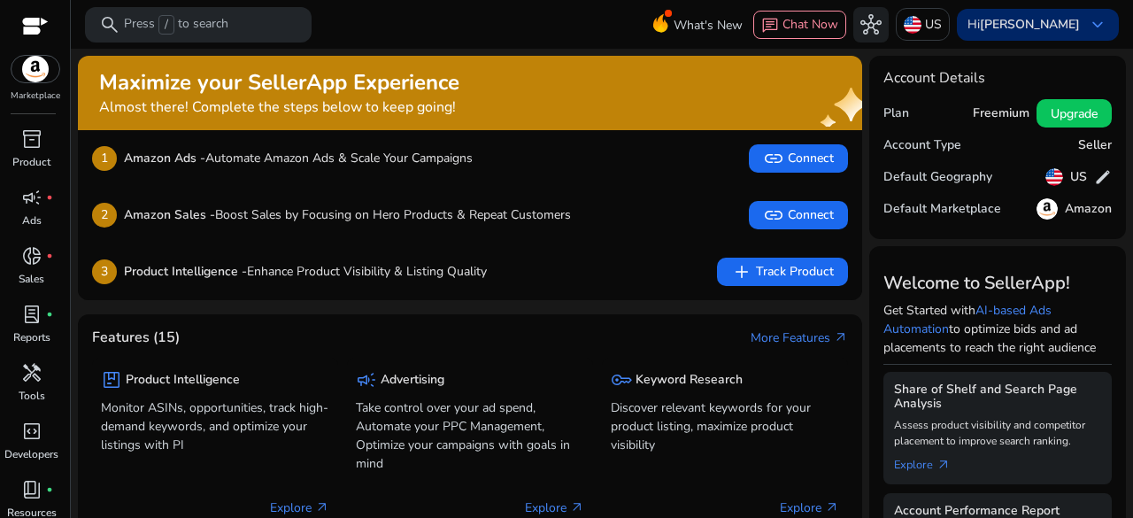
click at [1076, 14] on div "Hi [PERSON_NAME] keyboard_arrow_down" at bounding box center [1038, 25] width 162 height 32
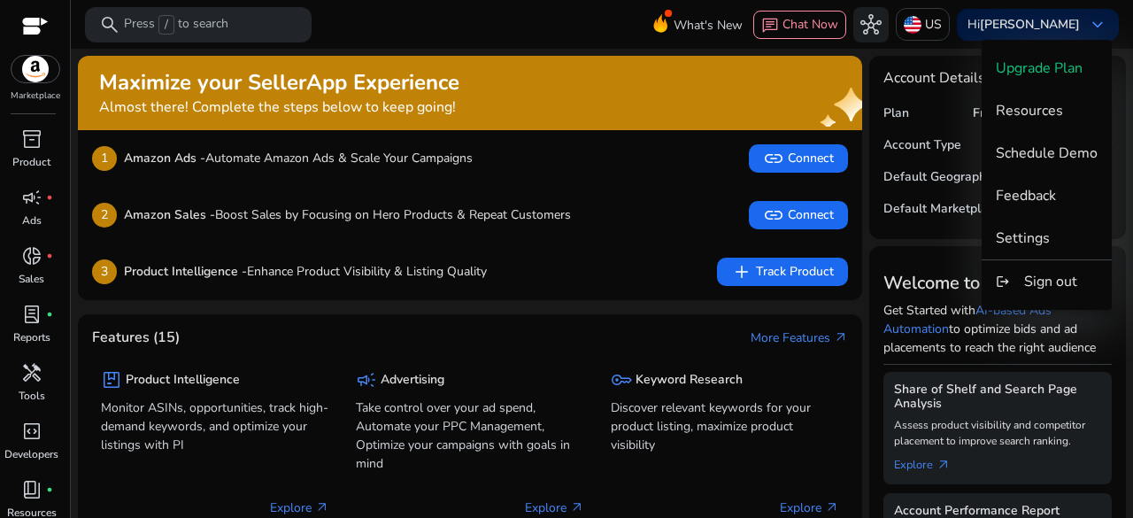
click at [1071, 7] on div at bounding box center [566, 259] width 1133 height 518
